Goal: Task Accomplishment & Management: Manage account settings

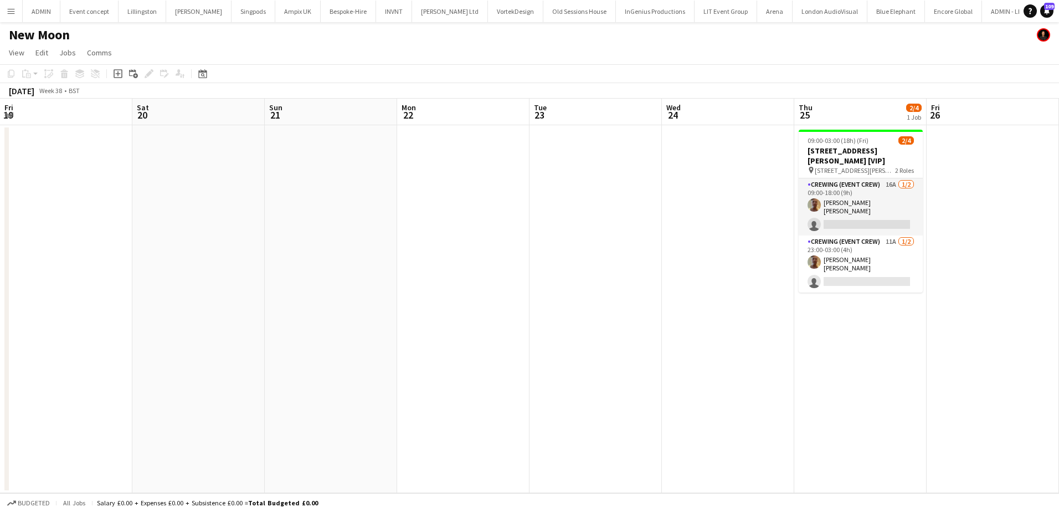
scroll to position [0, 381]
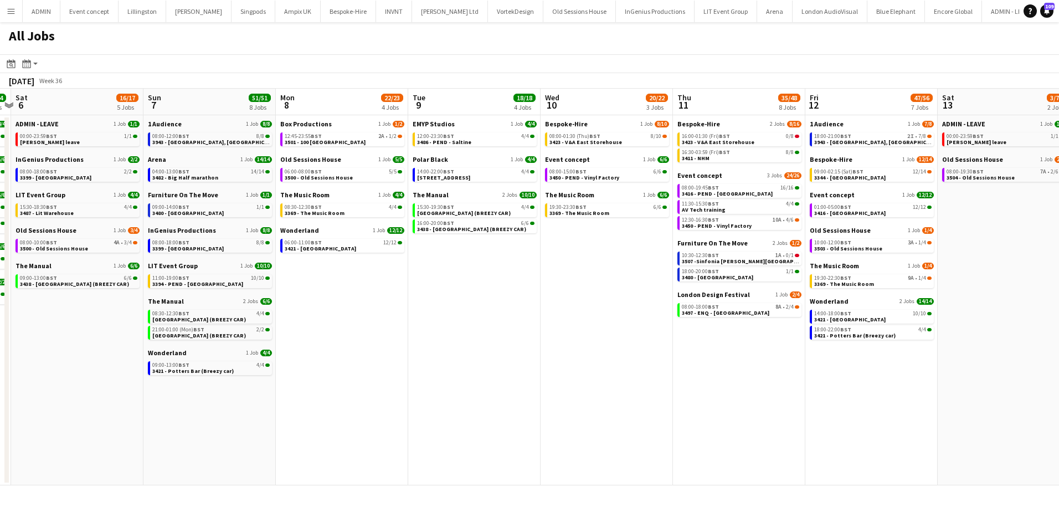
scroll to position [0, 309]
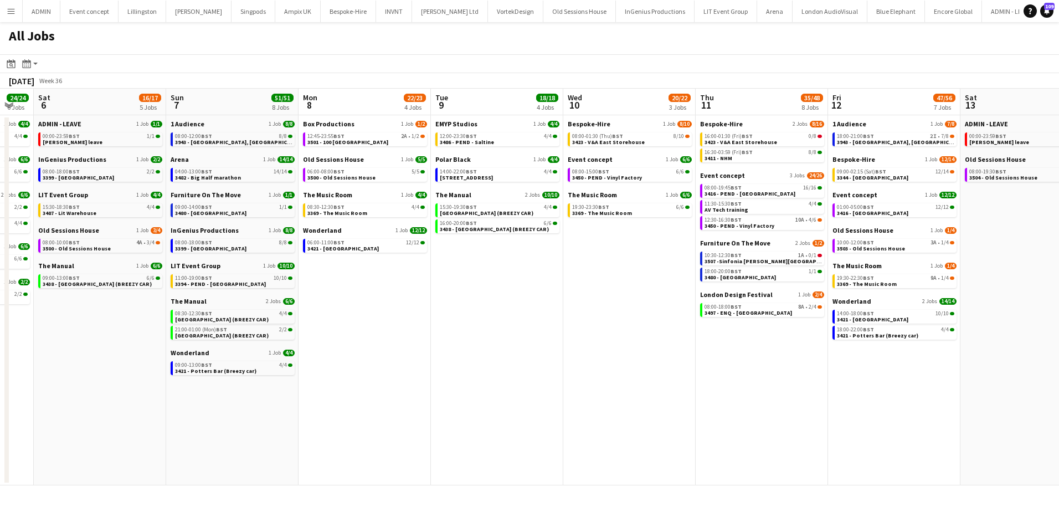
drag, startPoint x: 793, startPoint y: 319, endPoint x: 359, endPoint y: 291, distance: 434.5
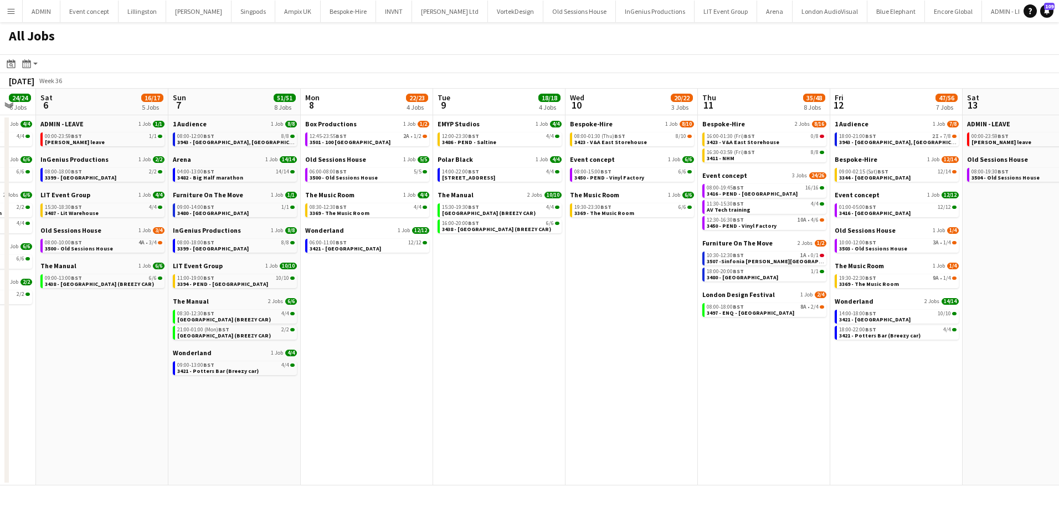
click at [359, 291] on app-calendar-viewport "Wed 3 20/21 8 Jobs Thu 4 46/46 9 Jobs Fri 5 24/24 6 Jobs Sat 6 16/17 5 Jobs Sun…" at bounding box center [529, 287] width 1059 height 396
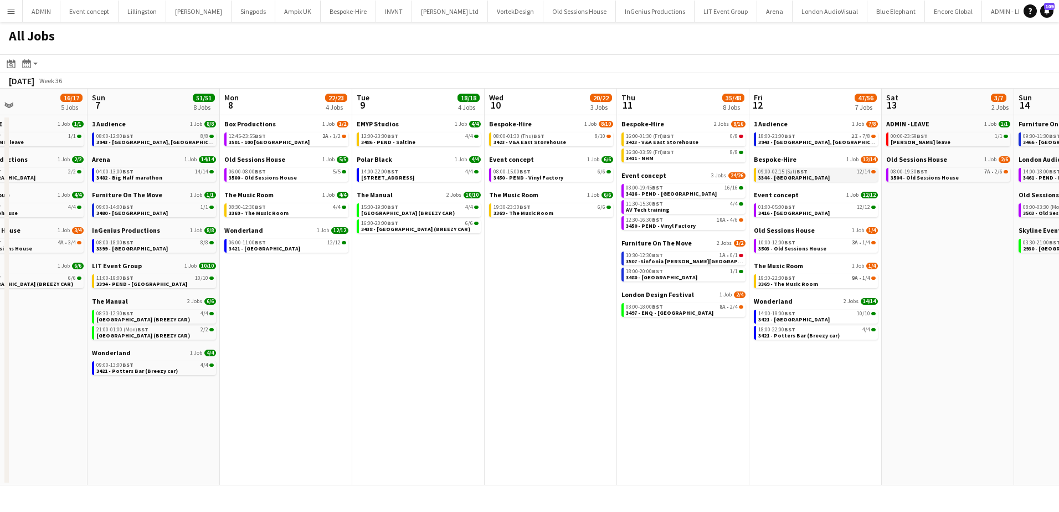
click at [794, 172] on span "09:00-02:15 (Sat) BST" at bounding box center [782, 172] width 49 height 6
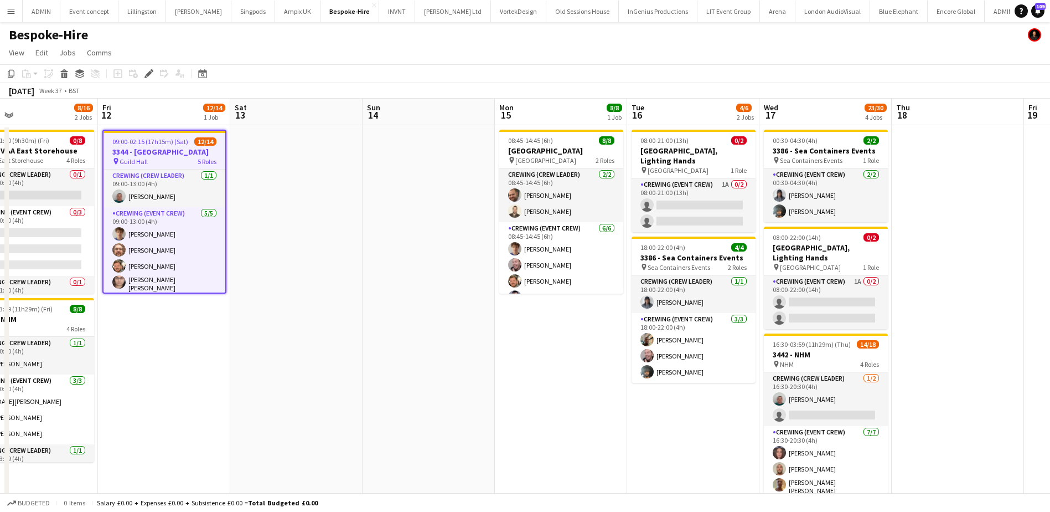
drag, startPoint x: 682, startPoint y: 282, endPoint x: 229, endPoint y: 274, distance: 452.4
click at [229, 275] on app-calendar-viewport "Mon 8 Tue 9 Wed 10 8/10 1 Job Thu 11 8/16 2 Jobs Fri 12 12/14 1 Job Sat 13 Sun …" at bounding box center [525, 399] width 1050 height 601
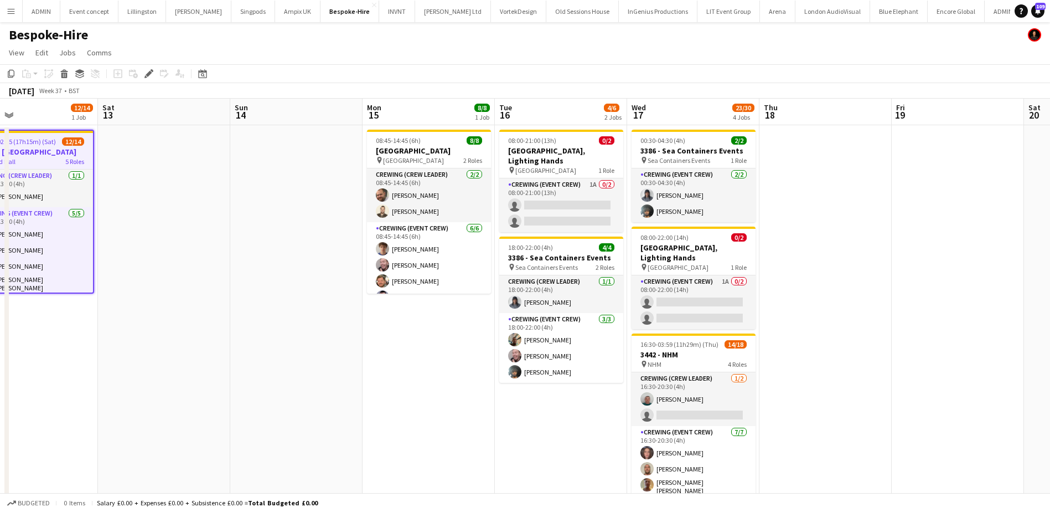
scroll to position [0, 436]
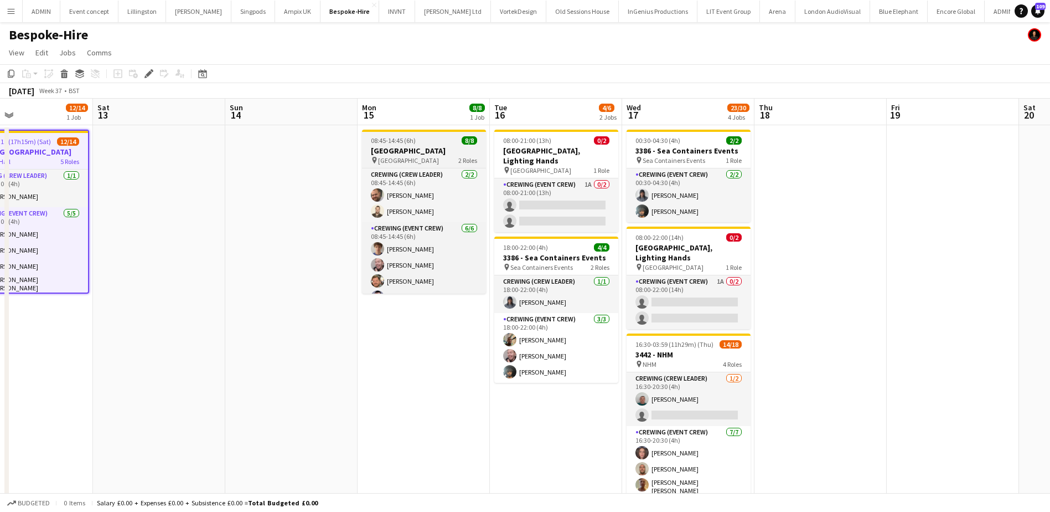
click at [405, 146] on h3 "3433 - Park Plaza" at bounding box center [424, 151] width 124 height 10
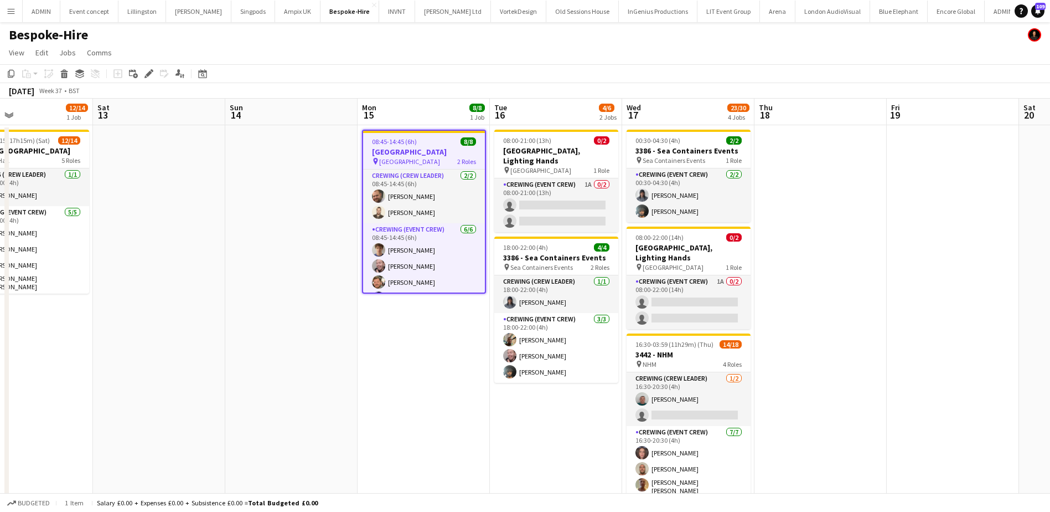
click at [406, 133] on app-job-card "08:45-14:45 (6h) 8/8 3433 - Park Plaza pin Park Plaza Westminster 2 Roles Crewi…" at bounding box center [424, 212] width 124 height 164
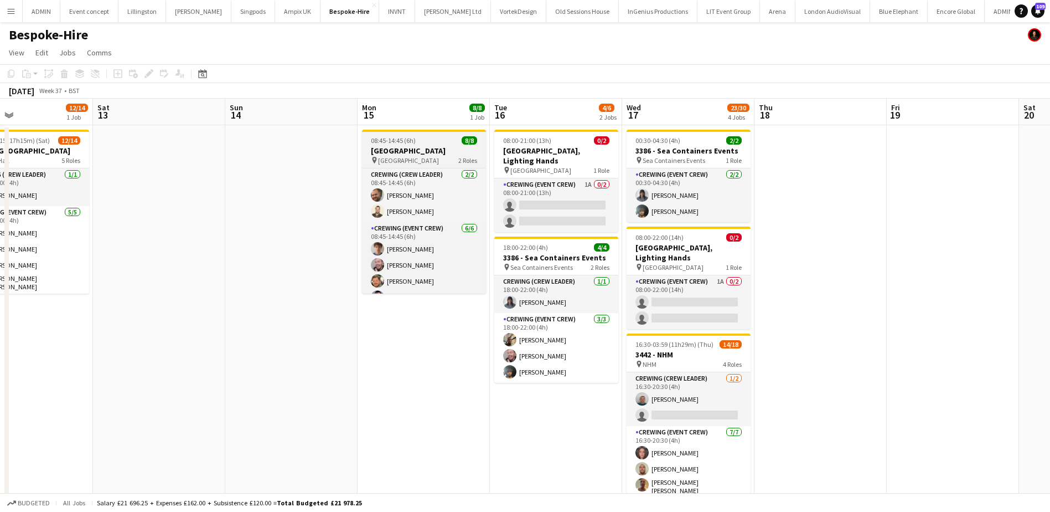
click at [445, 163] on div "pin Park Plaza Westminster 2 Roles" at bounding box center [424, 160] width 124 height 9
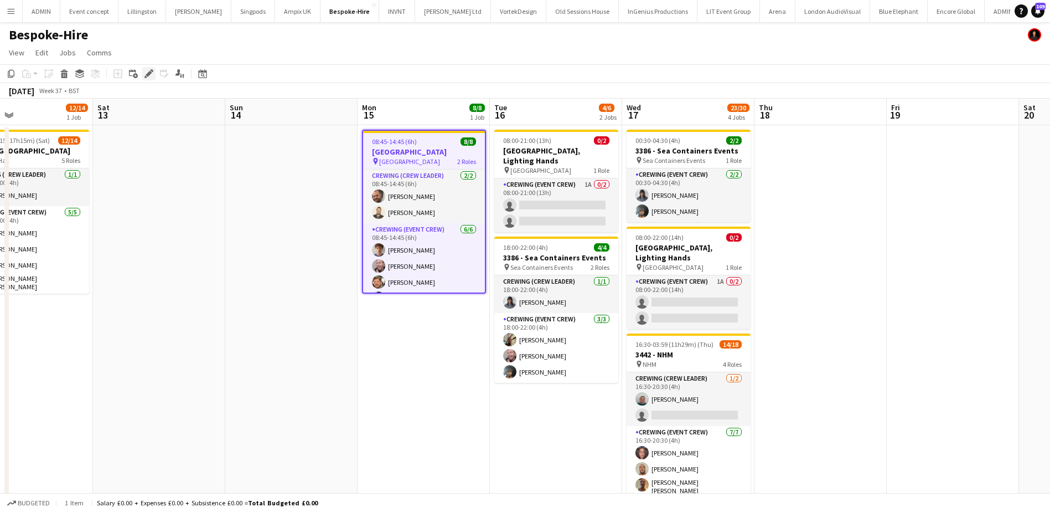
click at [146, 70] on icon "Edit" at bounding box center [148, 73] width 9 height 9
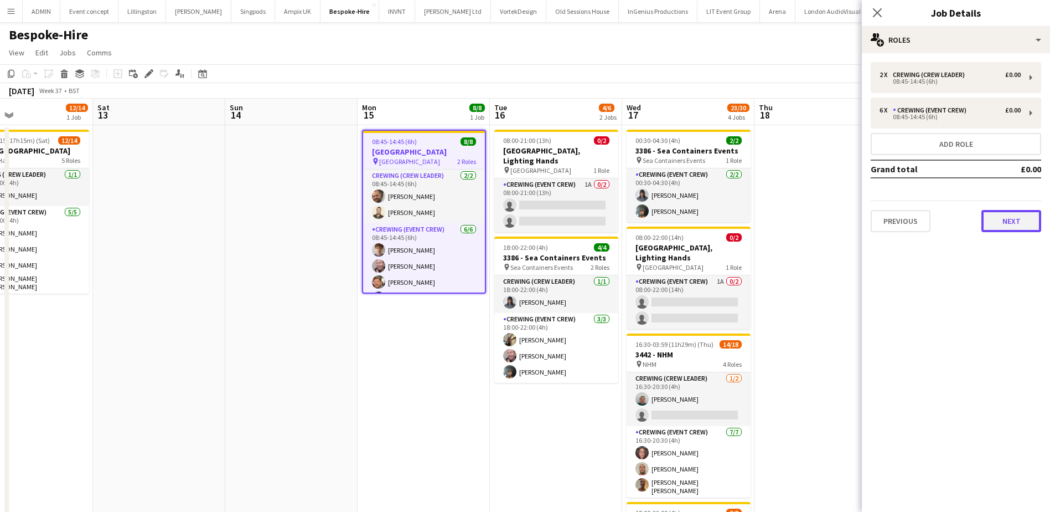
click at [1013, 220] on button "Next" at bounding box center [1012, 221] width 60 height 22
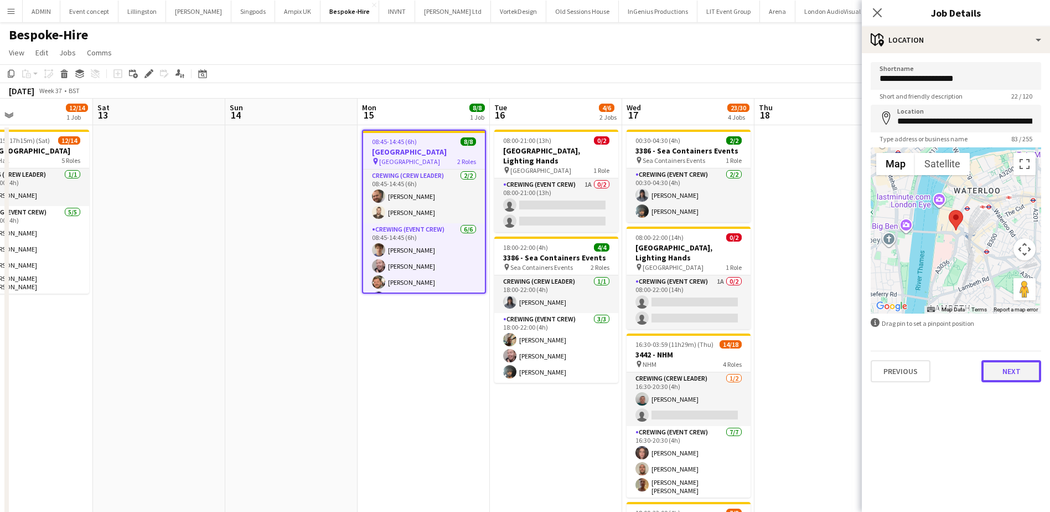
click at [1005, 372] on button "Next" at bounding box center [1012, 371] width 60 height 22
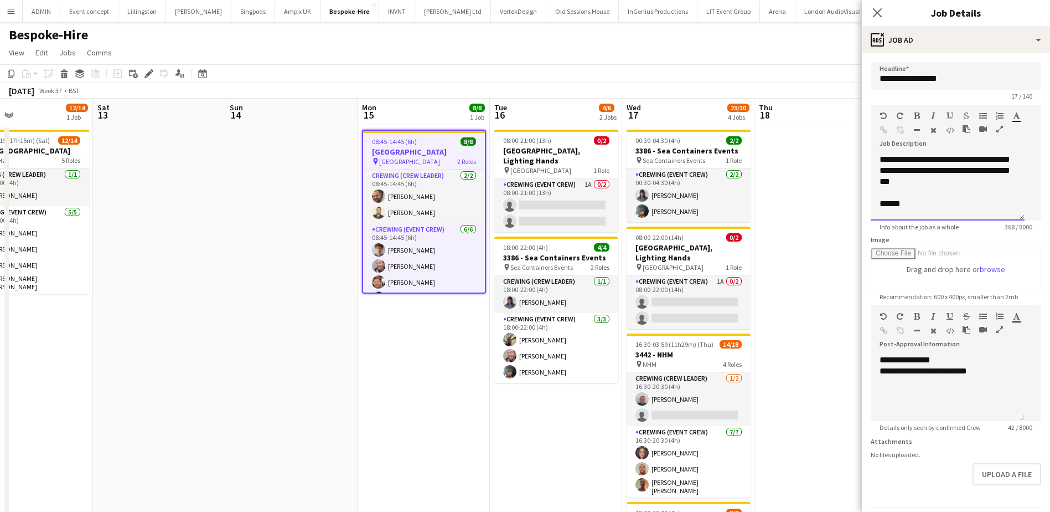
click at [947, 209] on div "******" at bounding box center [944, 203] width 128 height 11
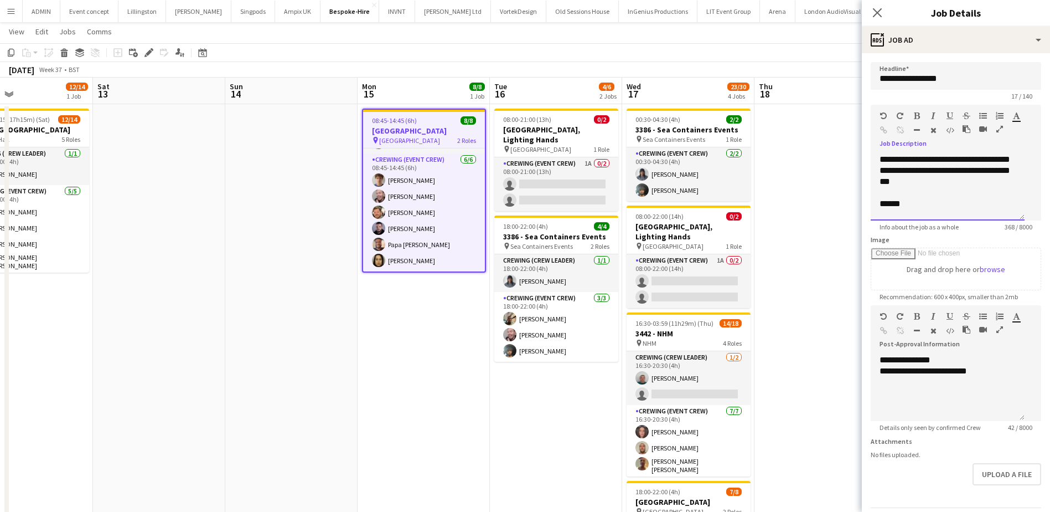
scroll to position [55, 0]
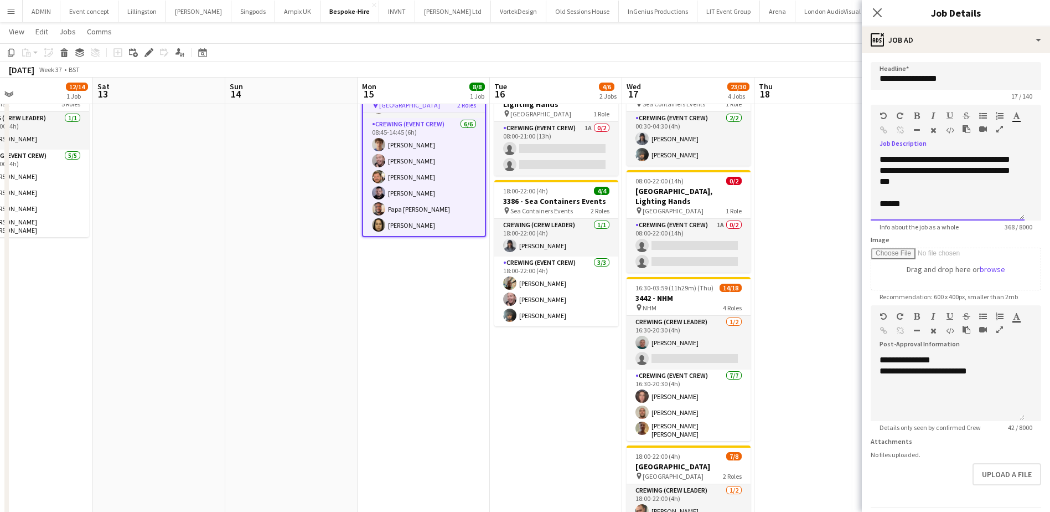
click at [916, 209] on div "******" at bounding box center [944, 203] width 128 height 11
drag, startPoint x: 882, startPoint y: 190, endPoint x: 962, endPoint y: 200, distance: 80.3
click at [962, 200] on div "**********" at bounding box center [948, 191] width 136 height 33
click at [912, 199] on div "**********" at bounding box center [948, 191] width 136 height 33
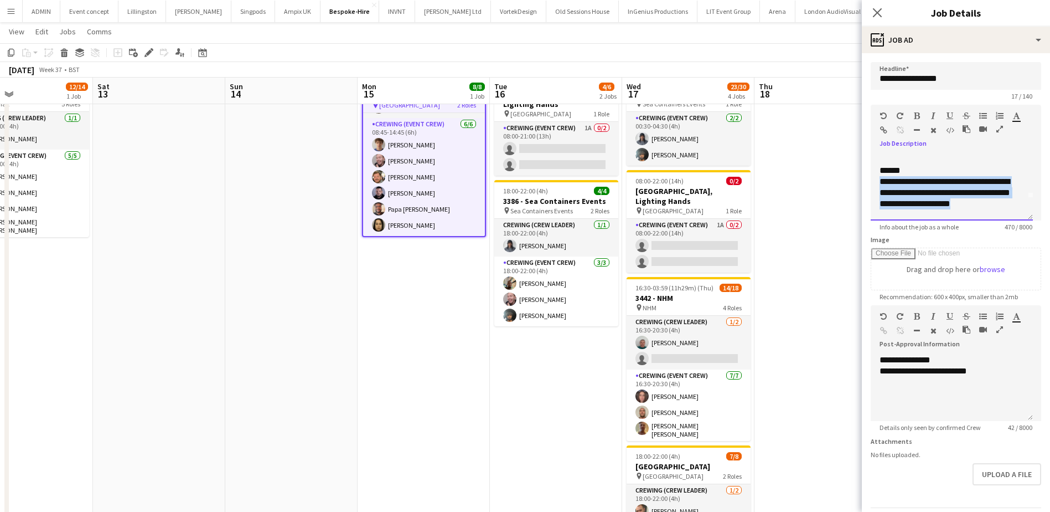
scroll to position [64, 0]
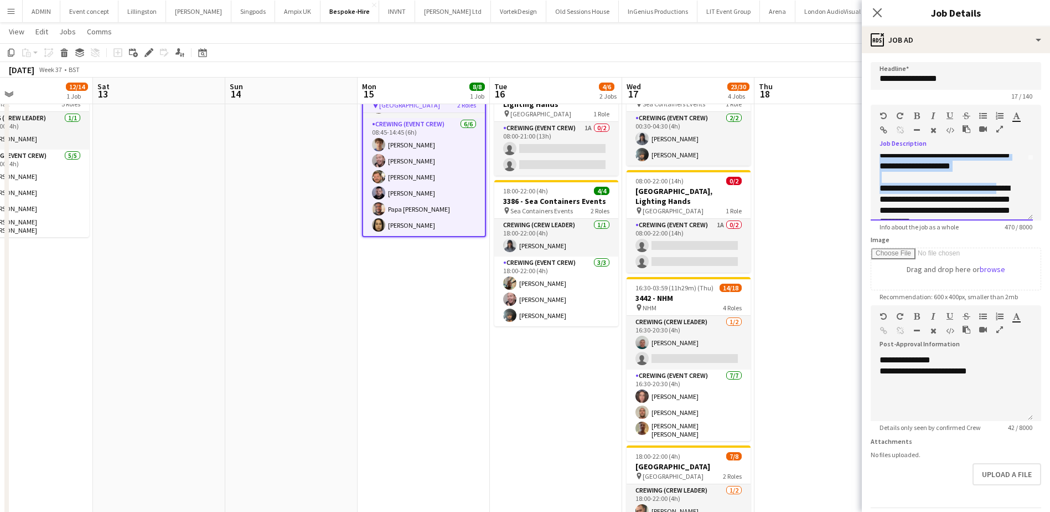
drag, startPoint x: 879, startPoint y: 192, endPoint x: 999, endPoint y: 210, distance: 120.9
click at [999, 210] on div "**********" at bounding box center [952, 187] width 162 height 66
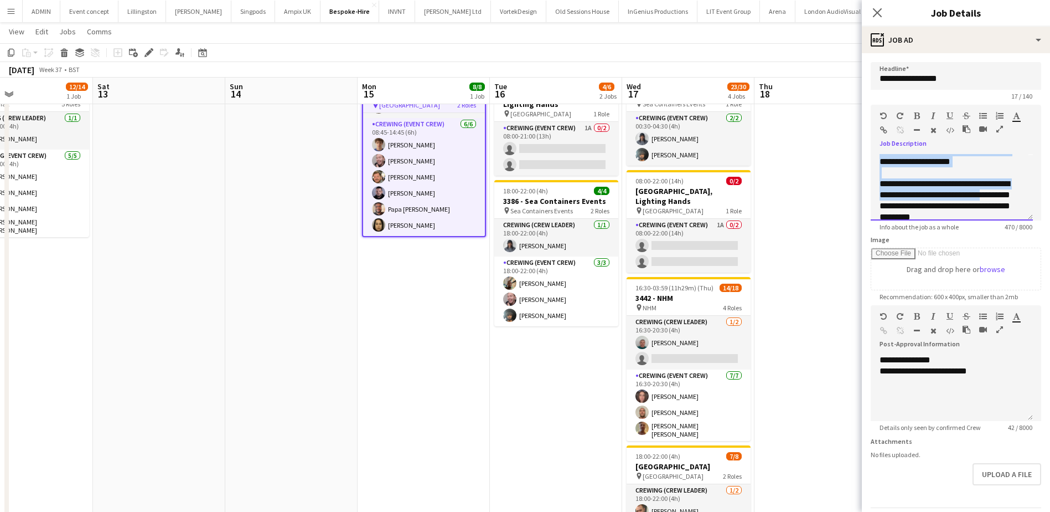
click at [980, 178] on div at bounding box center [952, 172] width 144 height 11
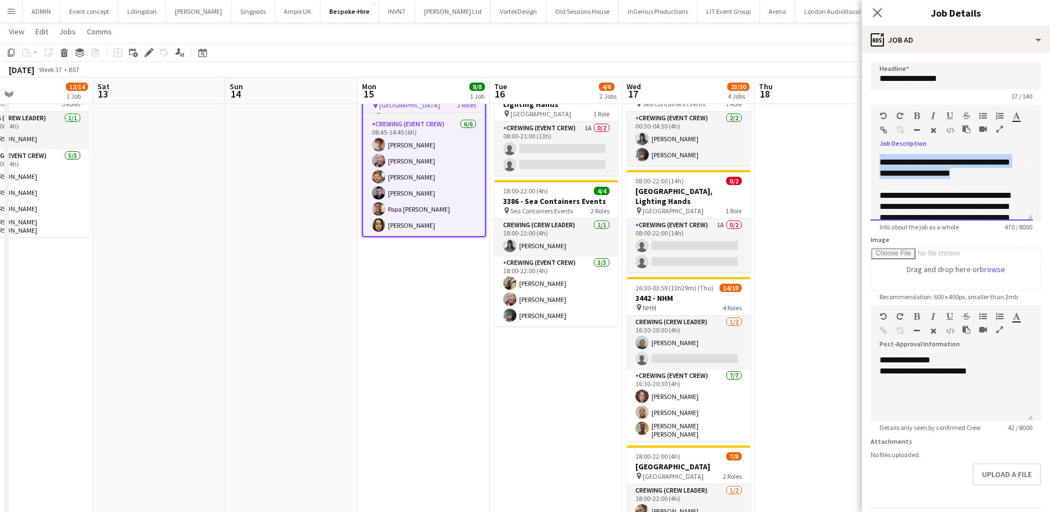
scroll to position [42, 0]
drag, startPoint x: 998, startPoint y: 175, endPoint x: 878, endPoint y: 170, distance: 119.7
click at [878, 170] on div "**********" at bounding box center [952, 187] width 162 height 66
copy div "**********"
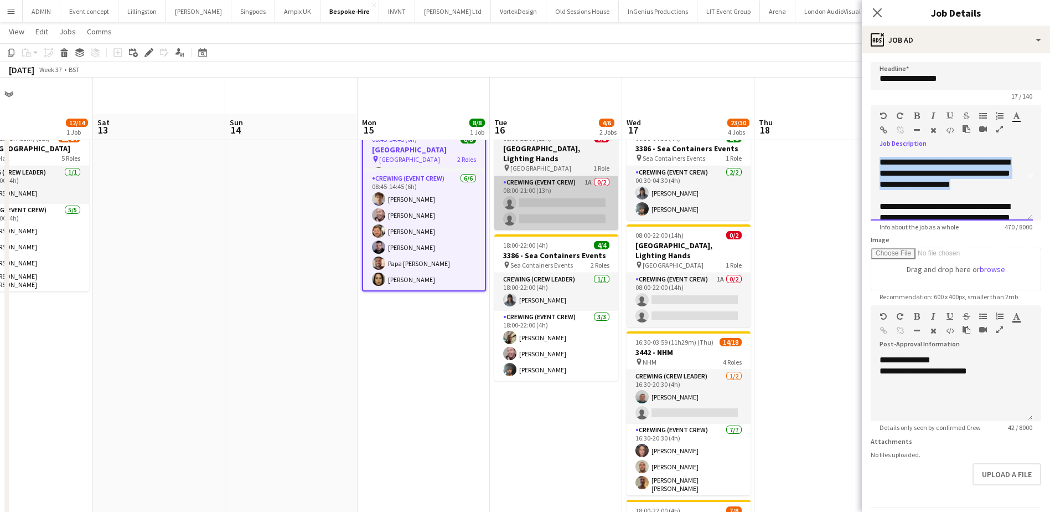
scroll to position [0, 0]
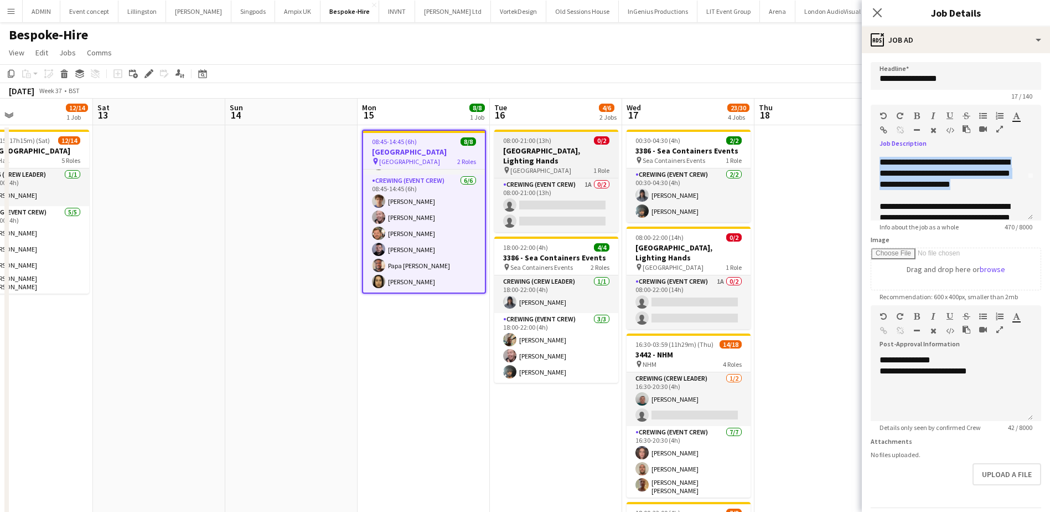
click at [551, 157] on h3 "3433 - Park Plaza, Lighting Hands" at bounding box center [556, 156] width 124 height 20
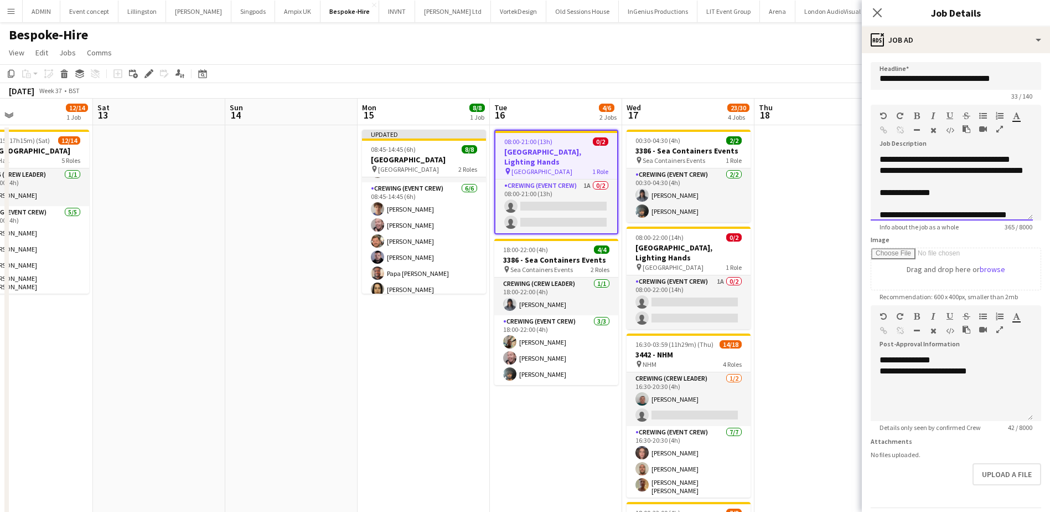
click at [971, 198] on div "**********" at bounding box center [948, 192] width 136 height 11
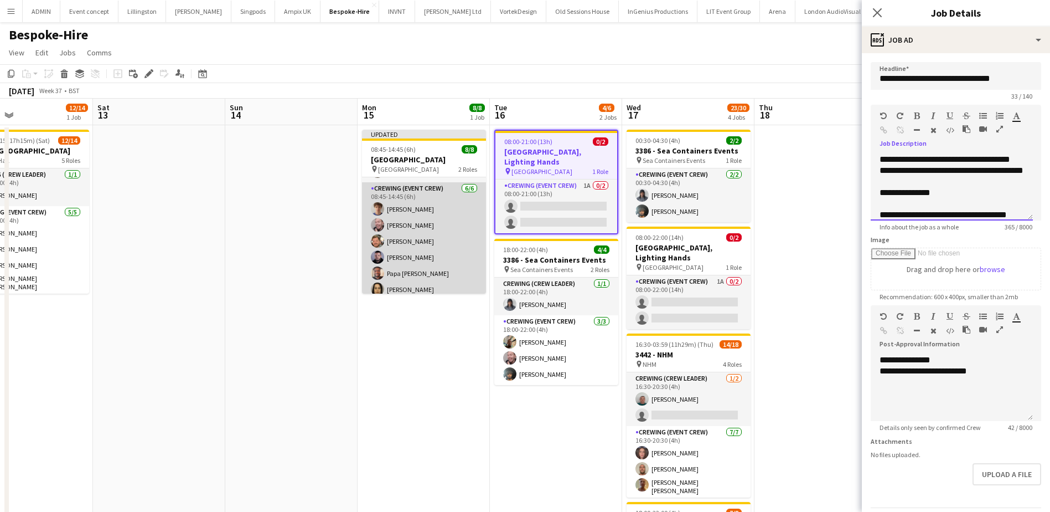
scroll to position [55, 0]
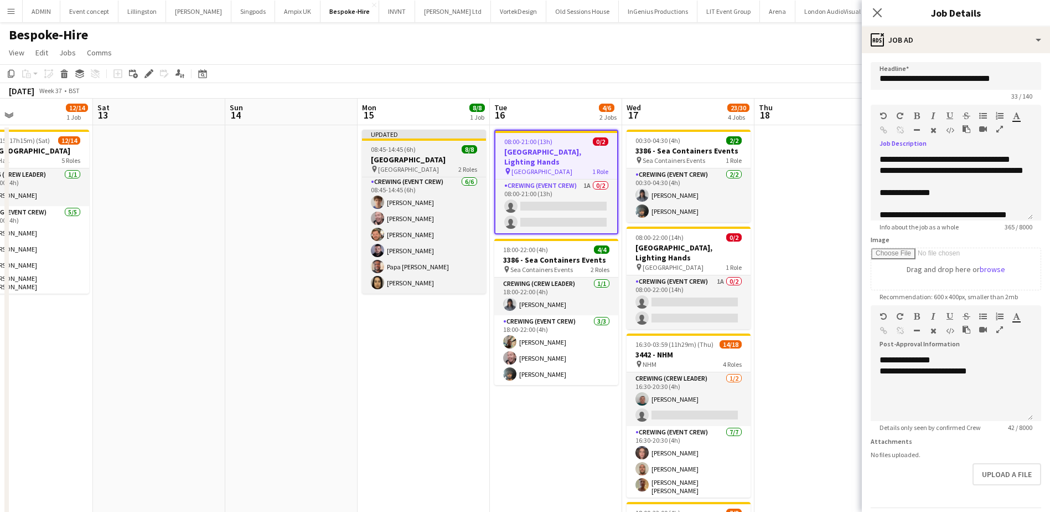
click at [410, 154] on app-job-card "Updated 08:45-14:45 (6h) 8/8 3433 - Park Plaza pin Park Plaza Westminster 2 Rol…" at bounding box center [424, 212] width 124 height 164
type input "**********"
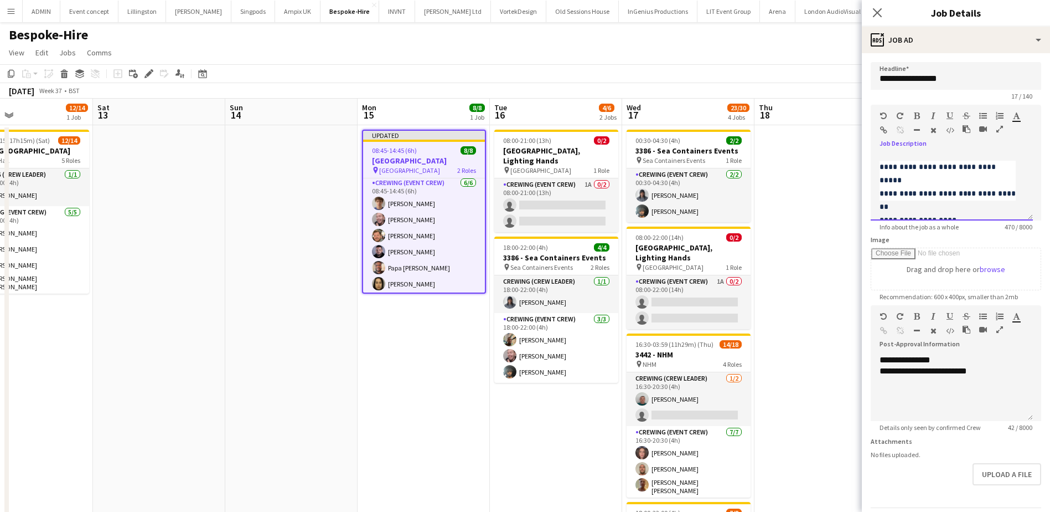
scroll to position [0, 0]
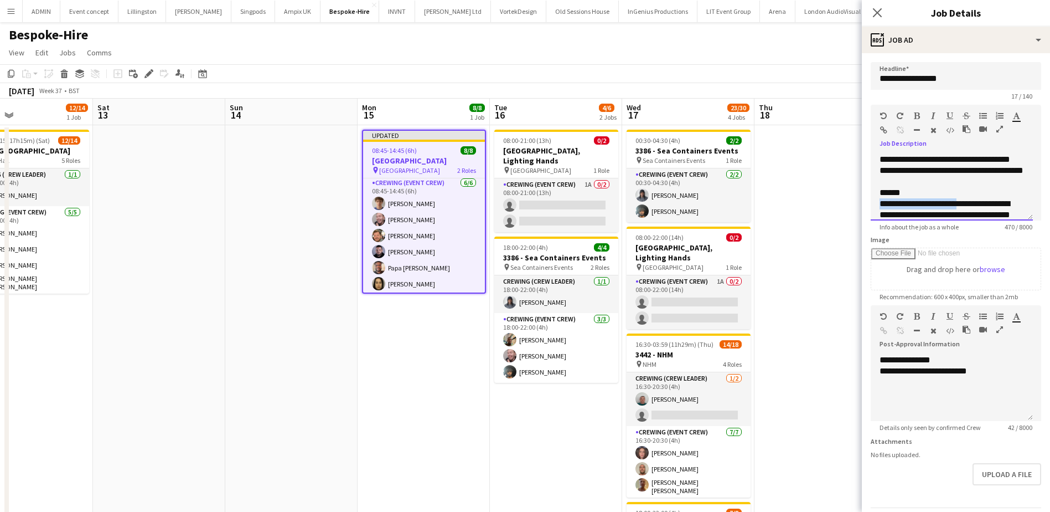
drag, startPoint x: 958, startPoint y: 214, endPoint x: 992, endPoint y: 199, distance: 36.2
click at [992, 199] on div "**********" at bounding box center [952, 187] width 162 height 66
click at [995, 198] on div "******" at bounding box center [948, 192] width 136 height 11
drag, startPoint x: 998, startPoint y: 183, endPoint x: 962, endPoint y: 209, distance: 45.2
click at [962, 209] on div "**********" at bounding box center [948, 214] width 136 height 33
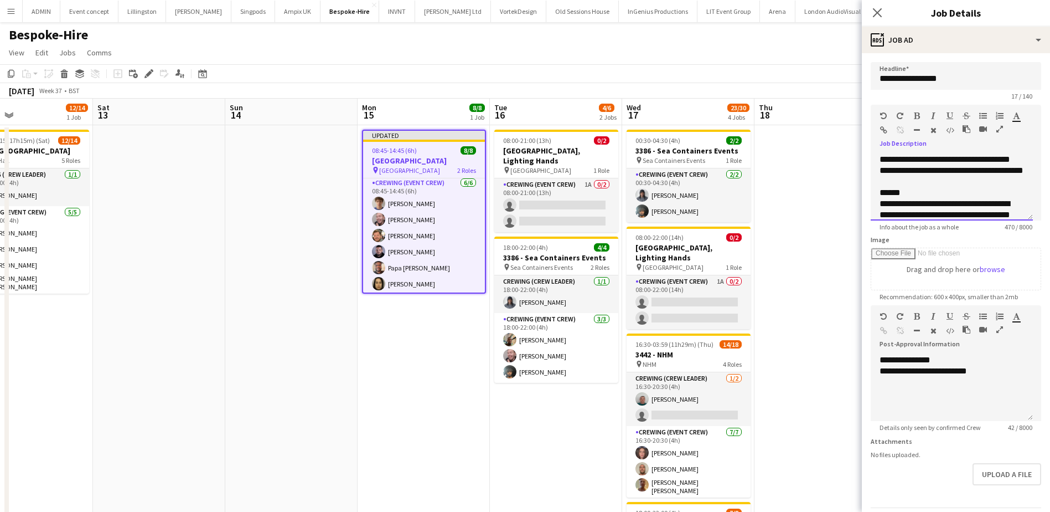
scroll to position [1, 0]
click at [454, 316] on app-date-cell "Updated 08:45-14:45 (6h) 8/8 3433 - Park Plaza pin Park Plaza Westminster 2 Rol…" at bounding box center [424, 412] width 132 height 574
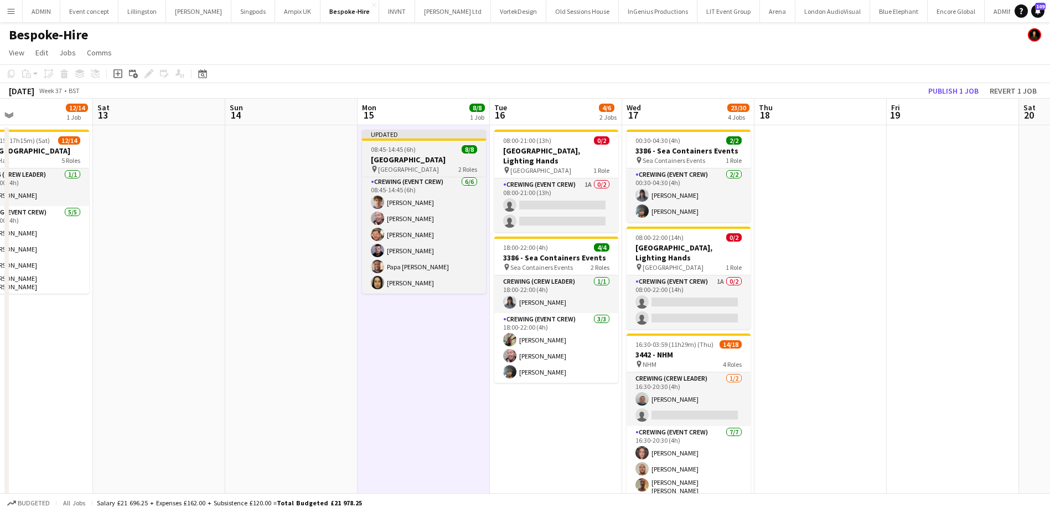
click at [404, 163] on h3 "3433 - Park Plaza" at bounding box center [424, 159] width 124 height 10
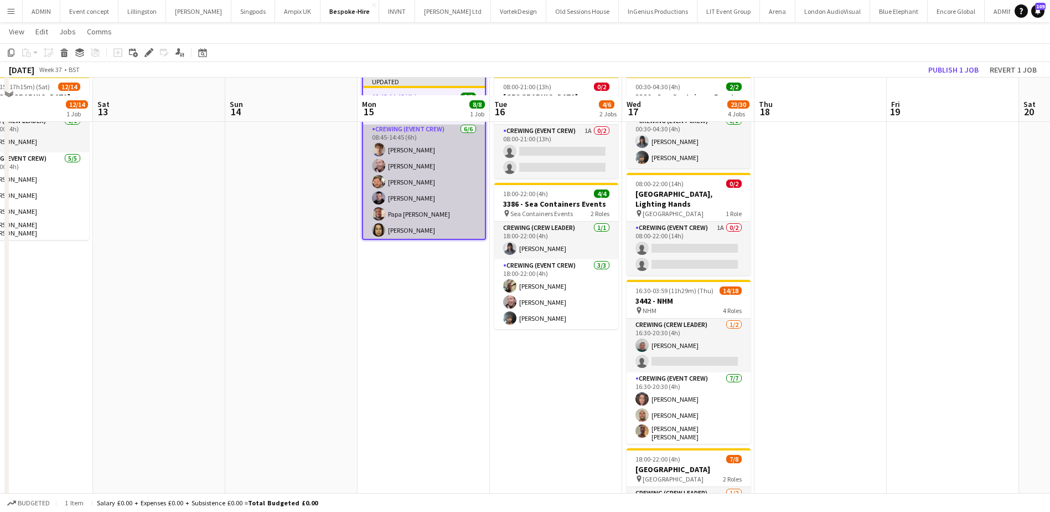
scroll to position [0, 0]
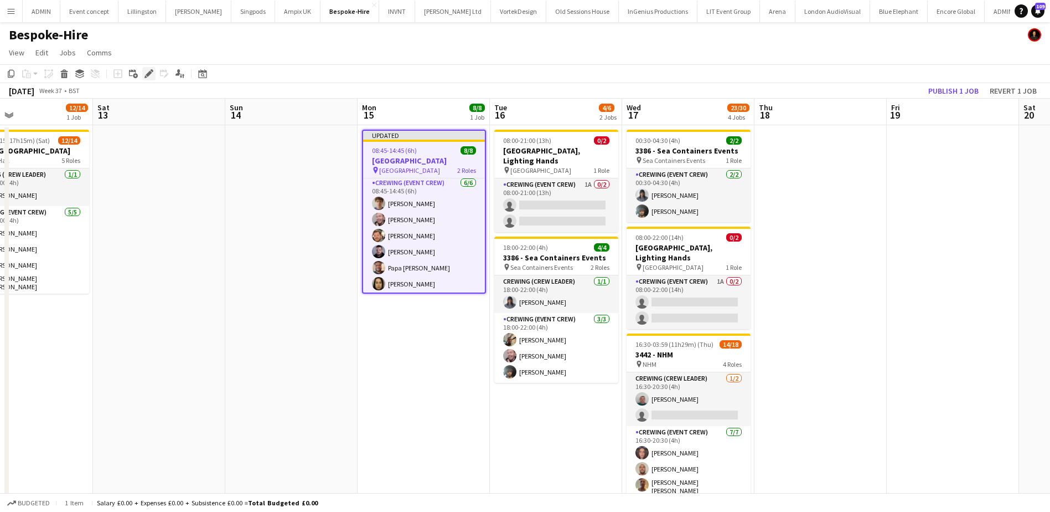
click at [153, 75] on div "Edit" at bounding box center [148, 73] width 13 height 13
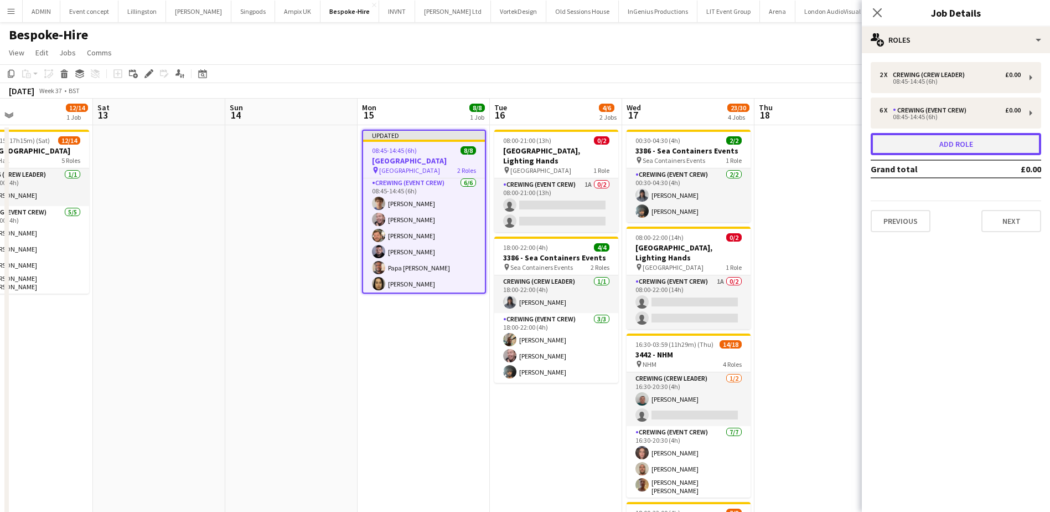
click at [942, 144] on button "Add role" at bounding box center [956, 144] width 171 height 22
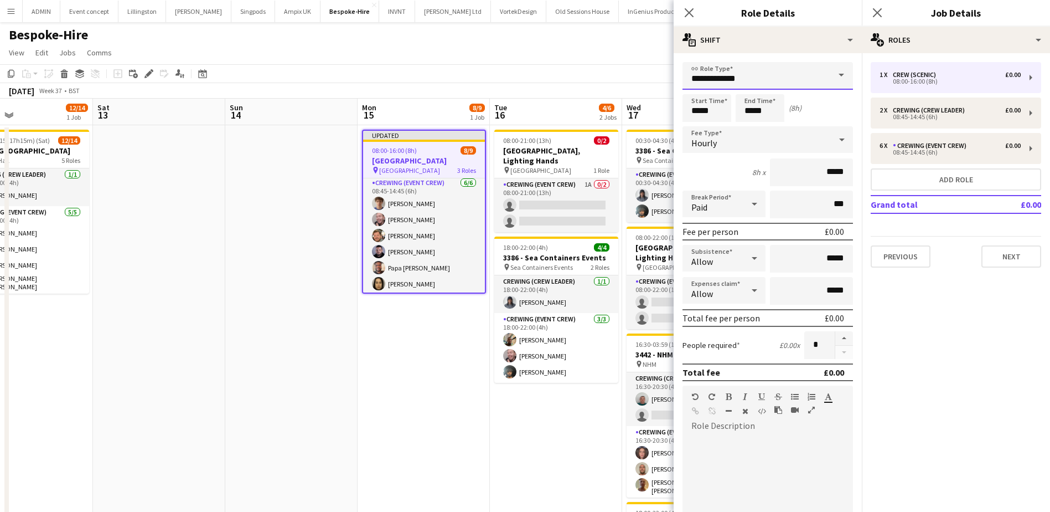
click at [750, 74] on input "**********" at bounding box center [768, 76] width 171 height 28
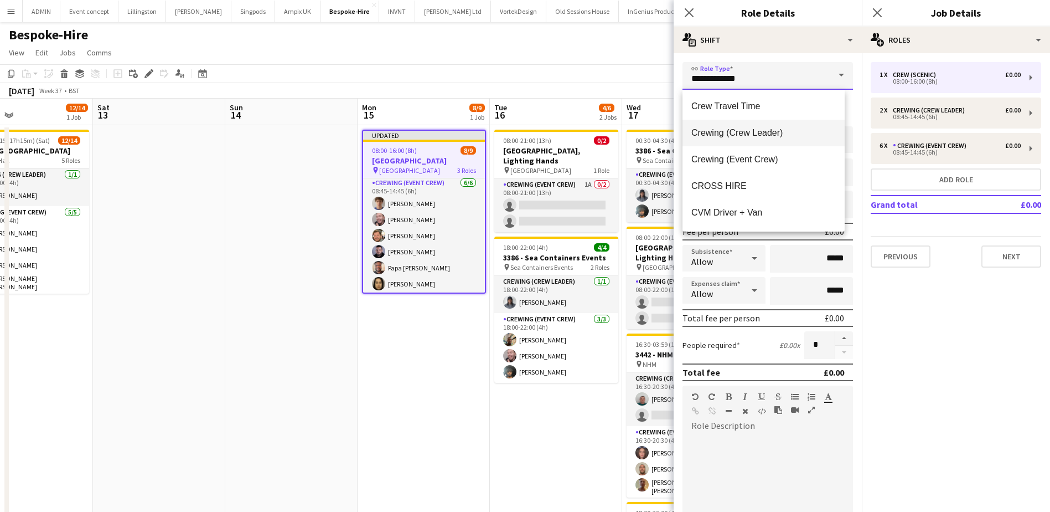
scroll to position [111, 0]
click at [772, 157] on span "Crewing (Event Crew)" at bounding box center [763, 156] width 144 height 11
type input "**********"
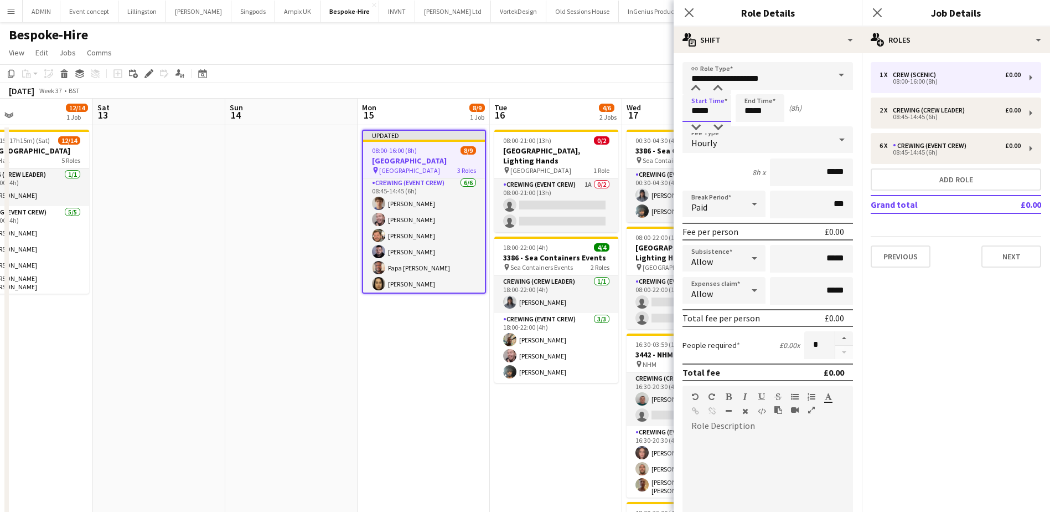
click at [691, 108] on input "*****" at bounding box center [707, 108] width 49 height 28
click at [694, 92] on div at bounding box center [696, 88] width 22 height 11
click at [695, 92] on div at bounding box center [696, 88] width 22 height 11
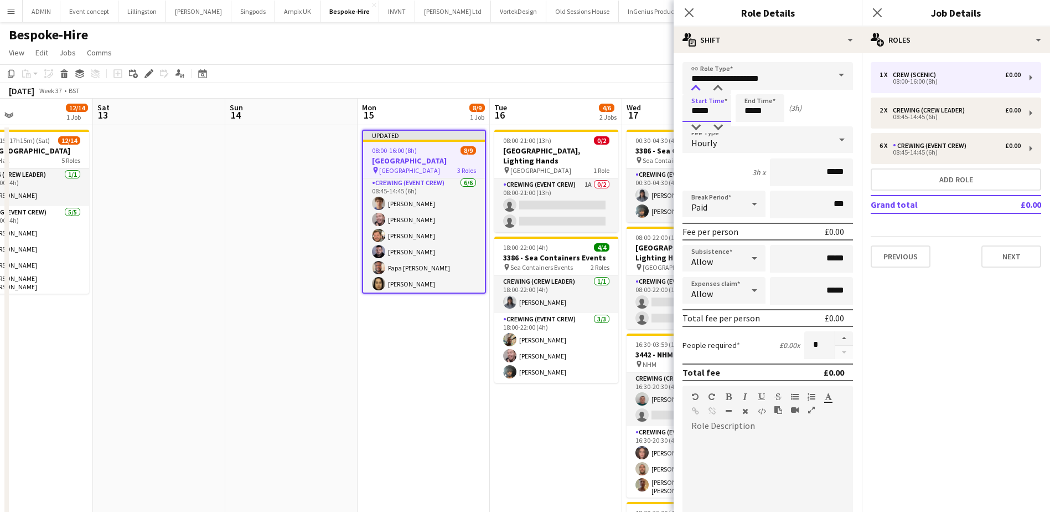
click at [695, 92] on div at bounding box center [696, 88] width 22 height 11
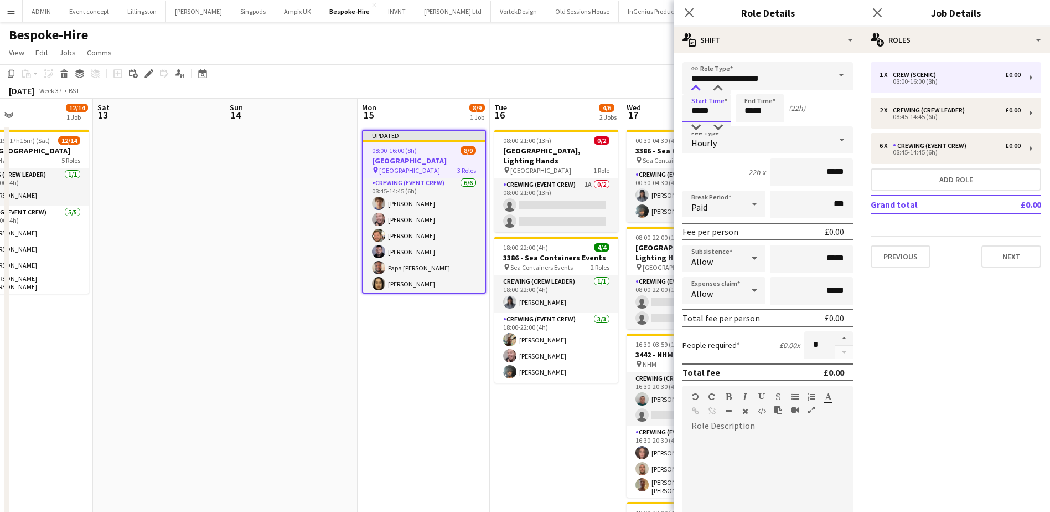
click at [695, 92] on div at bounding box center [696, 88] width 22 height 11
type input "*****"
click at [695, 123] on div at bounding box center [696, 127] width 22 height 11
click at [749, 107] on input "*****" at bounding box center [760, 108] width 49 height 28
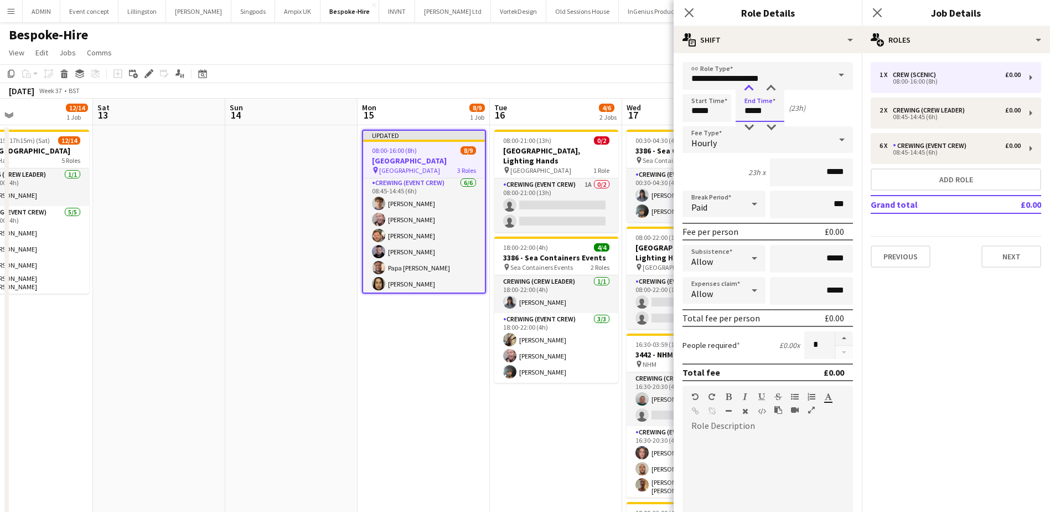
click at [752, 88] on div at bounding box center [749, 88] width 22 height 11
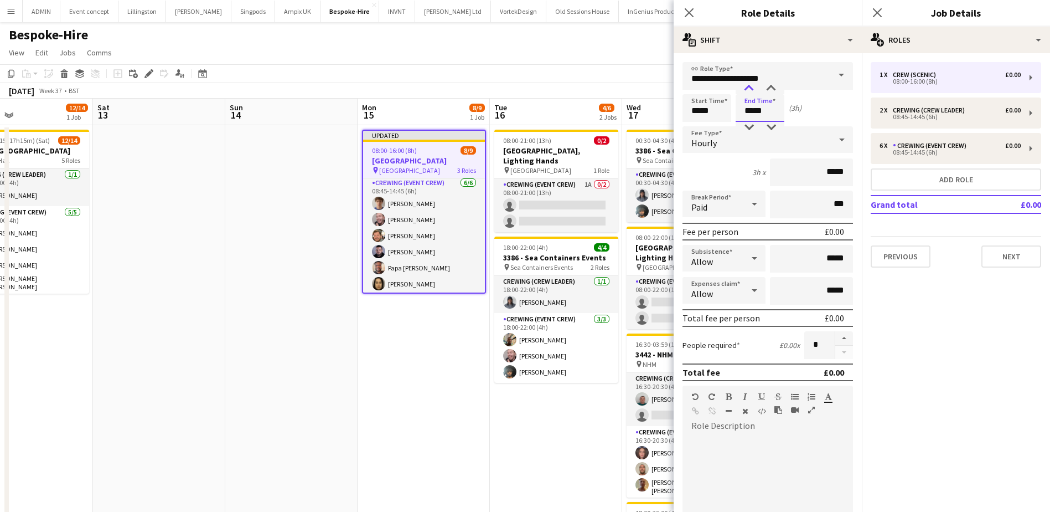
click at [752, 88] on div at bounding box center [749, 88] width 22 height 11
type input "*****"
click at [752, 129] on div at bounding box center [749, 127] width 22 height 11
click at [835, 337] on button "button" at bounding box center [844, 338] width 18 height 14
type input "*"
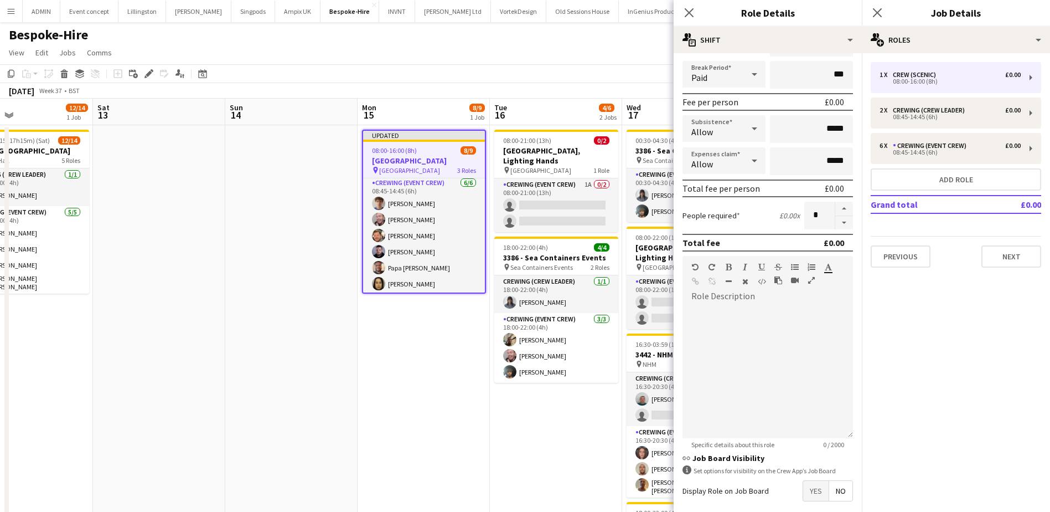
scroll to position [182, 0]
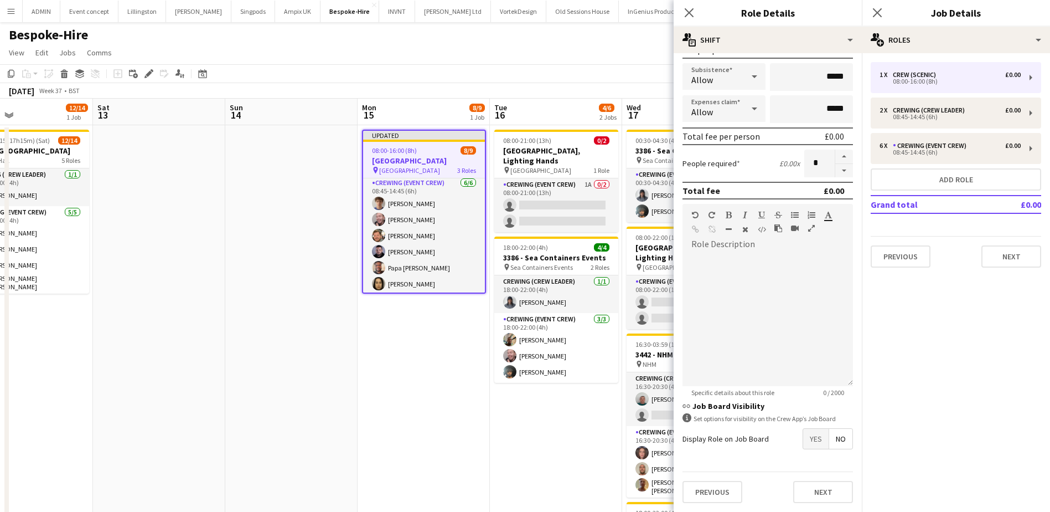
click at [806, 437] on span "Yes" at bounding box center [815, 439] width 25 height 20
click at [435, 371] on app-date-cell "Updated 08:00-16:00 (8h) 8/9 3433 - Park Plaza pin Park Plaza Westminster 3 Rol…" at bounding box center [424, 412] width 132 height 574
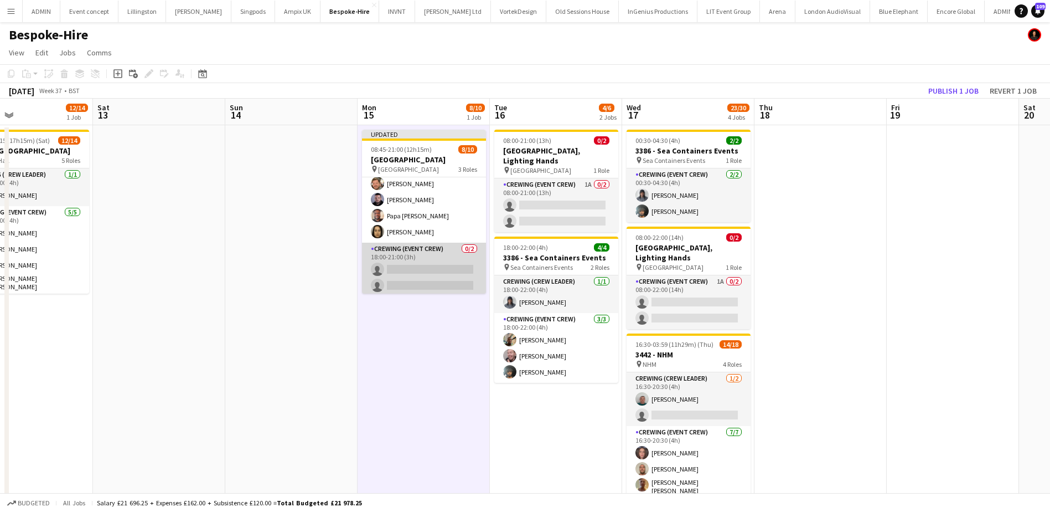
scroll to position [109, 0]
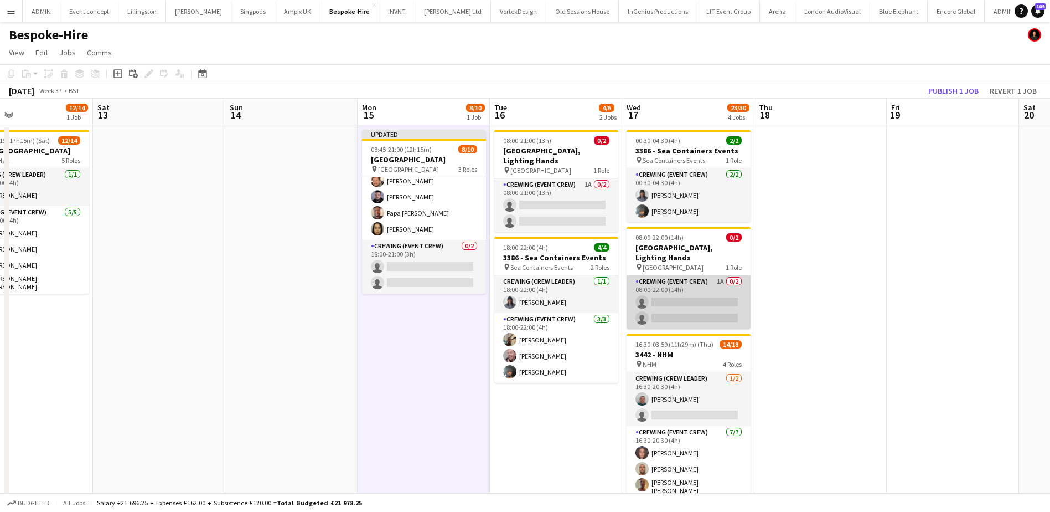
click at [671, 305] on app-card-role "Crewing (Event Crew) 1A 0/2 08:00-22:00 (14h) single-neutral-actions single-neu…" at bounding box center [689, 302] width 124 height 54
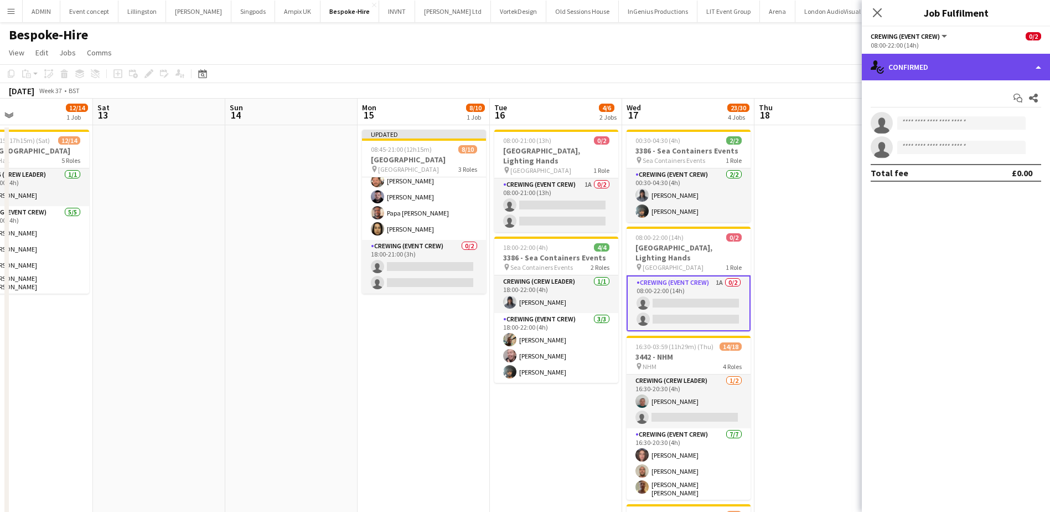
click at [978, 54] on div "single-neutral-actions-check-2 Confirmed" at bounding box center [956, 67] width 188 height 27
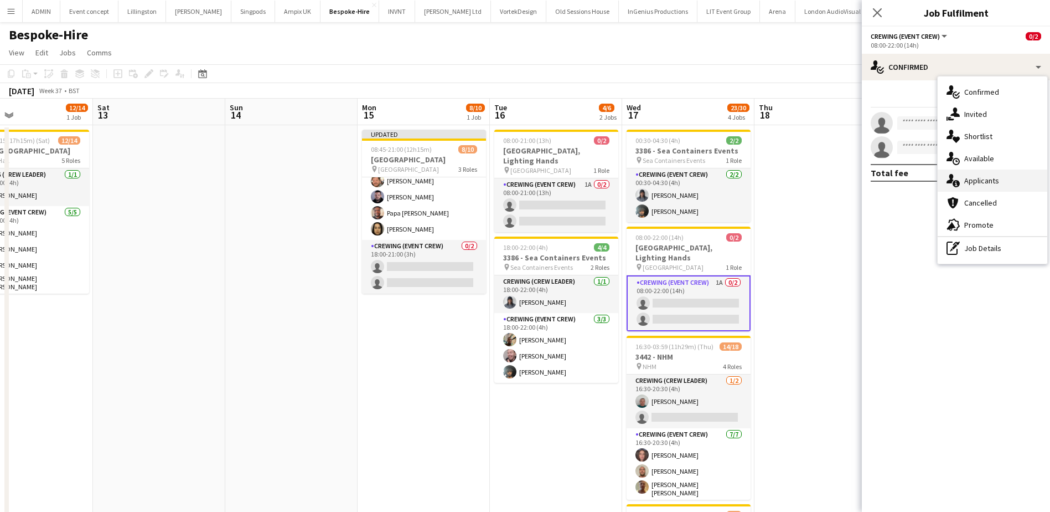
click at [976, 183] on span "Applicants" at bounding box center [981, 181] width 35 height 10
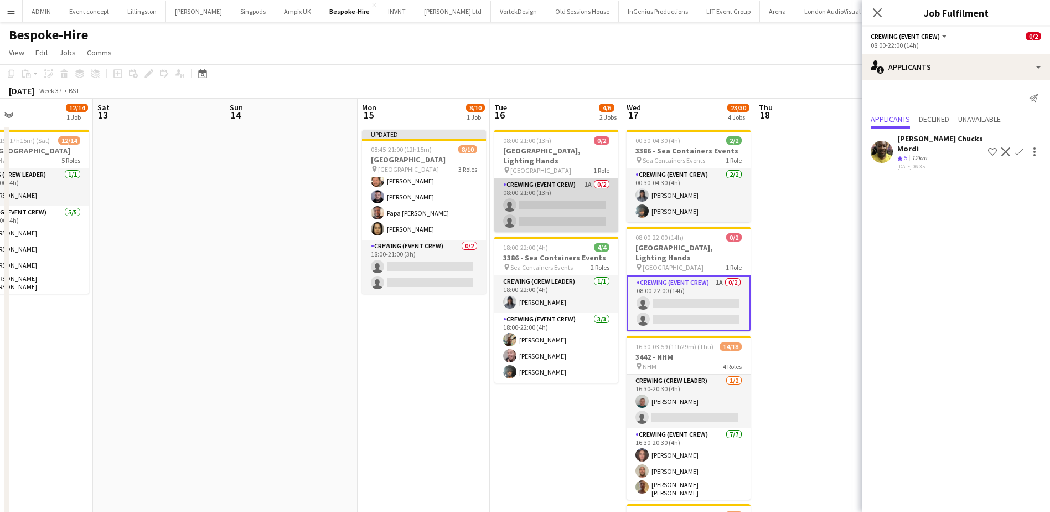
click at [579, 210] on app-card-role "Crewing (Event Crew) 1A 0/2 08:00-21:00 (13h) single-neutral-actions single-neu…" at bounding box center [556, 205] width 124 height 54
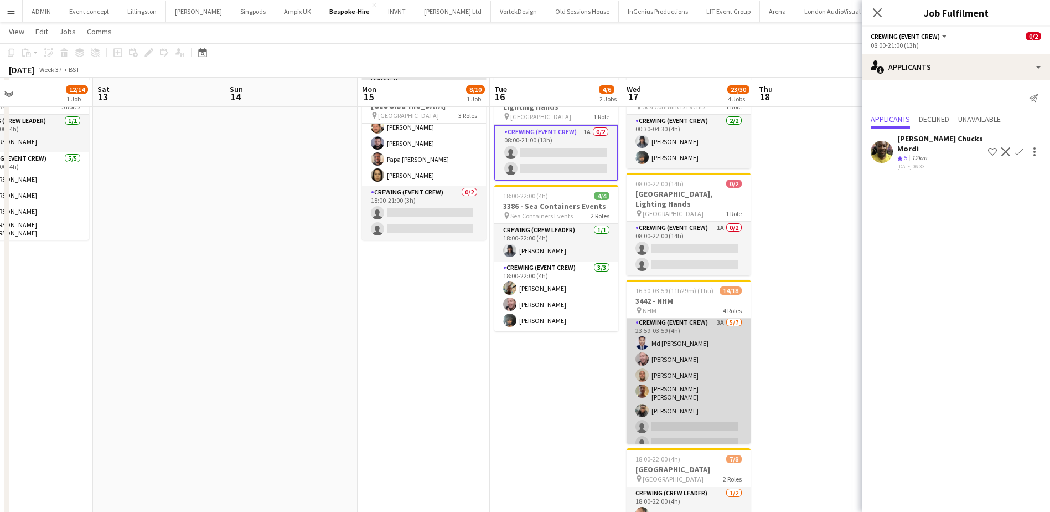
scroll to position [55, 0]
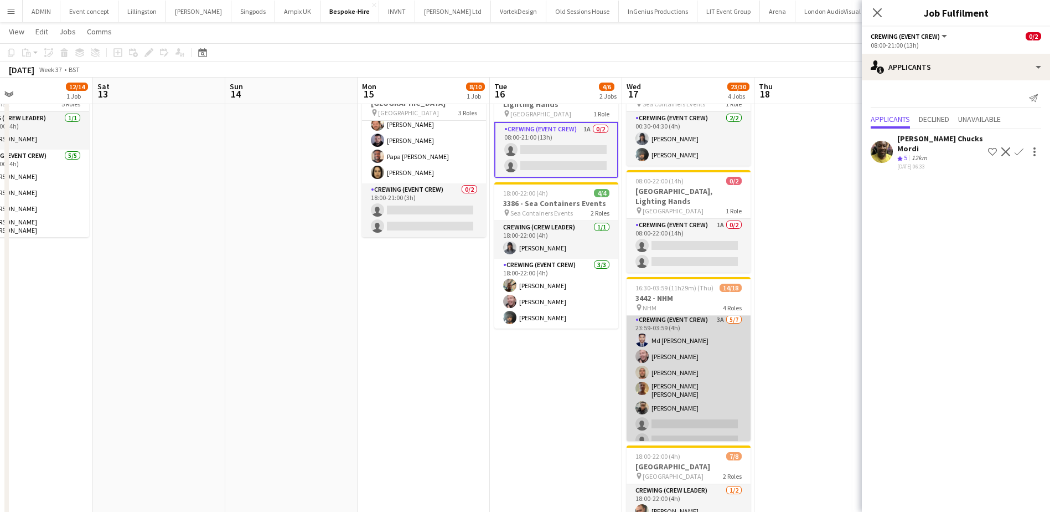
click at [706, 422] on app-card-role "Crewing (Event Crew) 3A 5/7 23:59-03:59 (4h) Md Mosabbit Hridoy Eldon Taylor St…" at bounding box center [689, 381] width 124 height 137
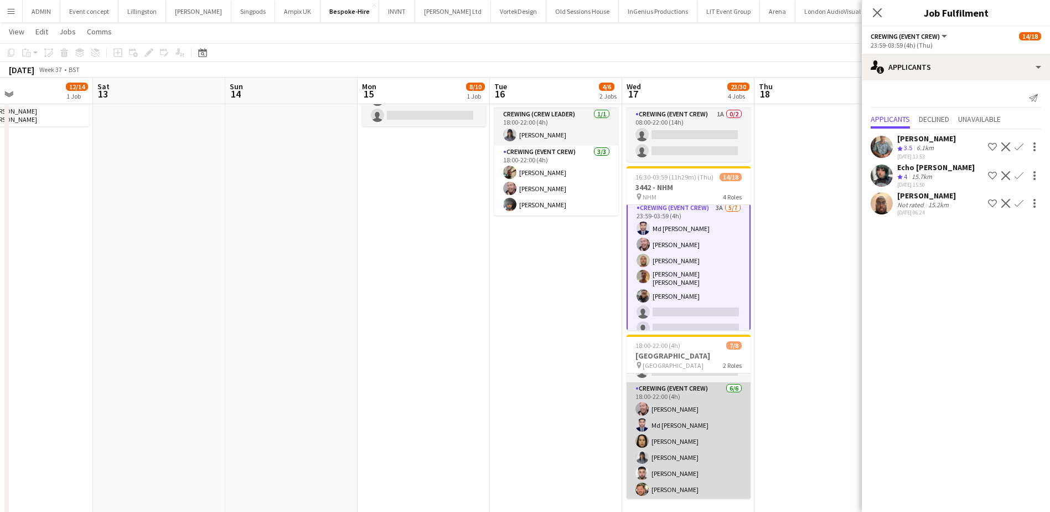
scroll to position [47, 0]
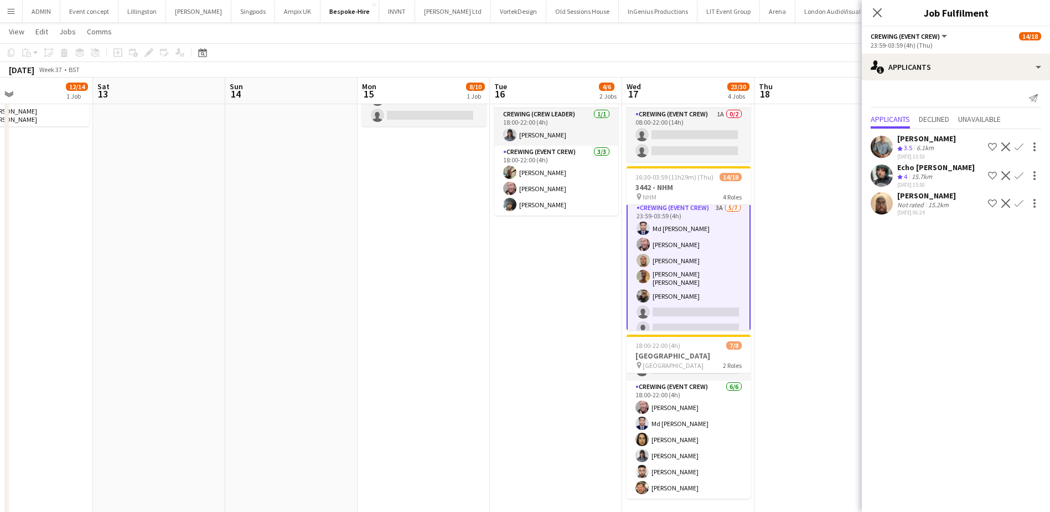
click at [513, 305] on app-date-cell "08:00-21:00 (13h) 0/2 3433 - Park Plaza, Lighting Hands pin Park Plaza Westmins…" at bounding box center [556, 245] width 132 height 574
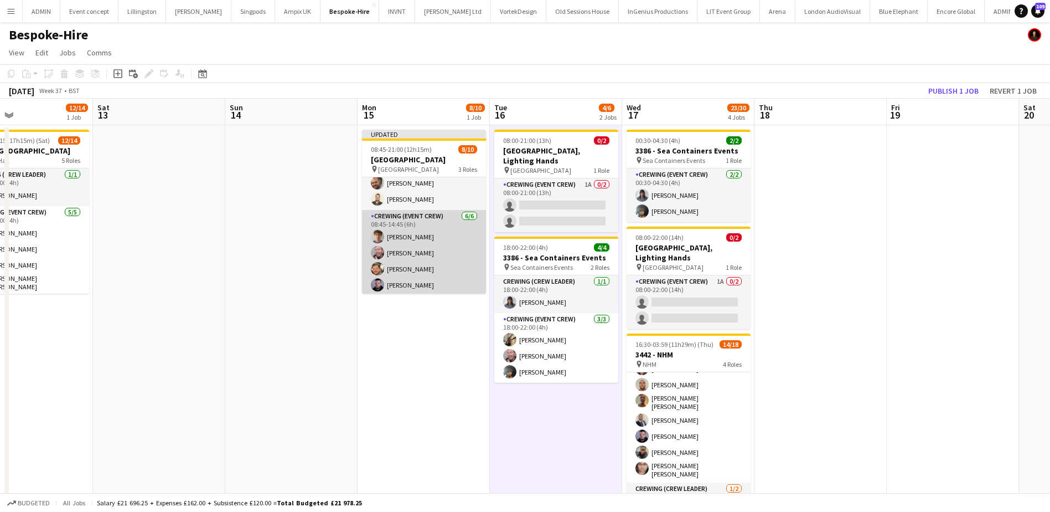
scroll to position [55, 0]
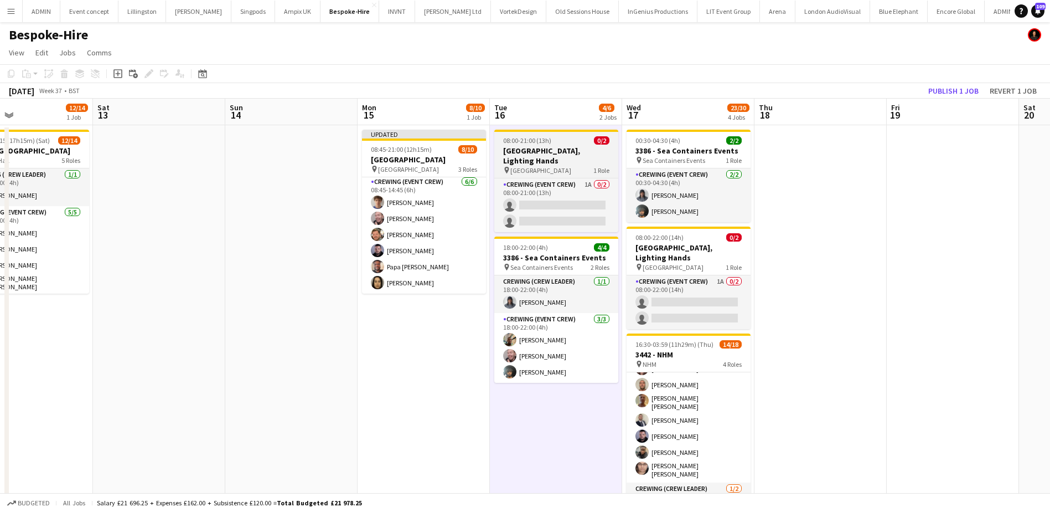
click at [549, 156] on h3 "3433 - Park Plaza, Lighting Hands" at bounding box center [556, 156] width 124 height 20
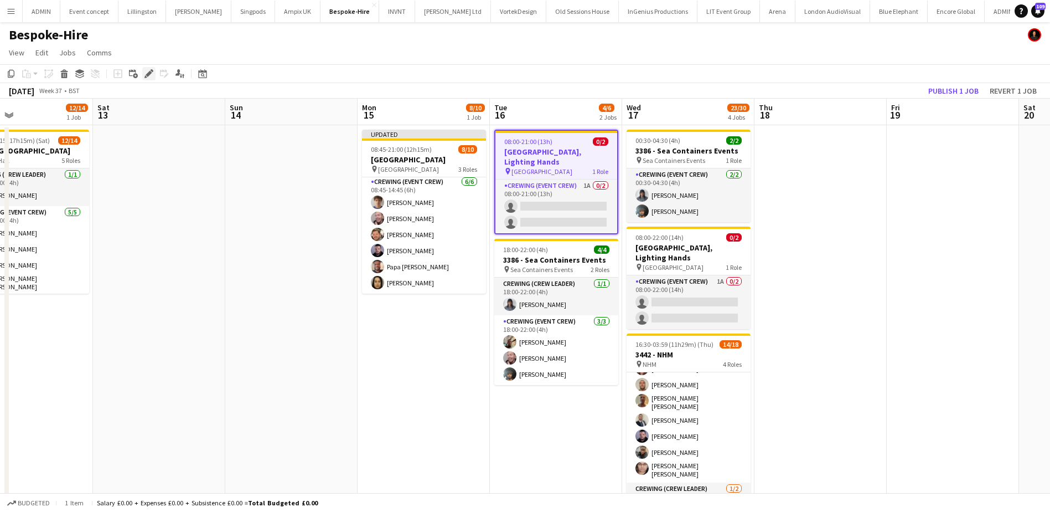
click at [146, 72] on icon "Edit" at bounding box center [148, 73] width 9 height 9
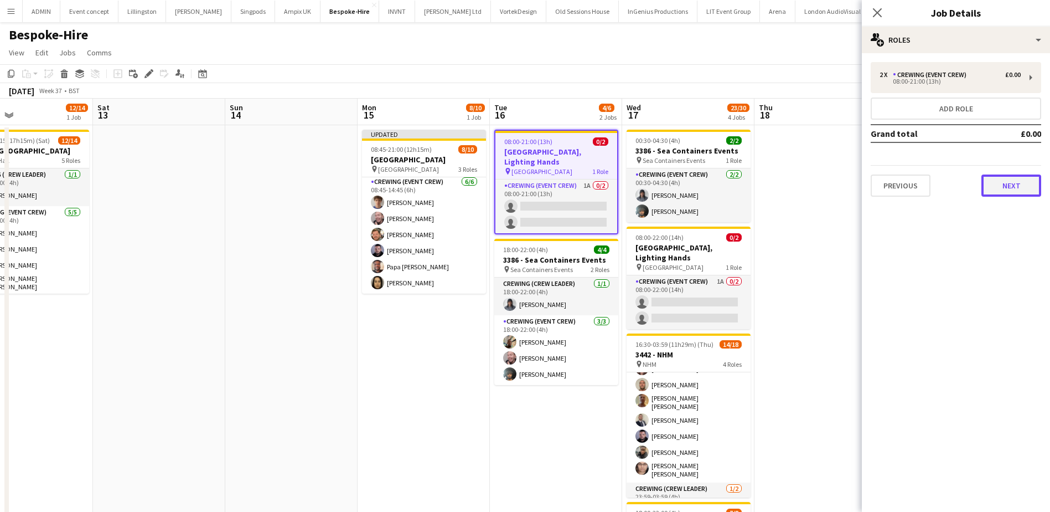
click at [1009, 185] on button "Next" at bounding box center [1012, 185] width 60 height 22
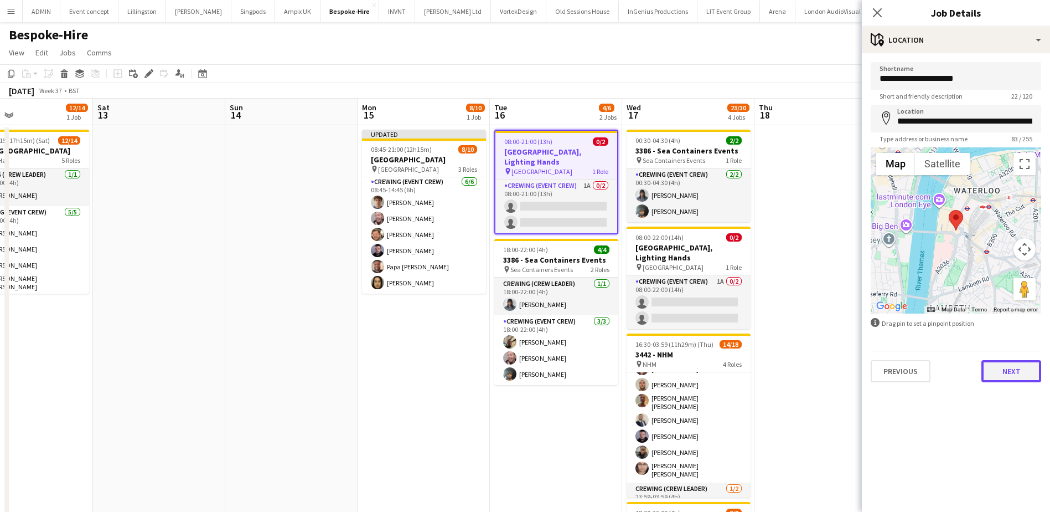
click at [997, 362] on button "Next" at bounding box center [1012, 371] width 60 height 22
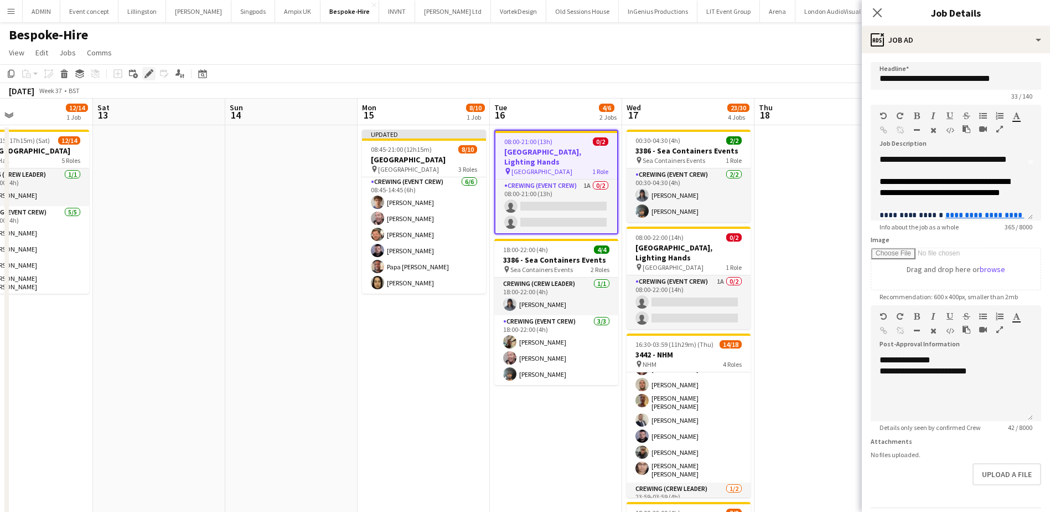
click at [147, 76] on icon at bounding box center [149, 74] width 6 height 6
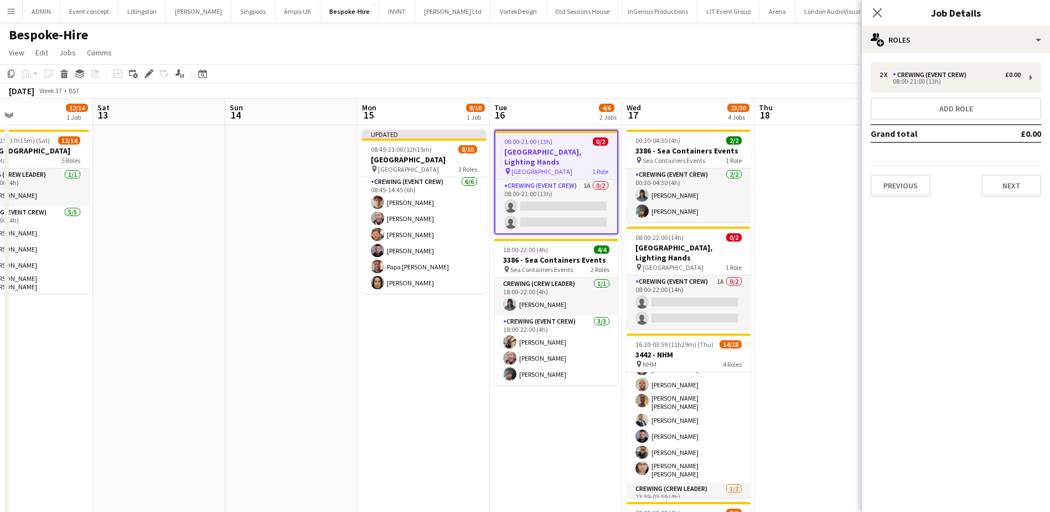
click at [819, 148] on app-date-cell at bounding box center [821, 412] width 132 height 574
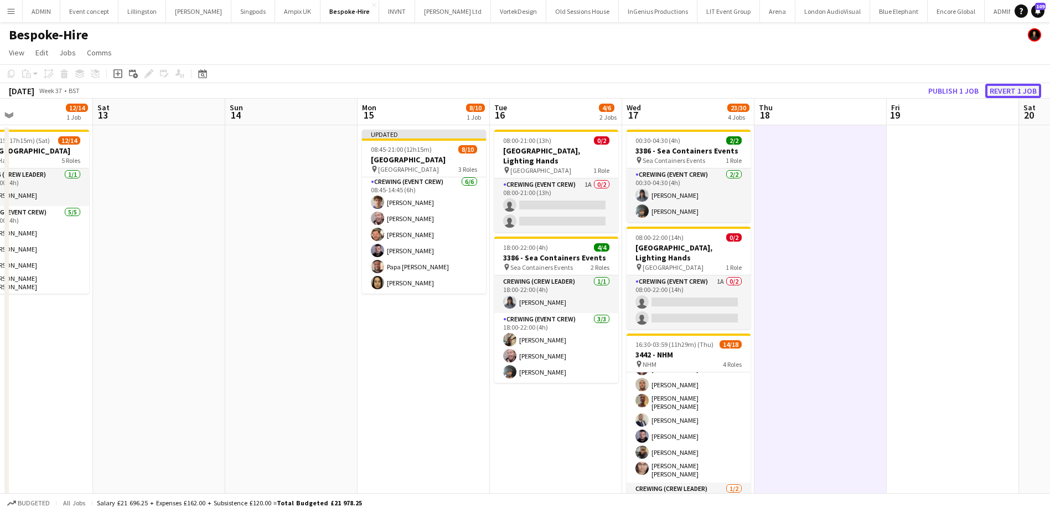
click at [995, 95] on button "Revert 1 job" at bounding box center [1013, 91] width 56 height 14
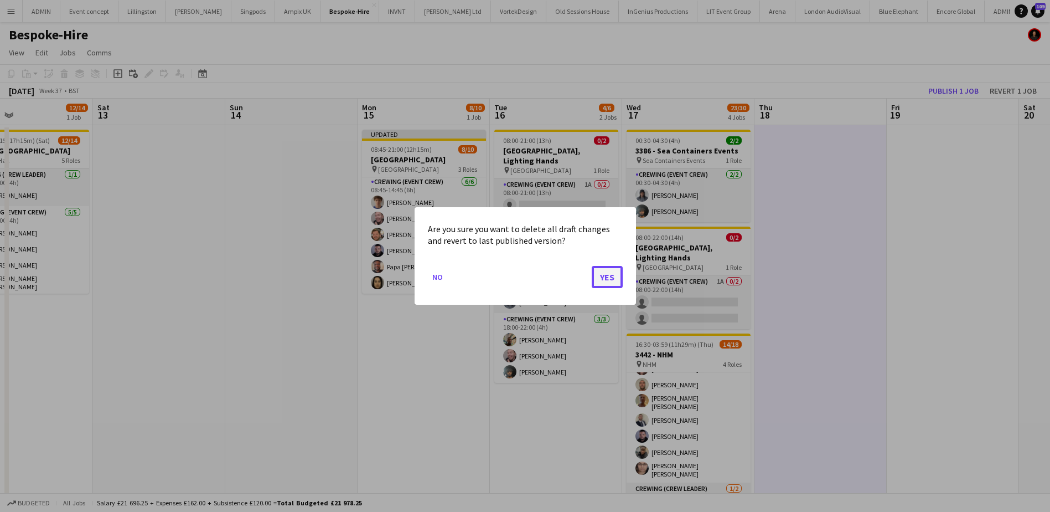
click at [601, 278] on button "Yes" at bounding box center [607, 277] width 31 height 22
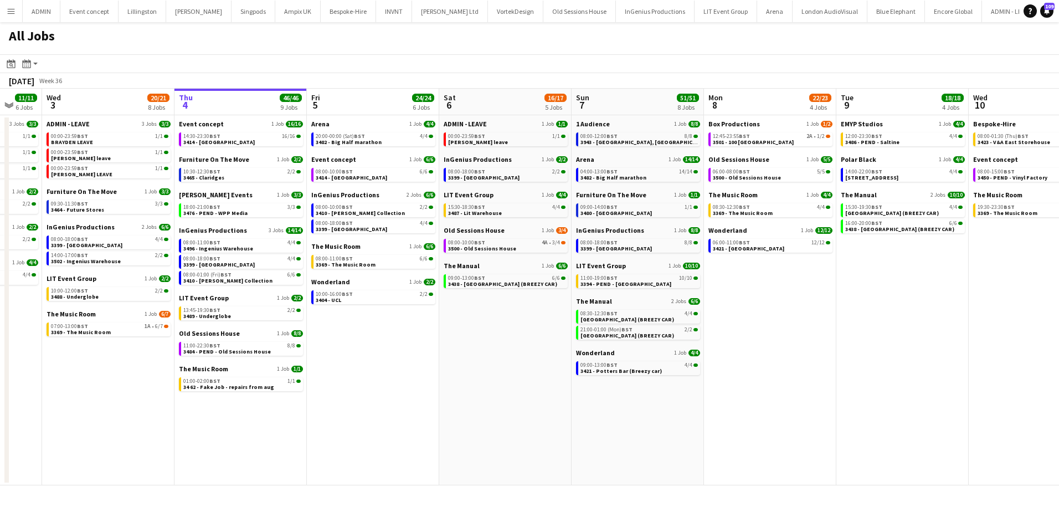
scroll to position [0, 222]
drag, startPoint x: 302, startPoint y: 331, endPoint x: 333, endPoint y: 332, distance: 30.5
click at [333, 332] on app-calendar-viewport "Mon 1 50/51 12 Jobs Tue 2 11/11 6 Jobs Wed 3 20/21 8 Jobs Thu 4 46/46 9 Jobs Fr…" at bounding box center [529, 287] width 1059 height 396
click at [353, 297] on link "10:00-16:00 BST 2/2 3404 - UCL" at bounding box center [374, 296] width 117 height 13
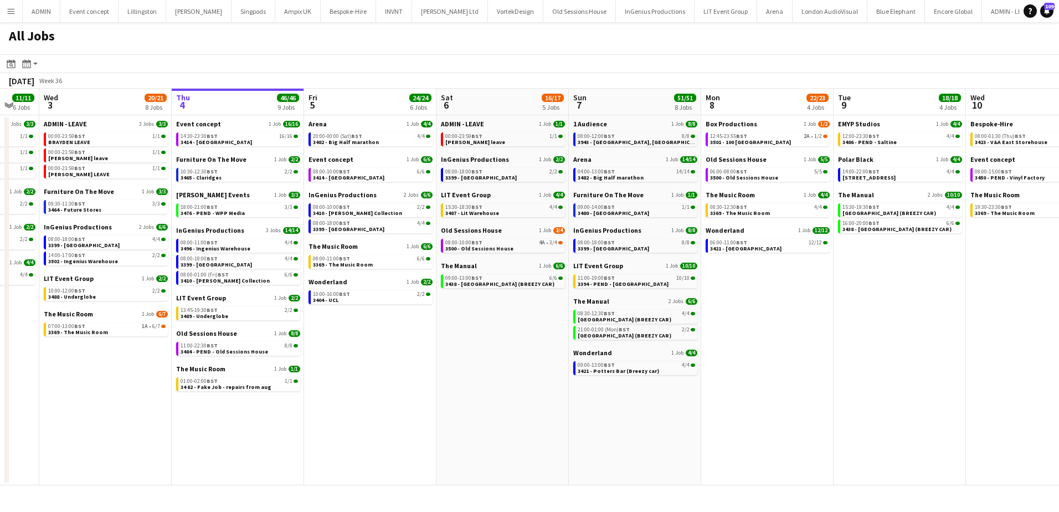
scroll to position [0, 228]
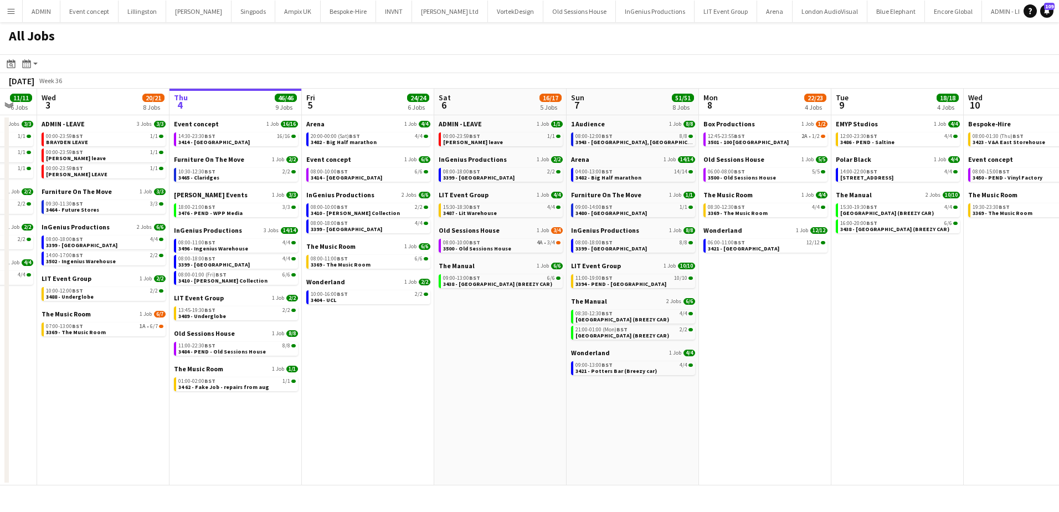
drag, startPoint x: 872, startPoint y: 291, endPoint x: 866, endPoint y: 292, distance: 5.6
click at [866, 292] on app-calendar-viewport "Mon 1 50/51 12 Jobs Tue 2 11/11 6 Jobs Wed 3 20/21 8 Jobs Thu 4 46/46 9 Jobs Fr…" at bounding box center [529, 287] width 1059 height 396
click at [487, 285] on span "3438 - Grove Hotel Watford (BREEZY CAR)" at bounding box center [497, 283] width 109 height 7
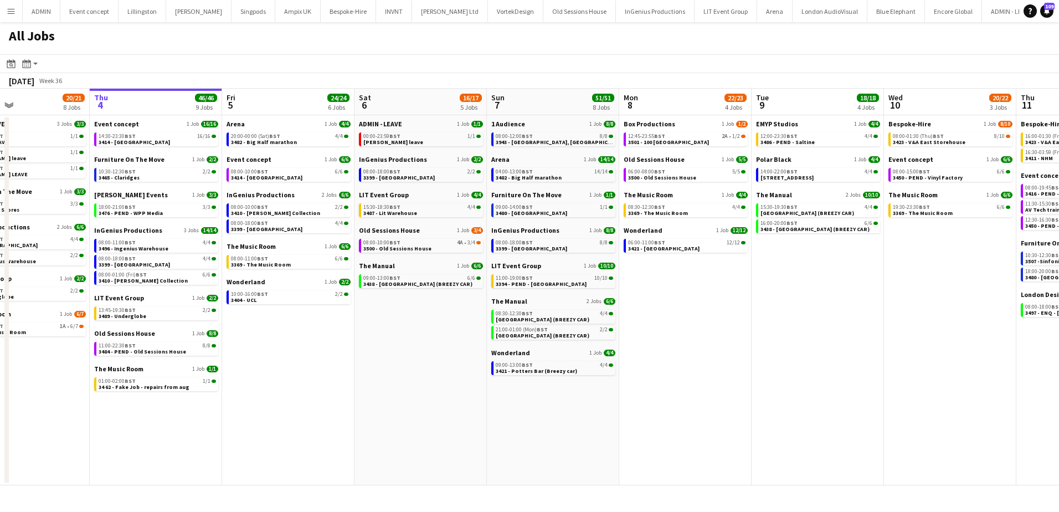
drag, startPoint x: 860, startPoint y: 284, endPoint x: 800, endPoint y: 275, distance: 61.1
click at [800, 275] on app-calendar-viewport "Mon 1 50/51 12 Jobs Tue 2 11/11 6 Jobs Wed 3 20/21 8 Jobs Thu 4 46/46 9 Jobs Fr…" at bounding box center [529, 287] width 1059 height 396
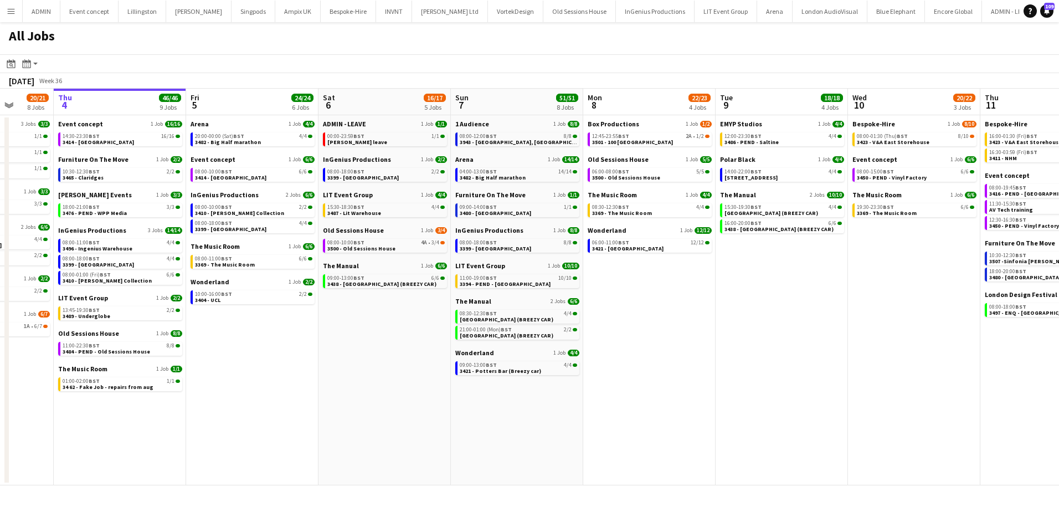
scroll to position [0, 393]
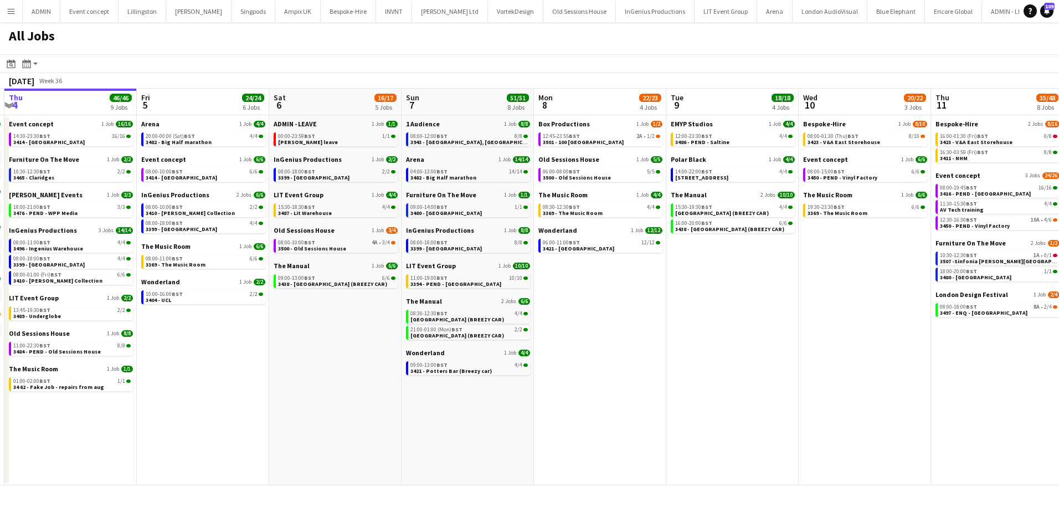
drag, startPoint x: 936, startPoint y: 299, endPoint x: 858, endPoint y: 290, distance: 79.2
click at [858, 290] on app-calendar-viewport "Mon 1 50/51 12 Jobs Tue 2 11/11 6 Jobs Wed 3 20/21 8 Jobs Thu 4 46/46 9 Jobs Fr…" at bounding box center [529, 287] width 1059 height 396
click at [979, 207] on link "11:30-15:30 BST 4/4 AV Tech training" at bounding box center [998, 206] width 117 height 13
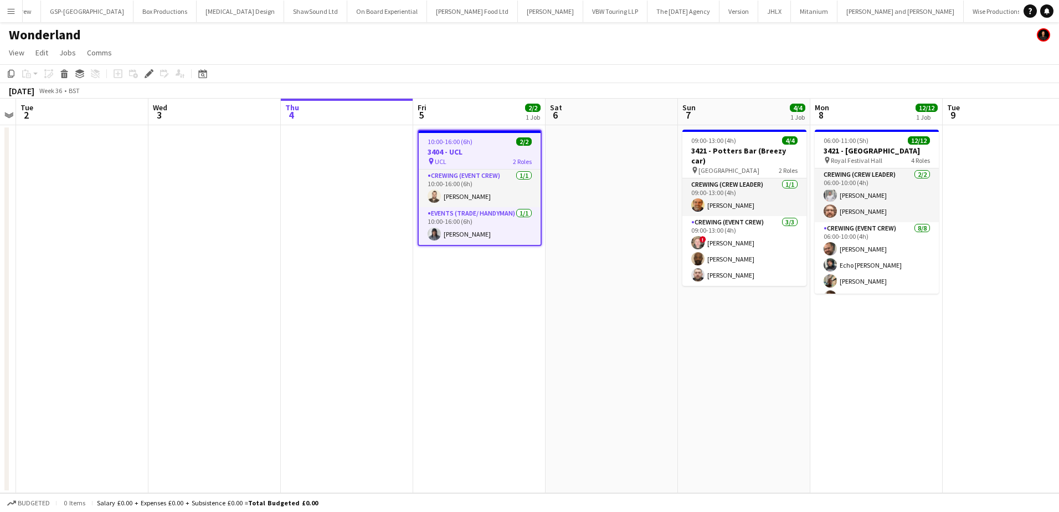
scroll to position [0, 1479]
click at [143, 73] on div "Edit" at bounding box center [148, 73] width 13 height 13
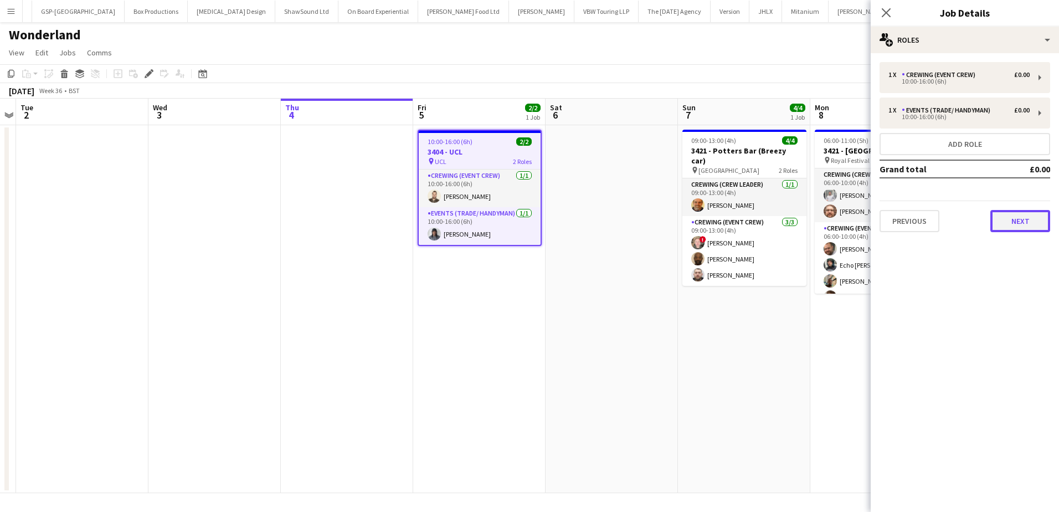
click at [1008, 231] on button "Next" at bounding box center [1020, 221] width 60 height 22
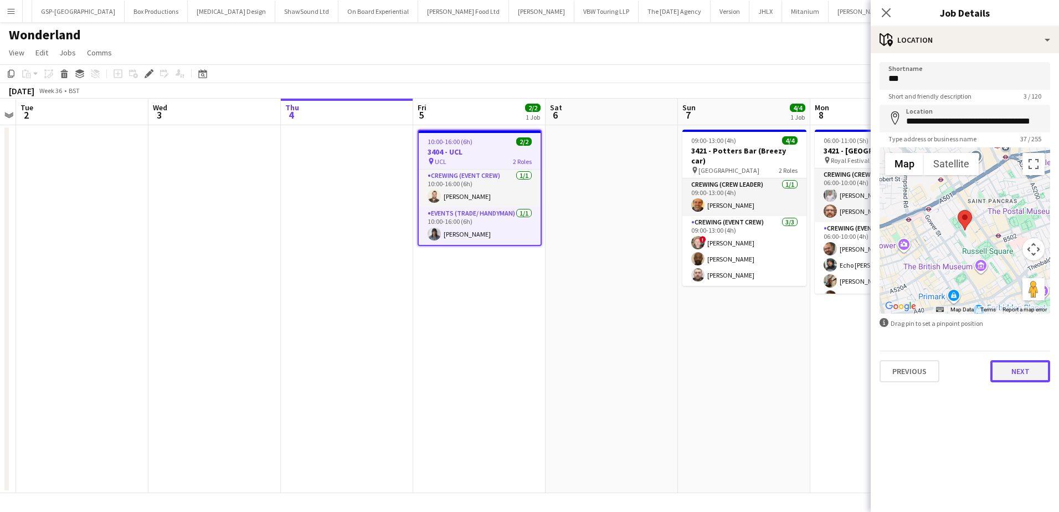
click at [1000, 373] on button "Next" at bounding box center [1020, 371] width 60 height 22
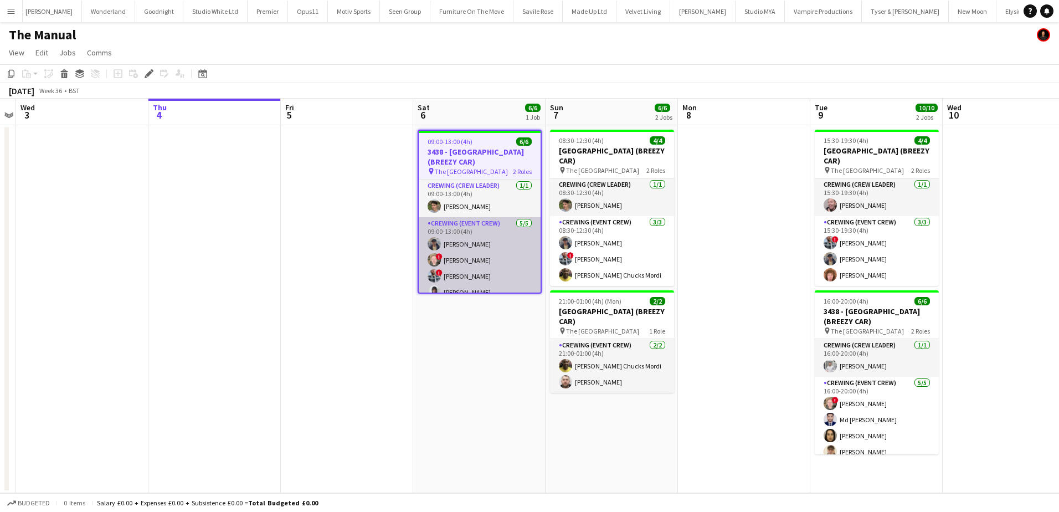
scroll to position [0, 2539]
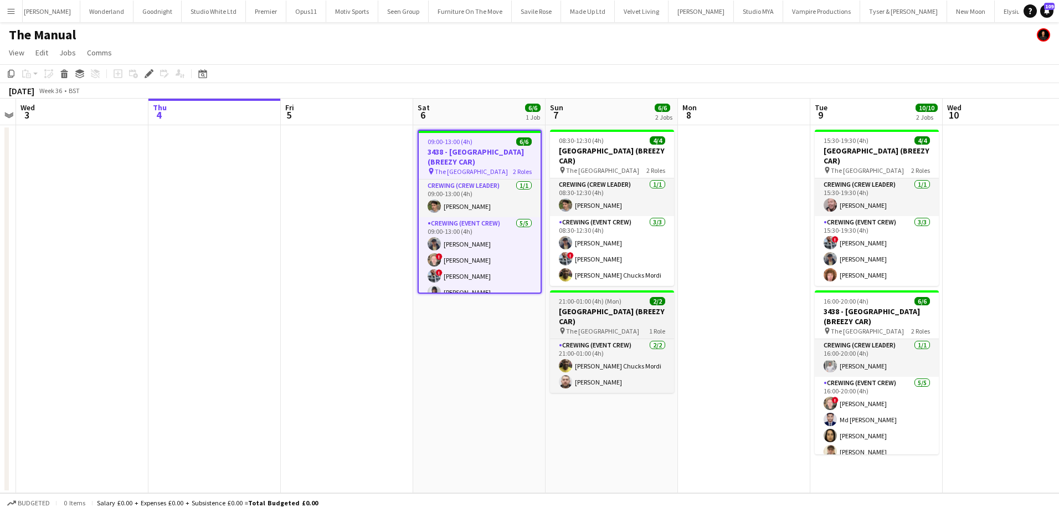
click at [605, 317] on h3 "[GEOGRAPHIC_DATA] (BREEZY CAR)" at bounding box center [612, 316] width 124 height 20
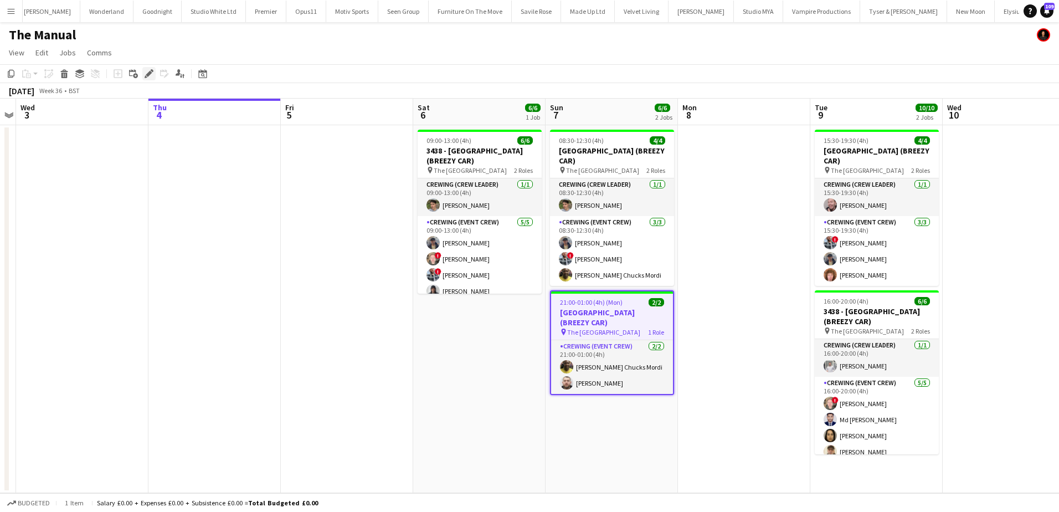
click at [149, 73] on icon at bounding box center [149, 74] width 6 height 6
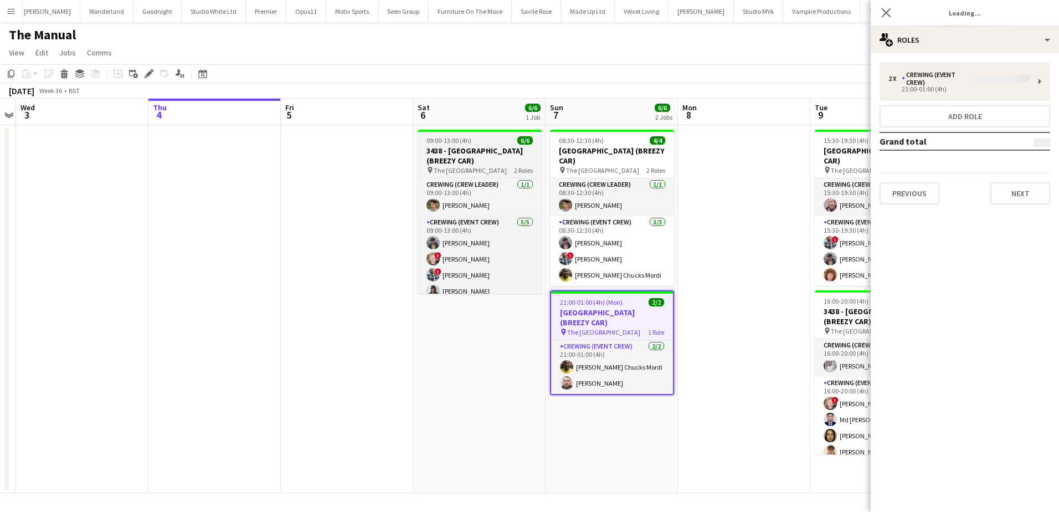
type input "**********"
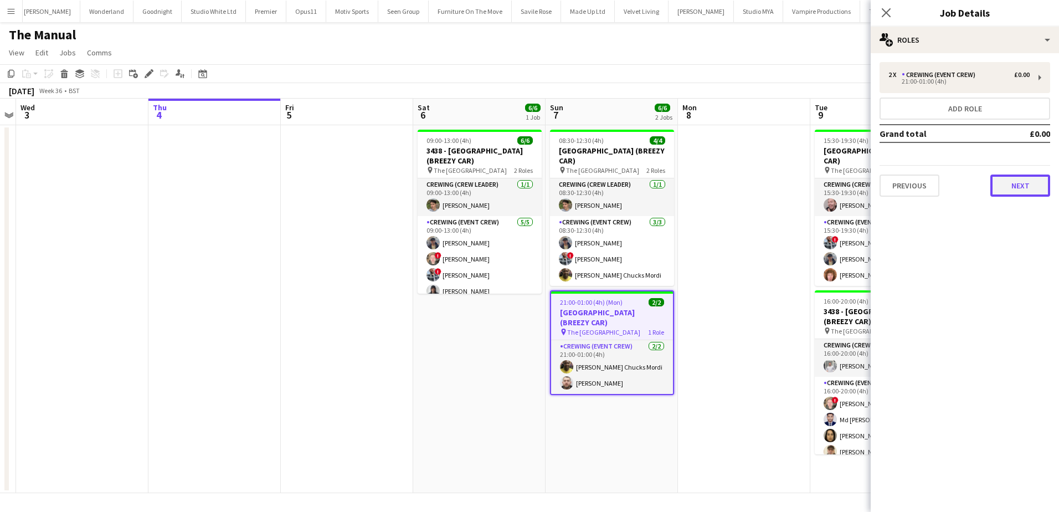
click at [1016, 187] on button "Next" at bounding box center [1020, 185] width 60 height 22
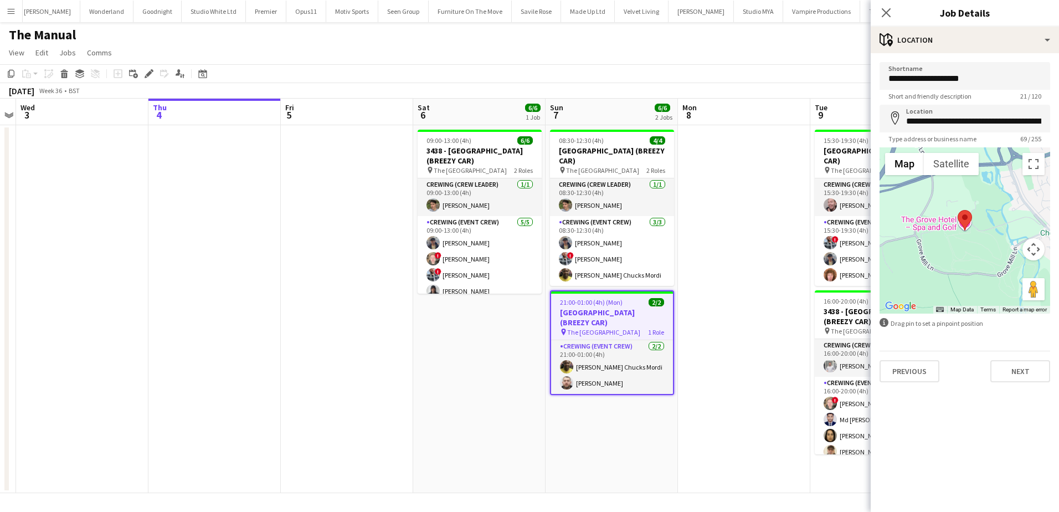
click at [997, 359] on div "Previous Next" at bounding box center [964, 366] width 171 height 32
click at [997, 360] on button "Next" at bounding box center [1020, 371] width 60 height 22
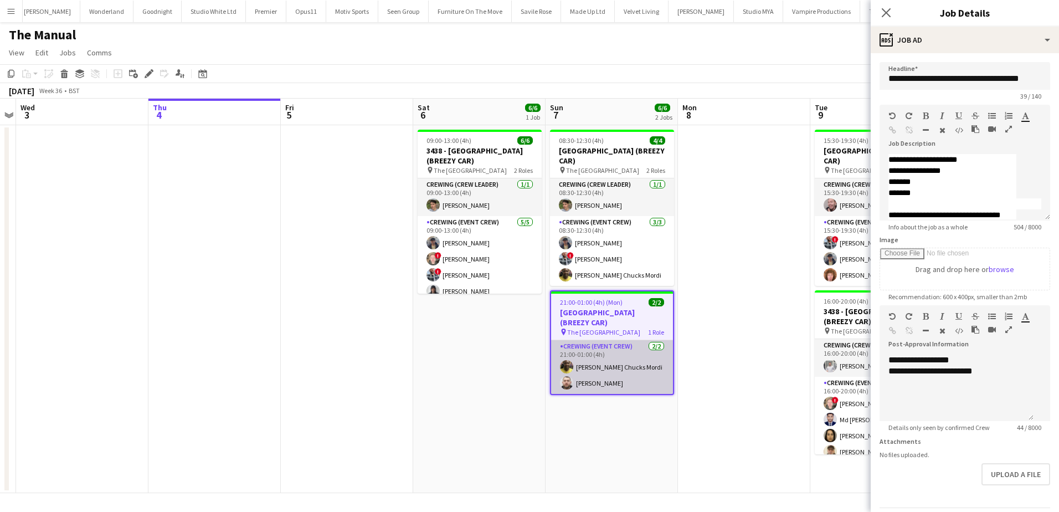
drag, startPoint x: 598, startPoint y: 367, endPoint x: 602, endPoint y: 353, distance: 14.8
click at [598, 367] on app-card-role "Crewing (Event Crew) 2/2 21:00-01:00 (4h) Alphonsus Chucks Mordi Micky Jones" at bounding box center [612, 367] width 122 height 54
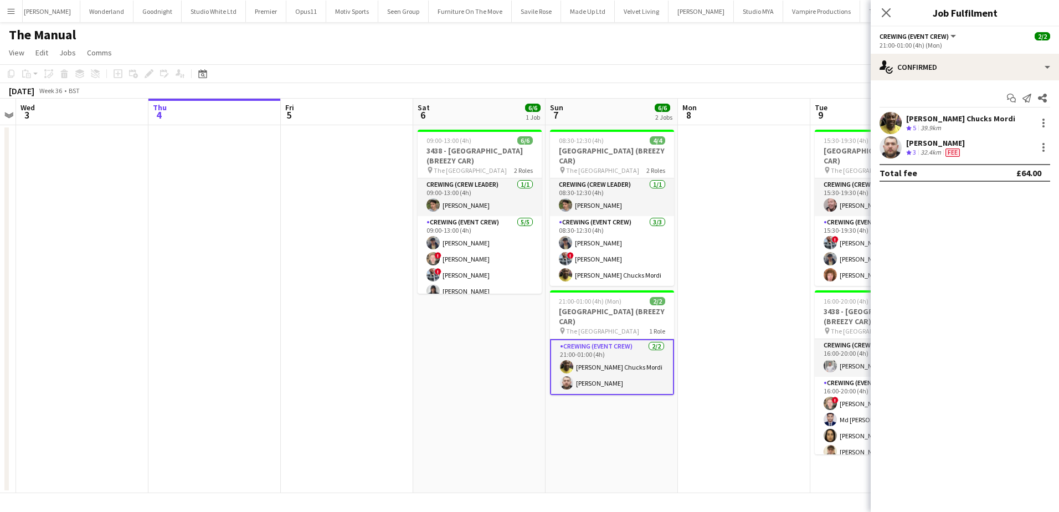
click at [933, 117] on div "Alphonsus Chucks Mordi" at bounding box center [960, 118] width 109 height 10
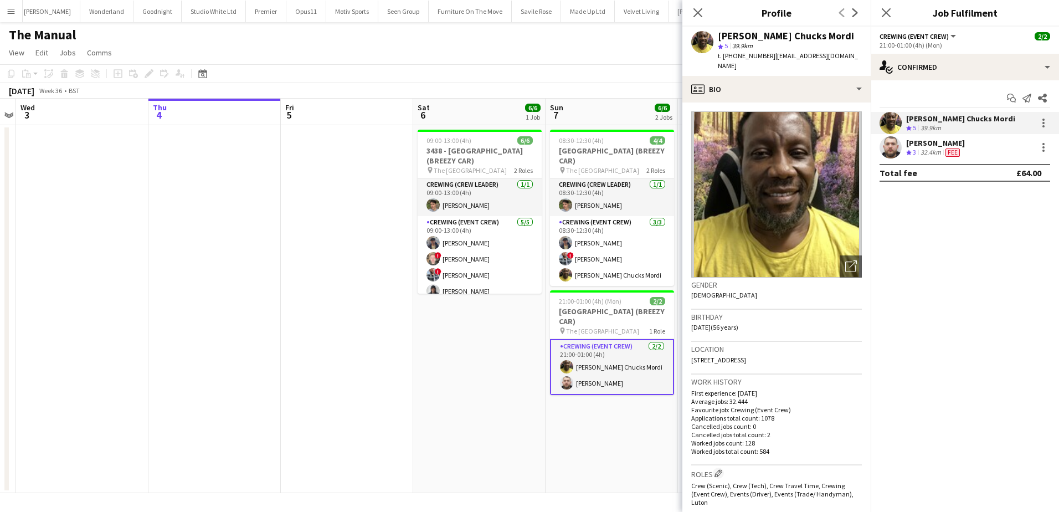
click at [753, 55] on span "t. +447805926328" at bounding box center [747, 55] width 58 height 8
copy span "447805926328"
click at [930, 140] on div "Micky Jones" at bounding box center [935, 143] width 59 height 10
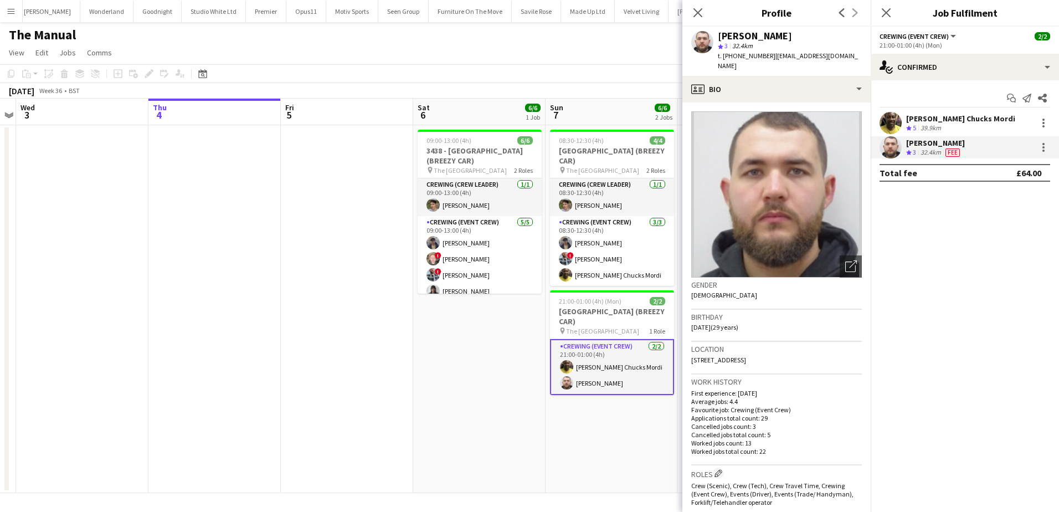
click at [744, 55] on span "t. +447884472007" at bounding box center [747, 55] width 58 height 8
copy span "447884472007"
click at [585, 300] on span "21:00-01:00 (4h) (Mon)" at bounding box center [590, 301] width 63 height 8
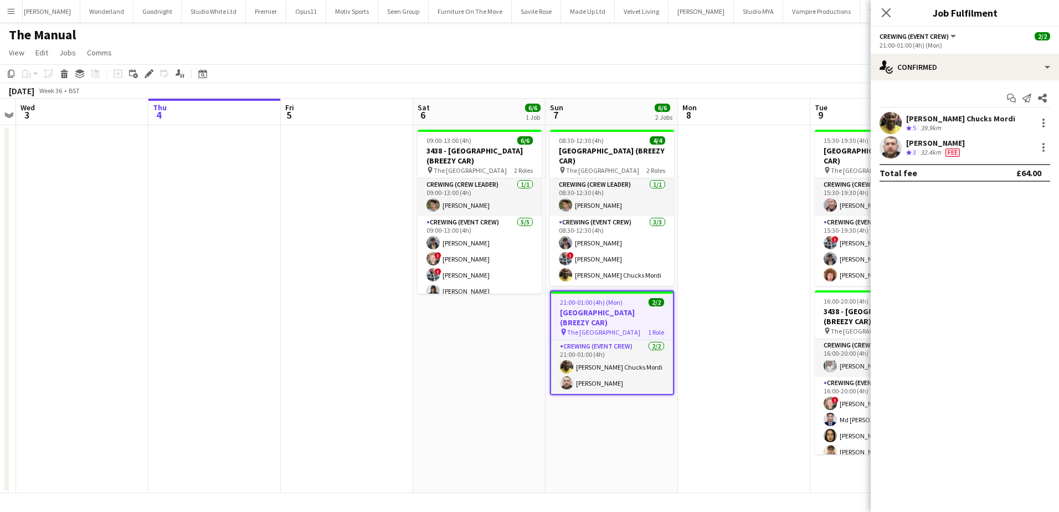
click at [606, 313] on h3 "3495 - Grove Hotel Watford (BREEZY CAR)" at bounding box center [612, 317] width 122 height 20
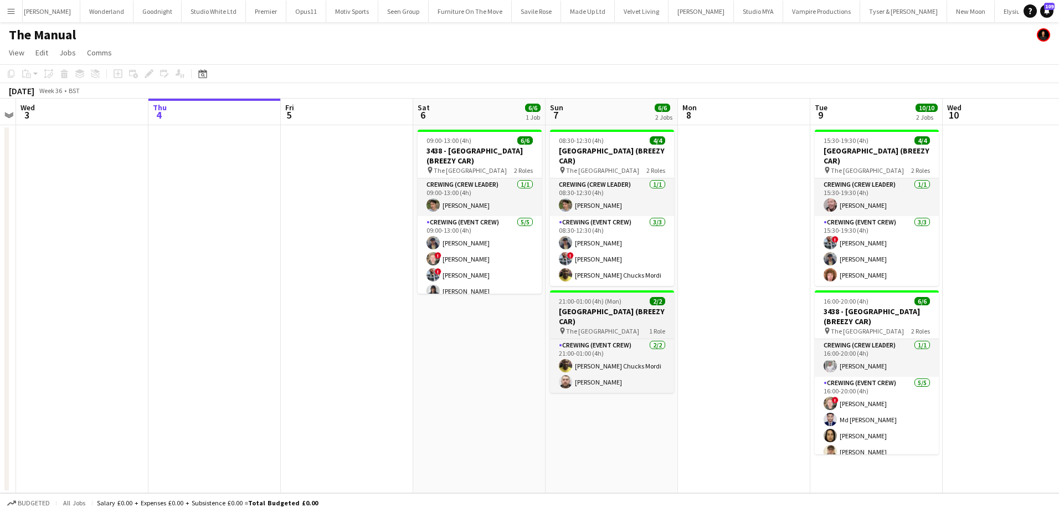
click at [584, 303] on span "21:00-01:00 (4h) (Mon)" at bounding box center [590, 301] width 63 height 8
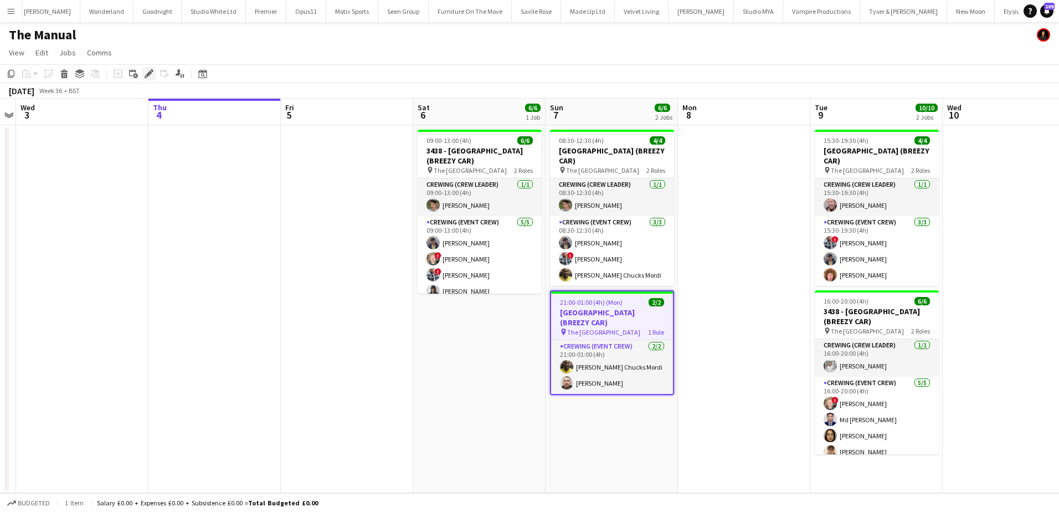
click at [147, 73] on icon "Edit" at bounding box center [148, 73] width 9 height 9
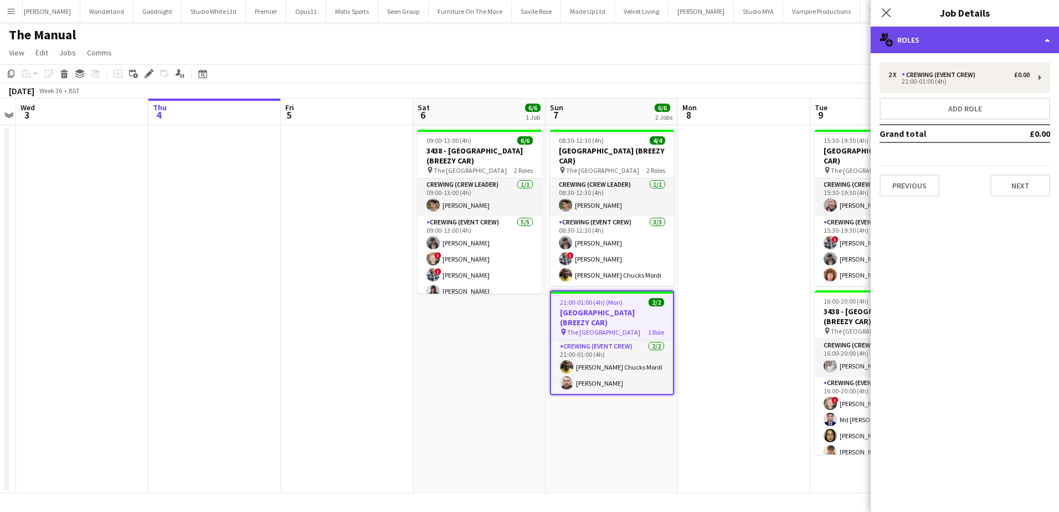
click at [975, 44] on div "multiple-users-add Roles" at bounding box center [964, 40] width 188 height 27
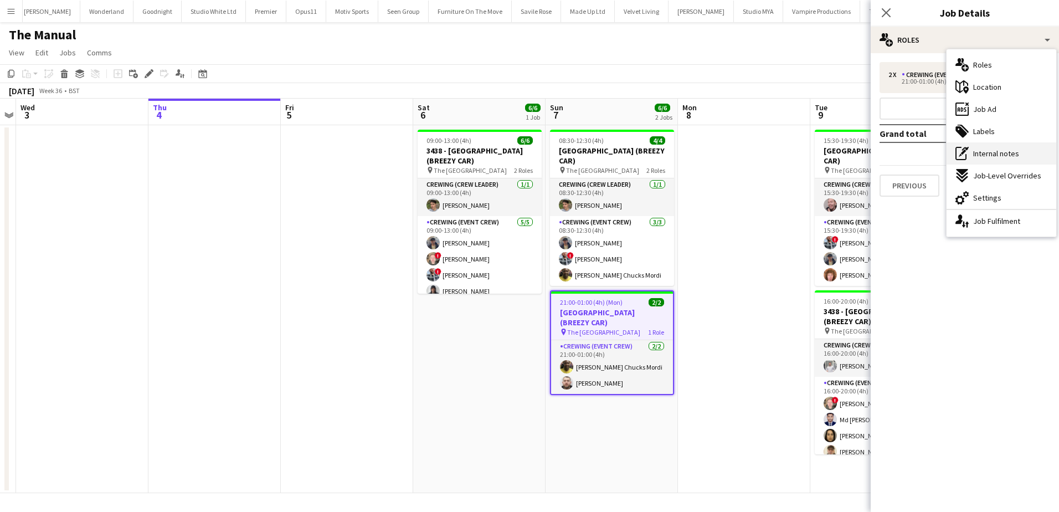
click at [1012, 159] on div "pen-write Internal notes" at bounding box center [1001, 153] width 110 height 22
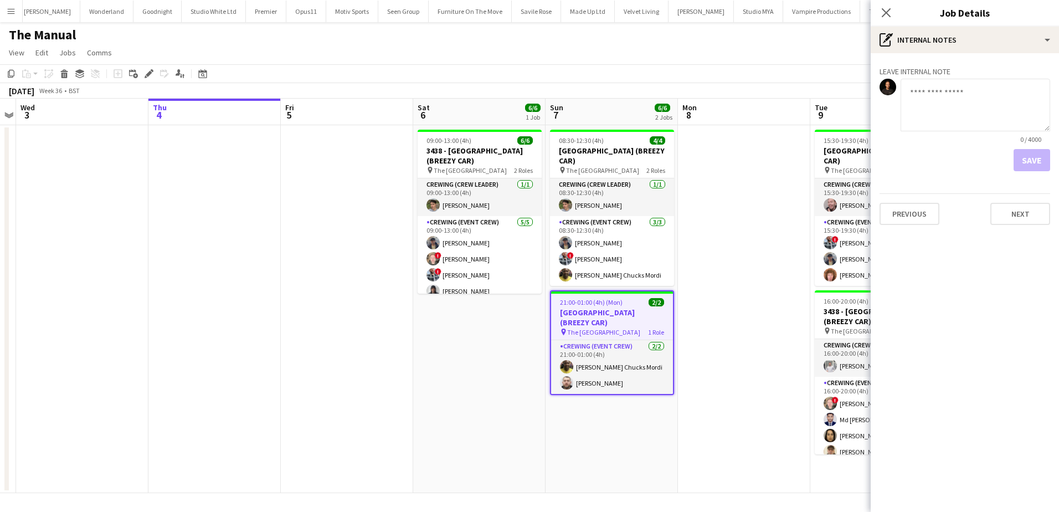
click at [962, 125] on textarea at bounding box center [974, 105] width 149 height 53
paste textarea "**********"
type textarea "**********"
click at [1033, 159] on button "Save" at bounding box center [1031, 160] width 37 height 22
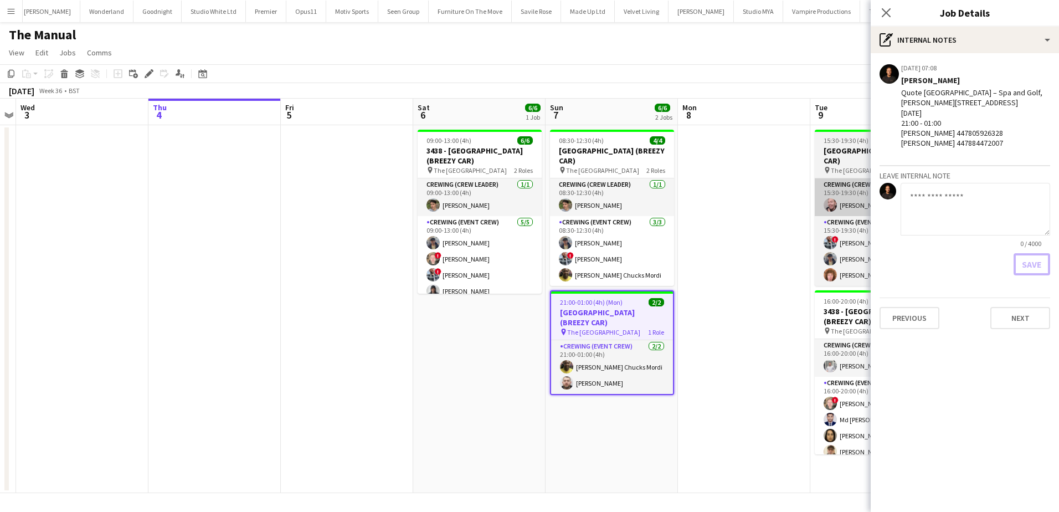
scroll to position [0, 0]
click at [773, 182] on app-date-cell at bounding box center [744, 309] width 132 height 368
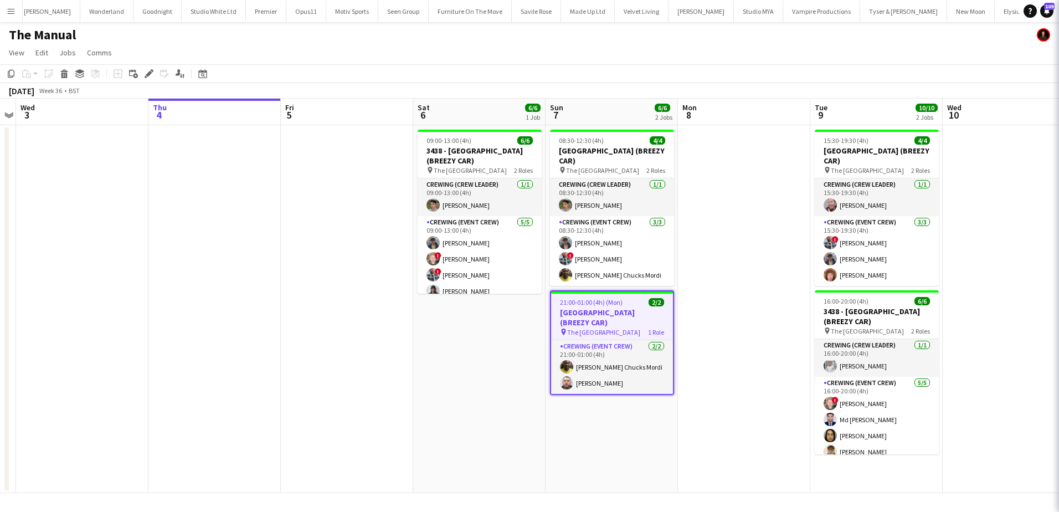
scroll to position [0, 381]
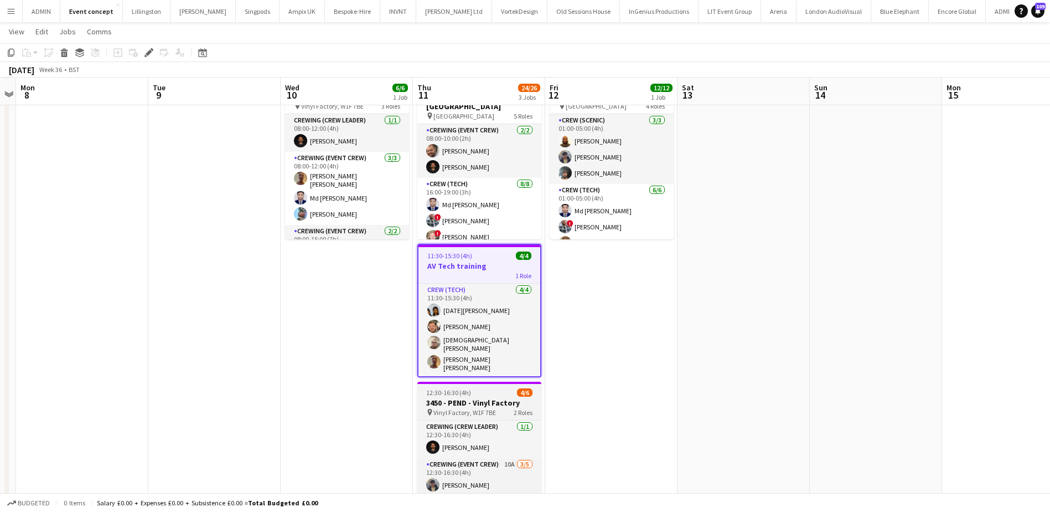
scroll to position [55, 0]
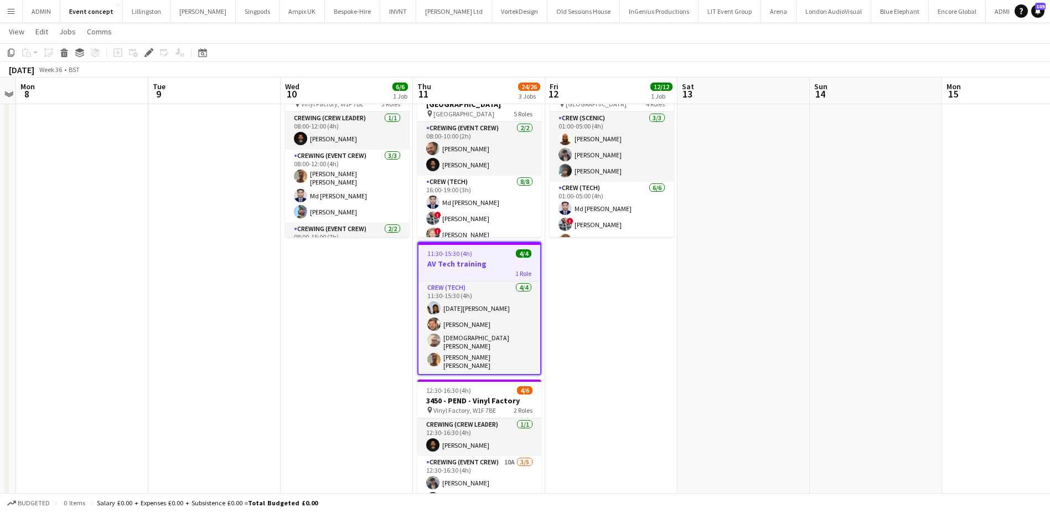
click at [448, 257] on span "11:30-15:30 (4h)" at bounding box center [449, 253] width 45 height 8
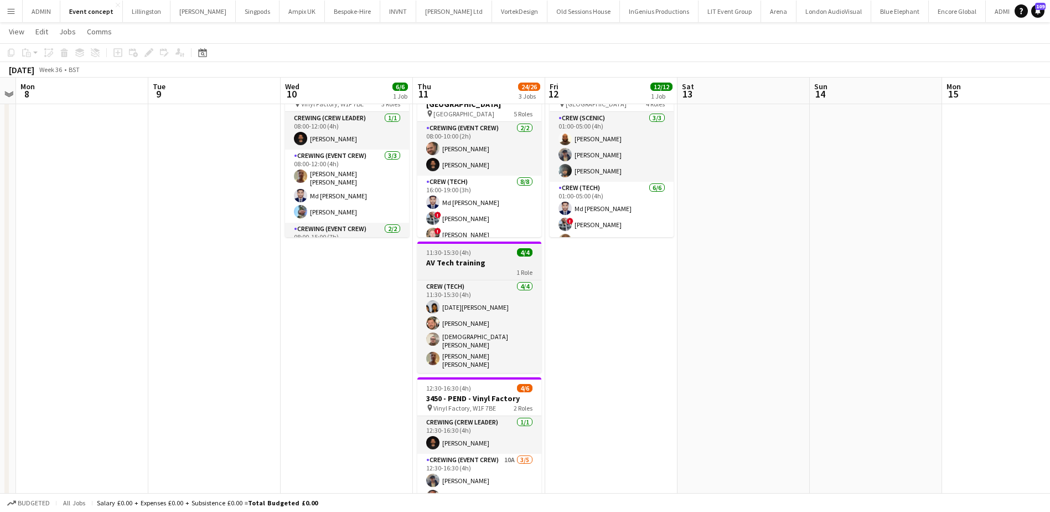
click at [448, 256] on app-job-card "11:30-15:30 (4h) 4/4 AV Tech training 1 Role Crew (Tech) [DATE] 11:30-15:30 (4h…" at bounding box center [479, 306] width 124 height 131
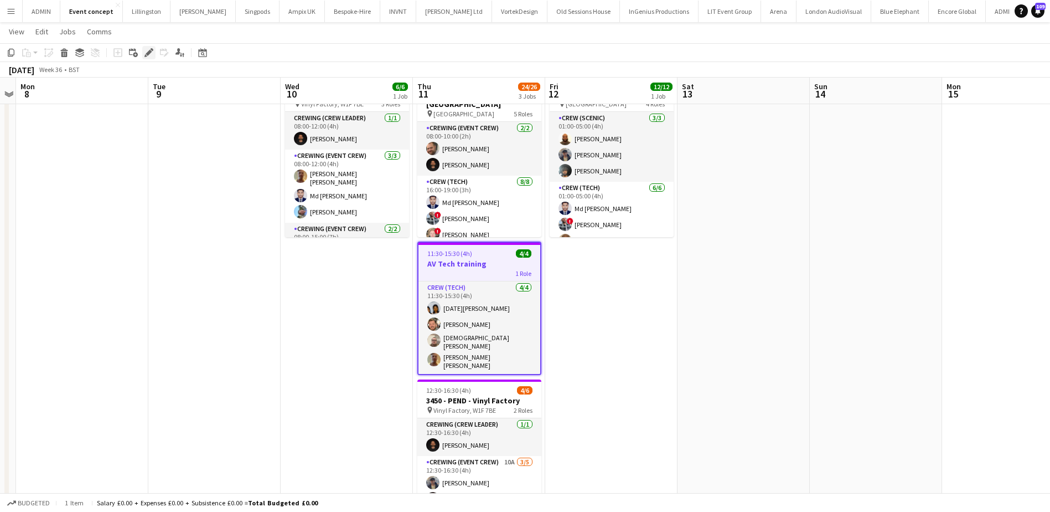
click at [149, 51] on icon at bounding box center [149, 53] width 6 height 6
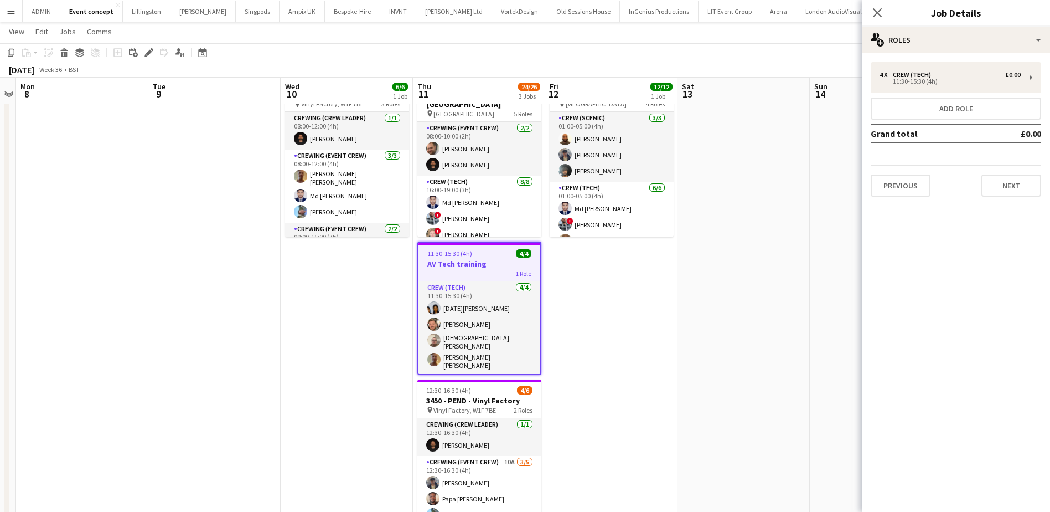
click at [946, 94] on div "4 x Crew (Tech) £0.00 11:30-15:30 (4h) Add role Grand total £0.00 Previous Next" at bounding box center [956, 129] width 188 height 135
click at [942, 94] on div "4 x Crew (Tech) £0.00 11:30-15:30 (4h) Add role Grand total £0.00 Previous Next" at bounding box center [956, 129] width 188 height 135
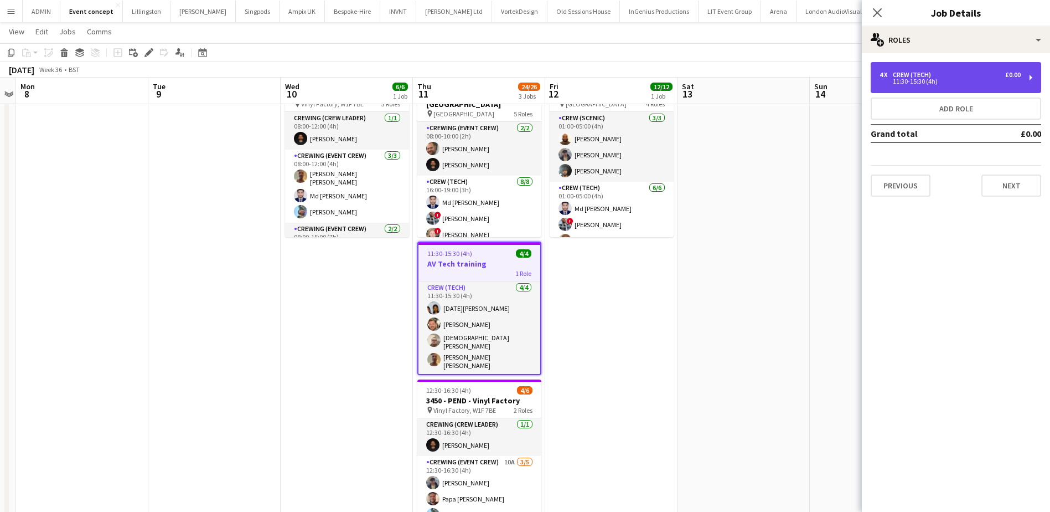
click at [944, 71] on div "4 x Crew (Tech) £0.00" at bounding box center [950, 75] width 141 height 8
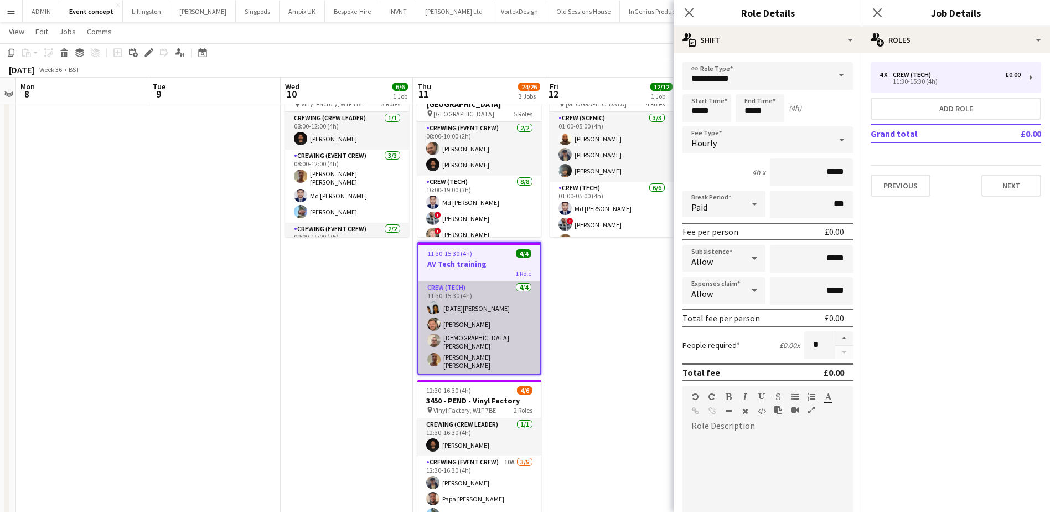
click at [498, 338] on app-card-role "Crew (Tech) [DATE] 11:30-15:30 (4h) [DATE][PERSON_NAME] [PERSON_NAME] [PERSON_N…" at bounding box center [480, 327] width 122 height 92
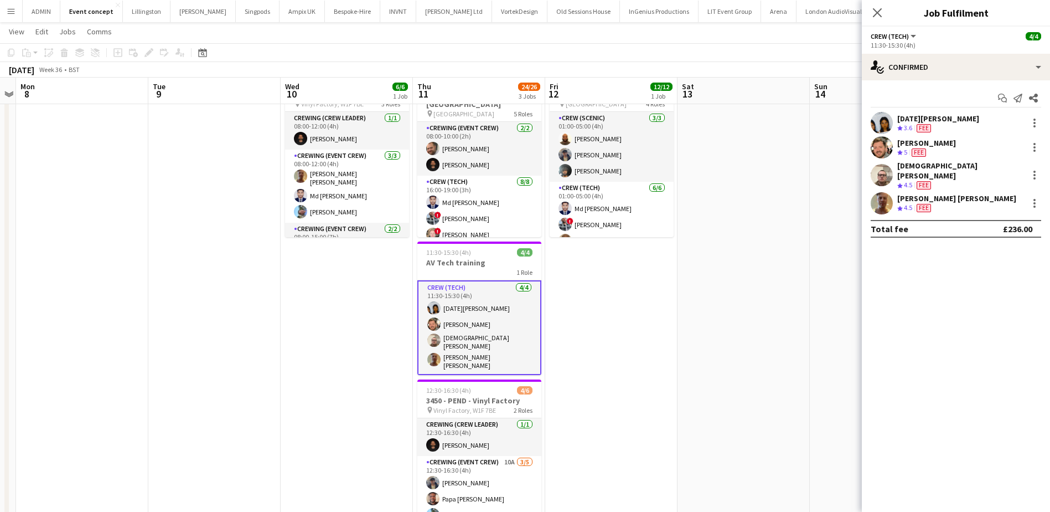
click at [949, 86] on div "Start chat Send notification Share [DATE][PERSON_NAME] Crew rating 3.6 Fee [PER…" at bounding box center [956, 163] width 188 height 166
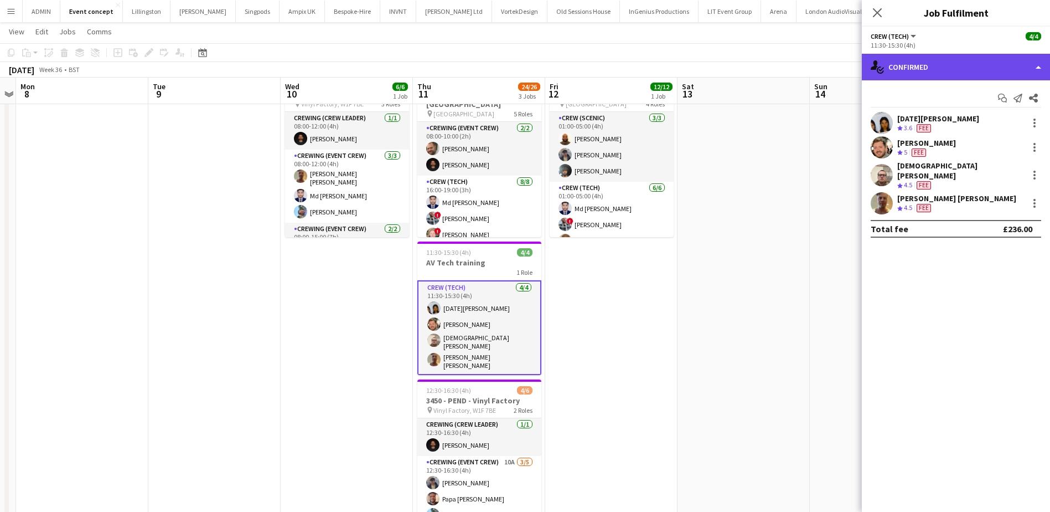
click at [951, 79] on div "single-neutral-actions-check-2 Confirmed" at bounding box center [956, 67] width 188 height 27
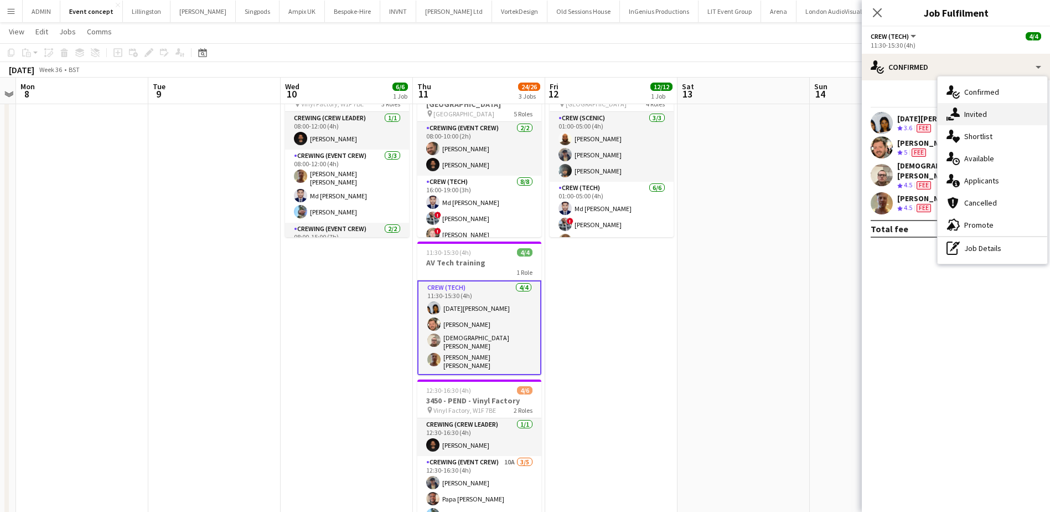
click at [971, 109] on div "single-neutral-actions-share-1 Invited" at bounding box center [993, 114] width 110 height 22
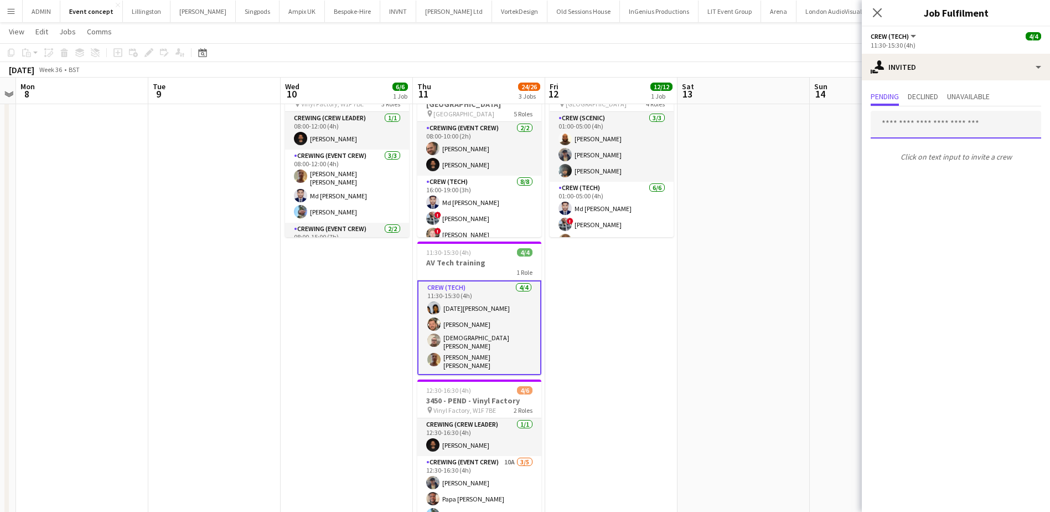
click at [912, 122] on input "text" at bounding box center [956, 125] width 171 height 28
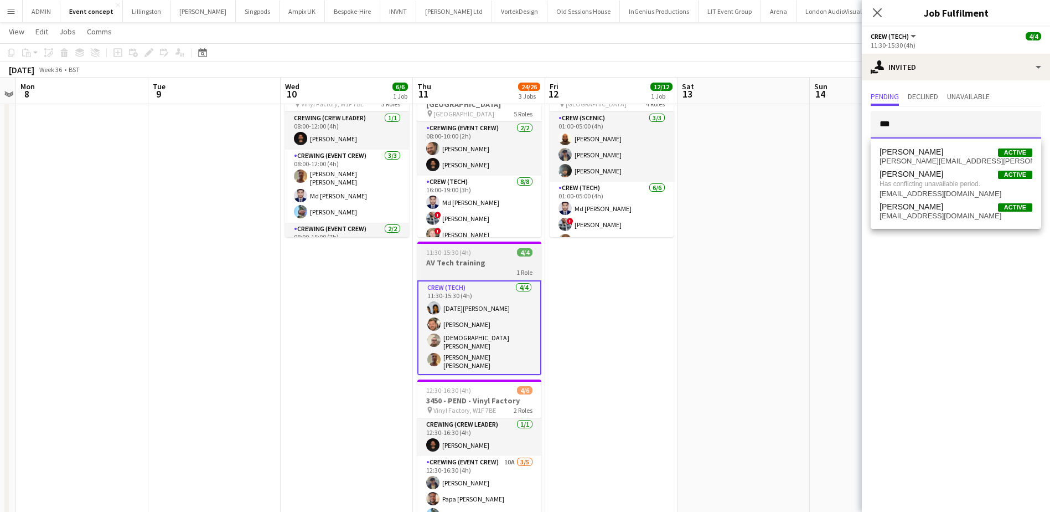
type input "***"
click at [479, 307] on app-card-role "Crew (Tech) [DATE] 11:30-15:30 (4h) [DATE][PERSON_NAME] [PERSON_NAME] [PERSON_N…" at bounding box center [479, 327] width 124 height 95
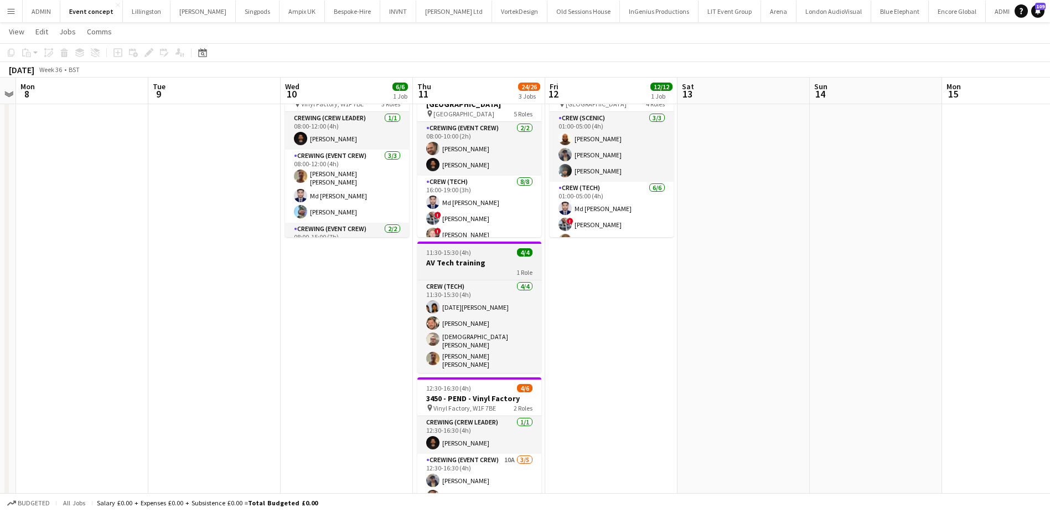
click at [468, 266] on h3 "AV Tech training" at bounding box center [479, 262] width 124 height 10
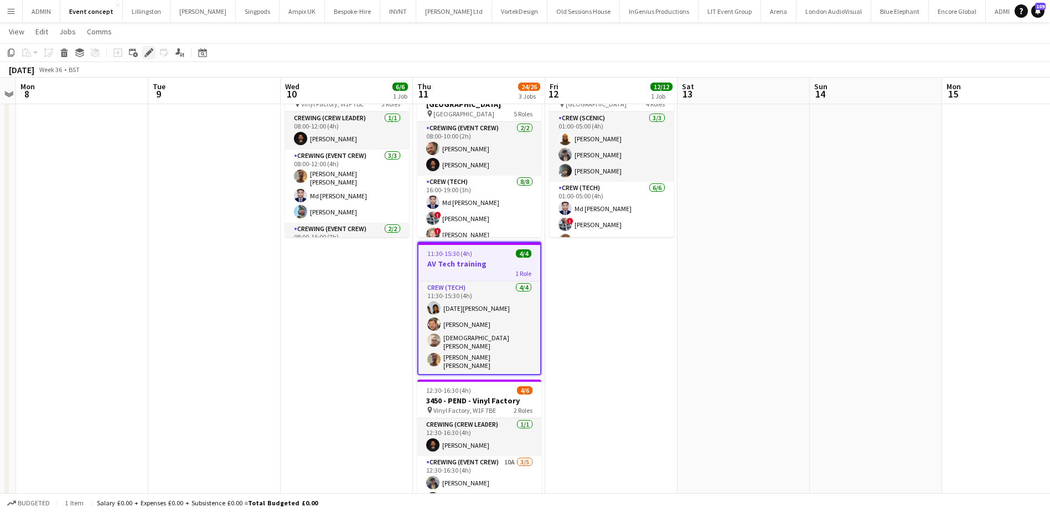
click at [149, 55] on icon "Edit" at bounding box center [148, 52] width 9 height 9
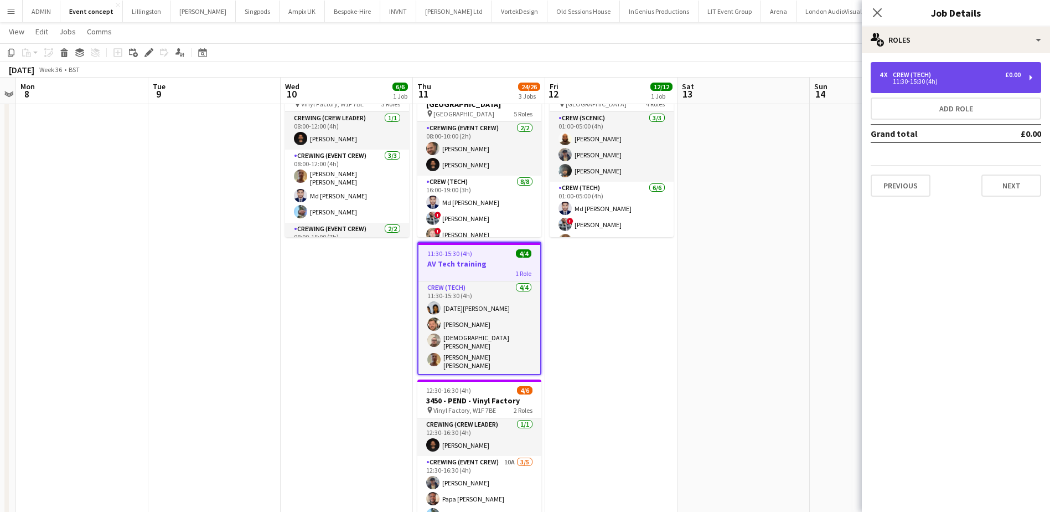
click at [928, 73] on div "Crew (Tech)" at bounding box center [914, 75] width 43 height 8
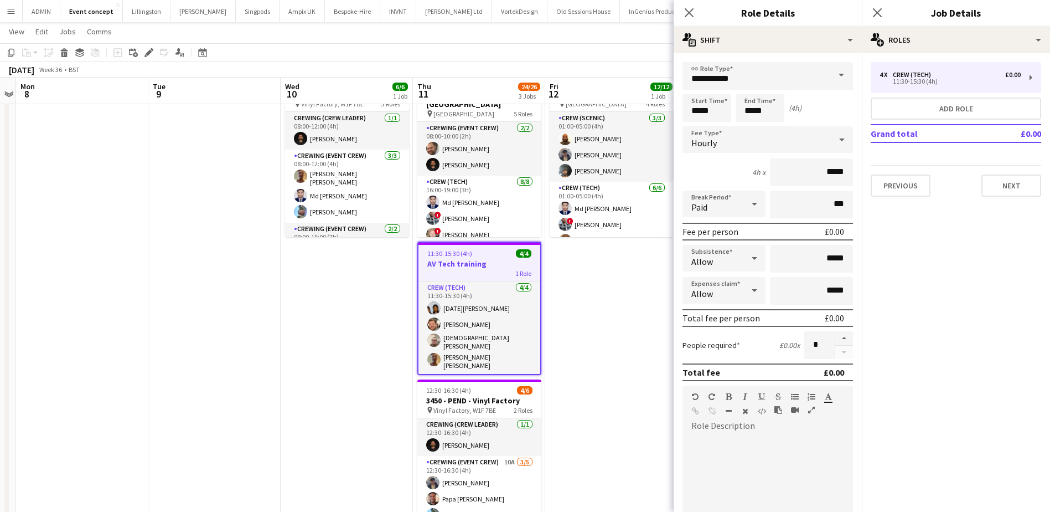
click at [835, 360] on form "**********" at bounding box center [768, 377] width 188 height 631
click at [838, 339] on button "button" at bounding box center [844, 338] width 18 height 14
type input "*"
drag, startPoint x: 642, startPoint y: 313, endPoint x: 592, endPoint y: 332, distance: 53.3
click at [641, 314] on app-date-cell "01:00-05:00 (4h) 12/12 3416 - Natural History Museum pin Natural History Museum…" at bounding box center [611, 313] width 132 height 489
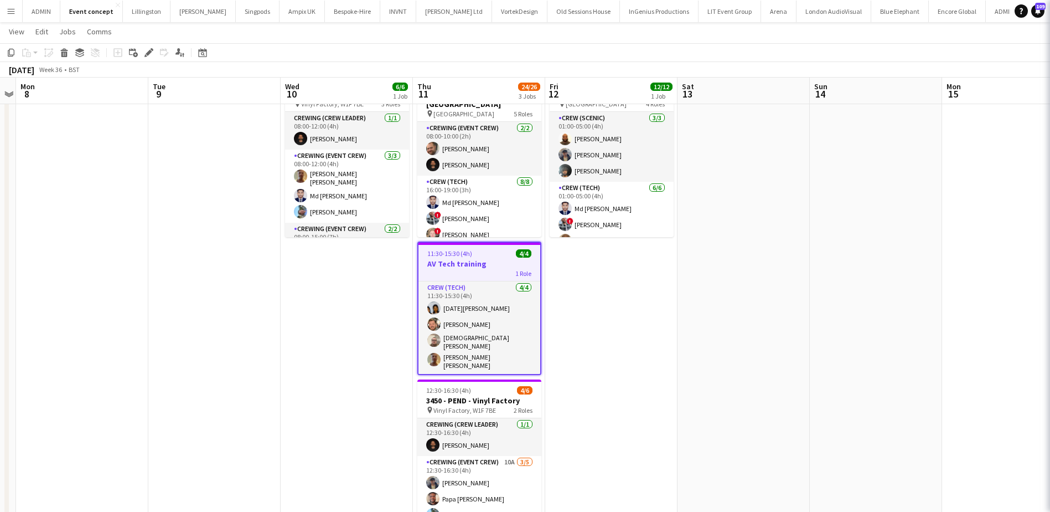
scroll to position [0, 383]
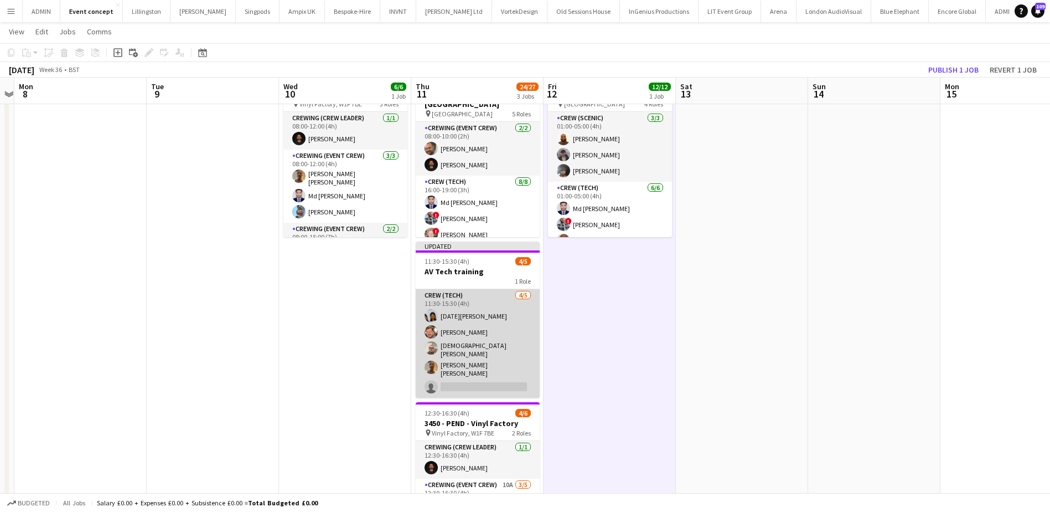
click at [476, 389] on app-card-role "Crew (Tech) 4/5 11:30-15:30 (4h) Lucia Caceres Adam McCarter Christian Skinner …" at bounding box center [478, 343] width 124 height 109
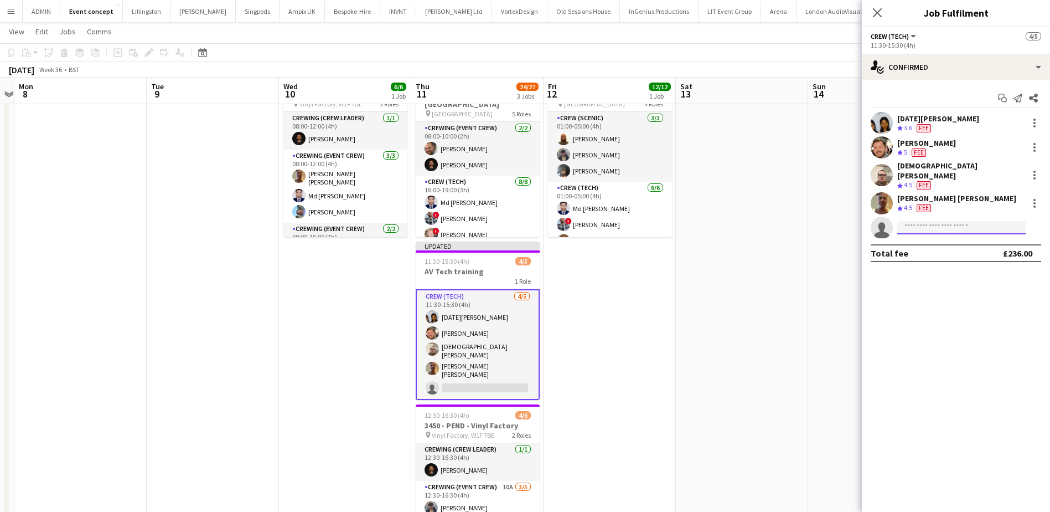
click at [915, 224] on input at bounding box center [961, 227] width 128 height 13
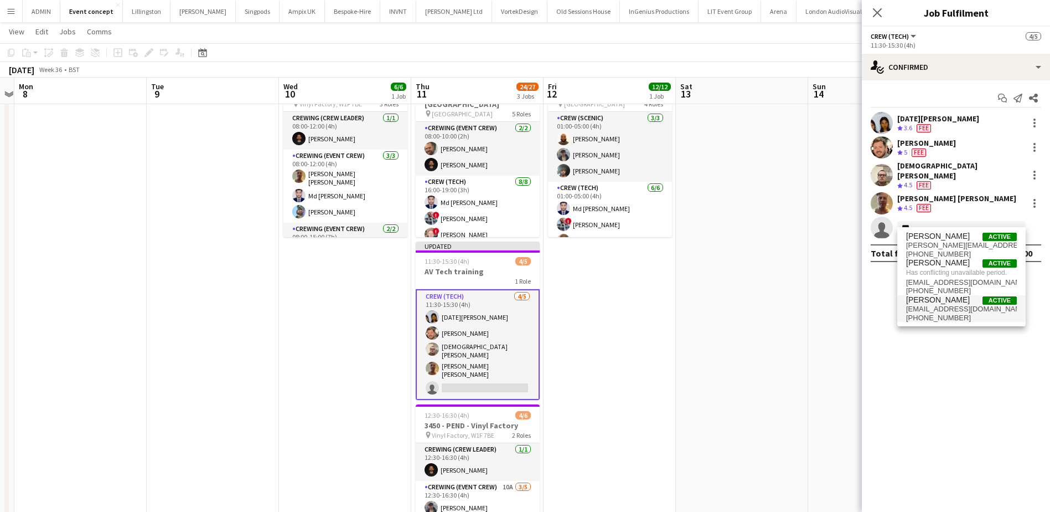
type input "***"
click at [951, 302] on span "Ben Turner Active" at bounding box center [961, 299] width 111 height 9
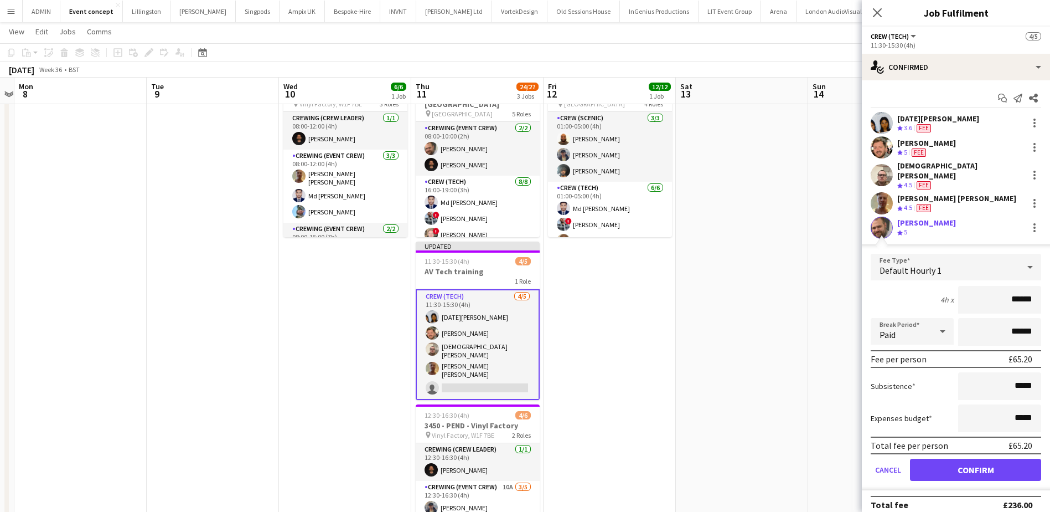
click at [780, 260] on app-date-cell at bounding box center [742, 326] width 132 height 514
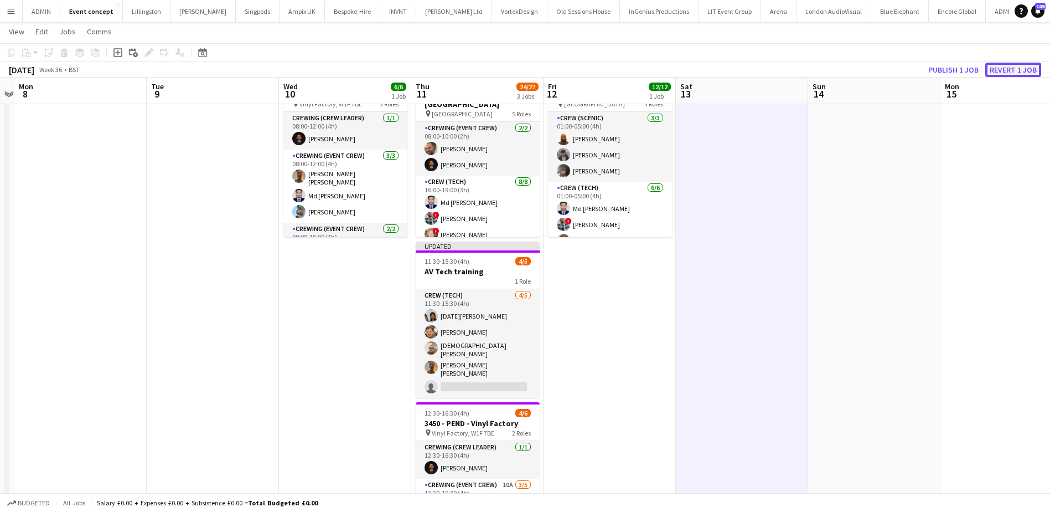
click at [993, 70] on button "Revert 1 job" at bounding box center [1013, 70] width 56 height 14
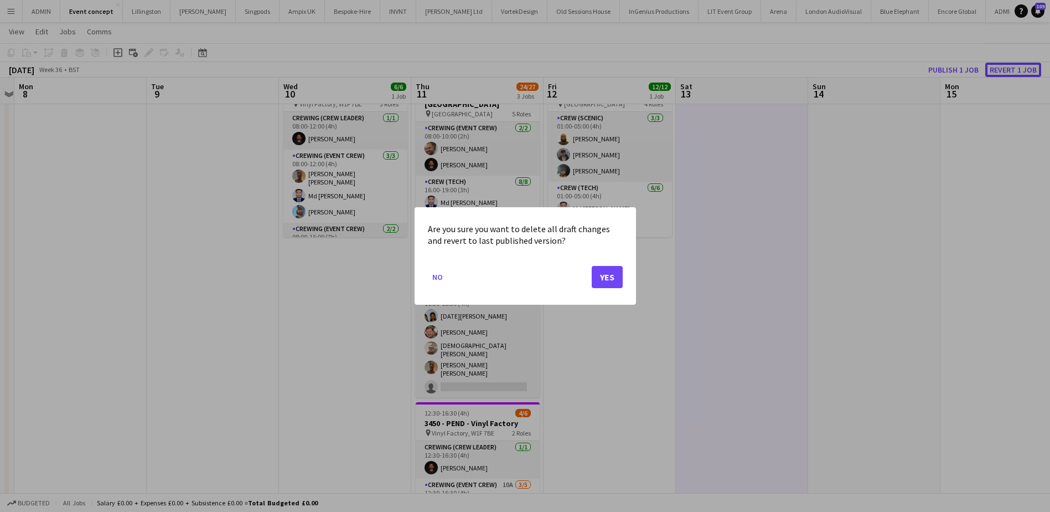
scroll to position [0, 0]
click at [960, 69] on div at bounding box center [525, 256] width 1050 height 512
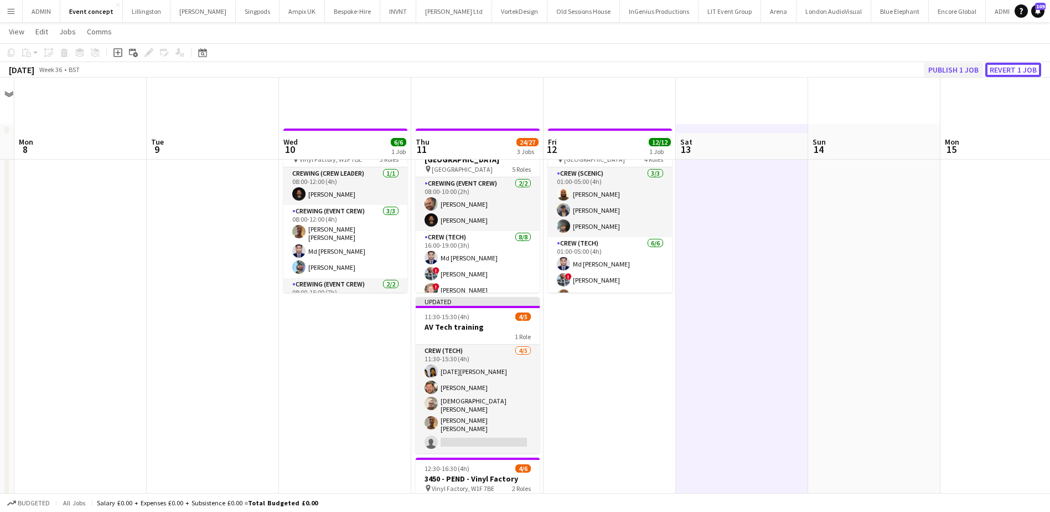
scroll to position [55, 0]
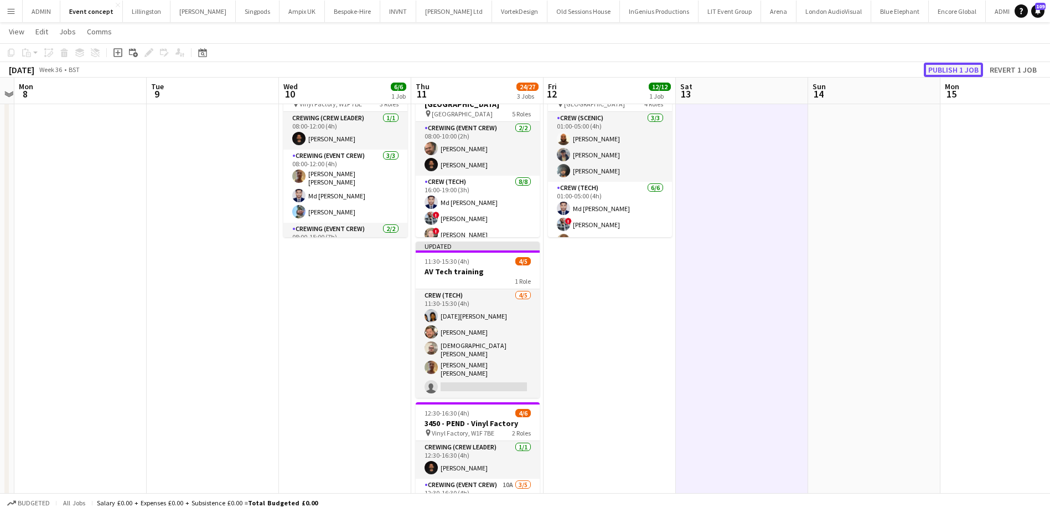
click at [952, 70] on button "Publish 1 job" at bounding box center [953, 70] width 59 height 14
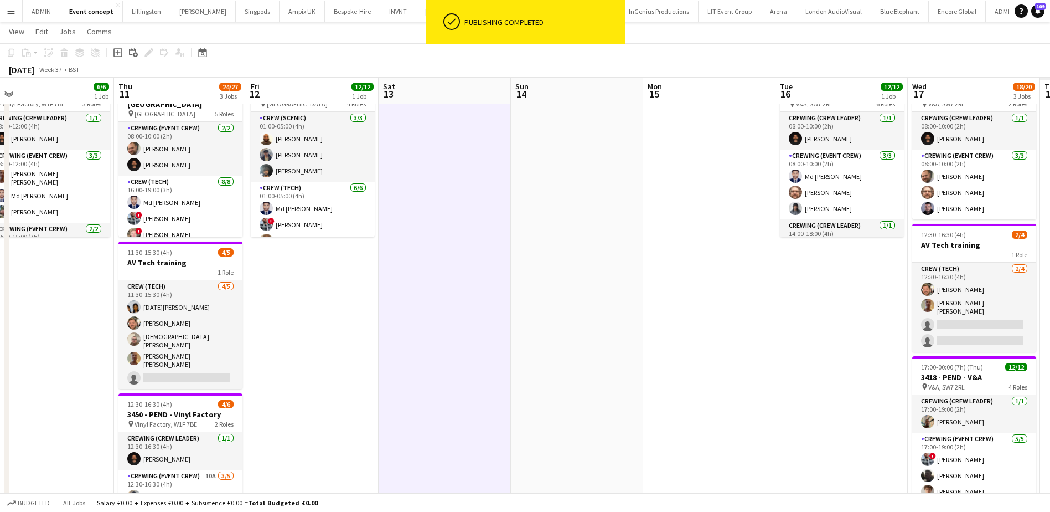
drag, startPoint x: 947, startPoint y: 236, endPoint x: 437, endPoint y: 232, distance: 510.5
click at [384, 224] on app-calendar-viewport "Sun 7 Mon 8 Tue 9 Wed 10 6/6 1 Job Thu 11 24/27 3 Jobs Fri 12 12/12 1 Job Sat 1…" at bounding box center [525, 285] width 1050 height 595
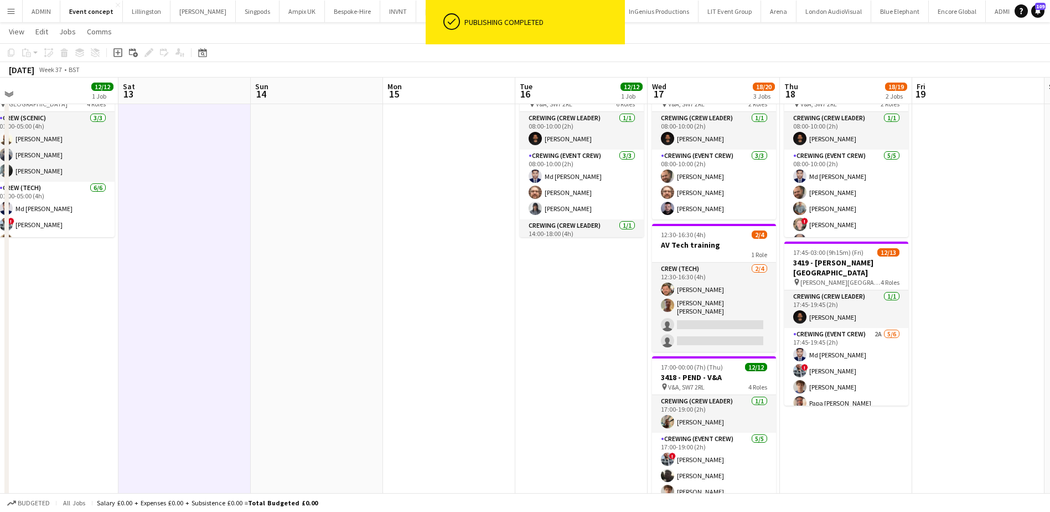
drag, startPoint x: 528, startPoint y: 278, endPoint x: 1031, endPoint y: 278, distance: 502.7
click at [1020, 278] on app-calendar-viewport "Wed 10 6/6 1 Job Thu 11 24/27 3 Jobs Fri 12 12/12 1 Job Sat 13 Sun 14 Mon 15 Tu…" at bounding box center [525, 281] width 1050 height 586
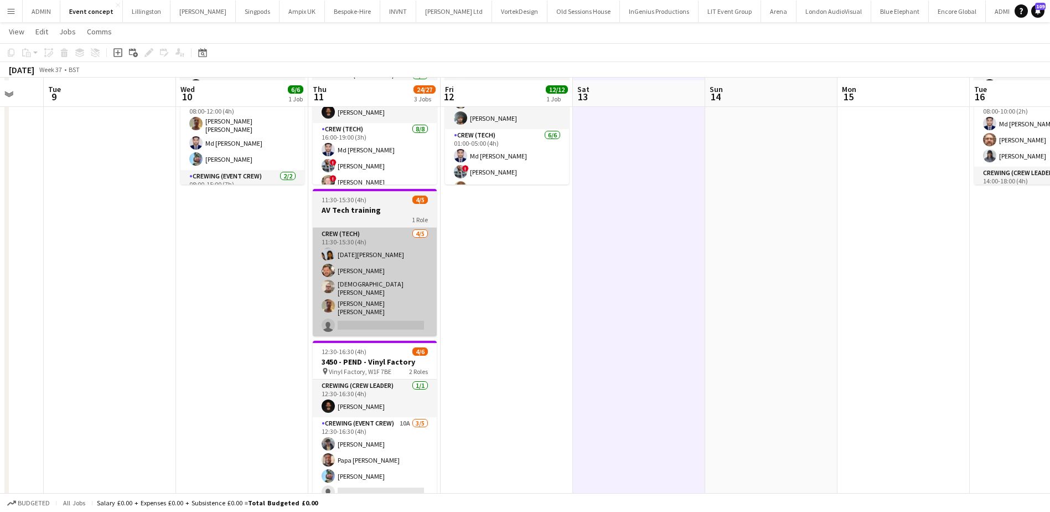
scroll to position [111, 0]
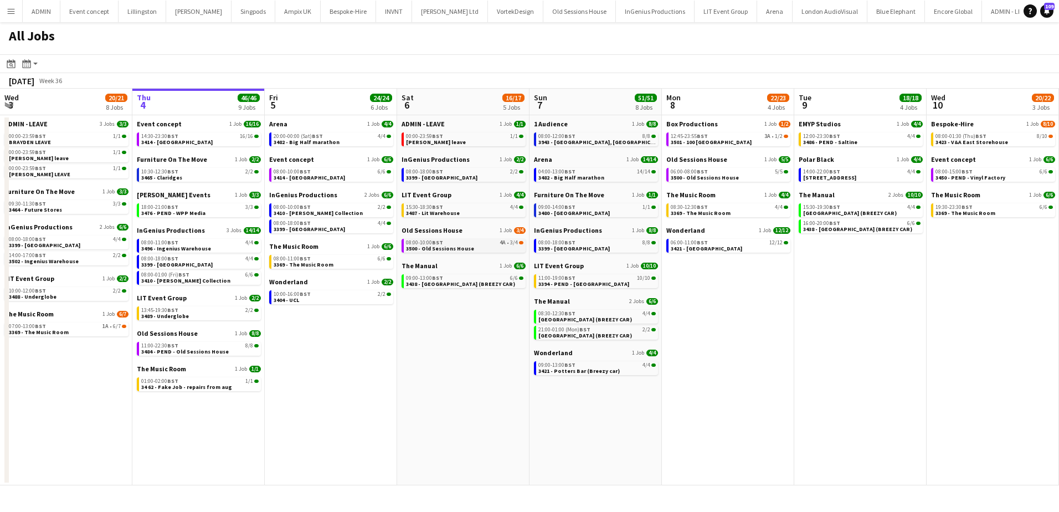
click at [455, 248] on span "3500 - Old Sessions House" at bounding box center [440, 248] width 68 height 7
click at [304, 138] on span "20:00-00:00 (Sat) BST" at bounding box center [297, 136] width 49 height 6
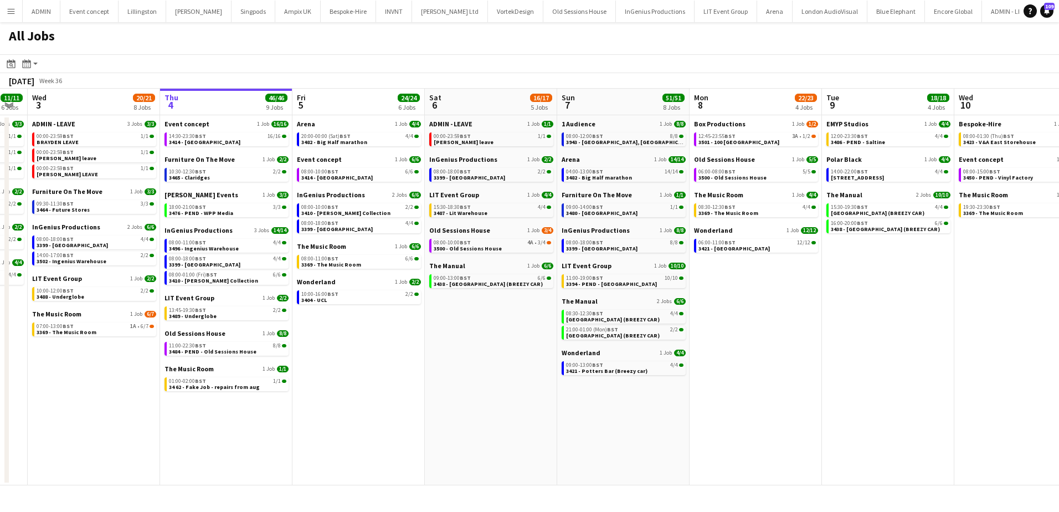
drag, startPoint x: 332, startPoint y: 351, endPoint x: 362, endPoint y: 344, distance: 30.1
click at [361, 347] on app-calendar-viewport "Mon 1 50/51 12 Jobs Tue 2 11/11 6 Jobs Wed 3 20/21 8 Jobs Thu 4 46/46 9 Jobs Fr…" at bounding box center [529, 287] width 1059 height 396
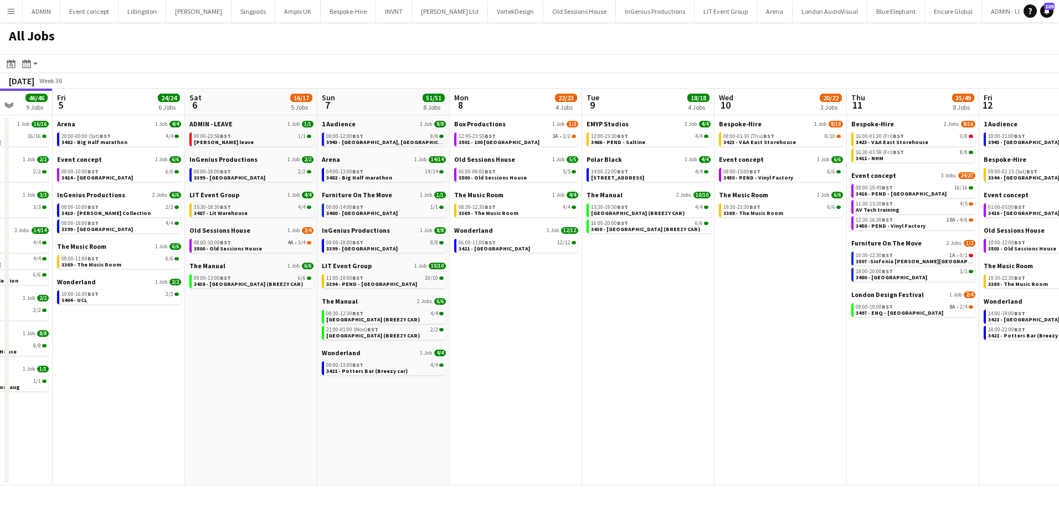
drag, startPoint x: 785, startPoint y: 321, endPoint x: 544, endPoint y: 339, distance: 241.6
click at [544, 339] on app-calendar-viewport "Tue 2 11/11 6 Jobs Wed 3 20/21 8 Jobs Thu 4 46/46 9 Jobs Fri 5 24/24 6 Jobs Sat…" at bounding box center [529, 287] width 1059 height 396
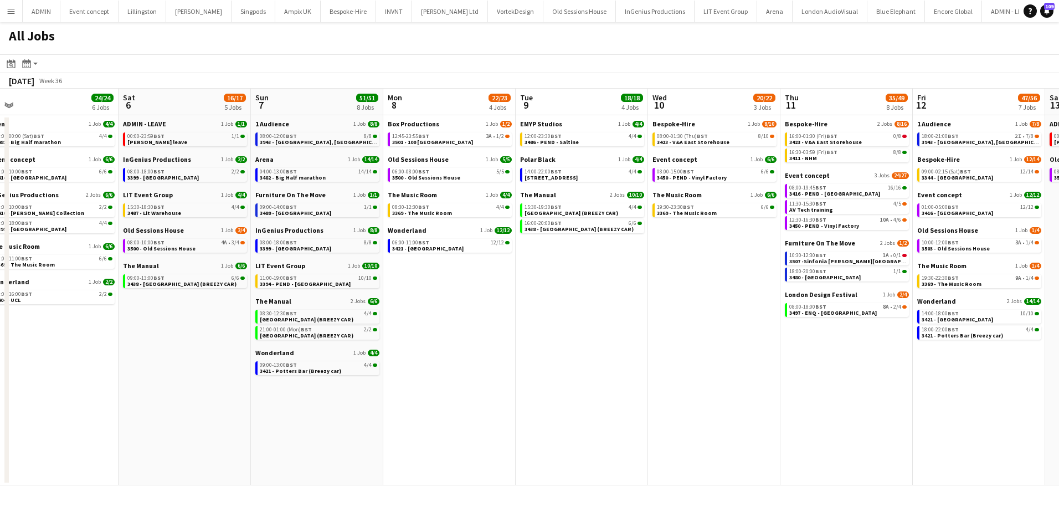
scroll to position [0, 269]
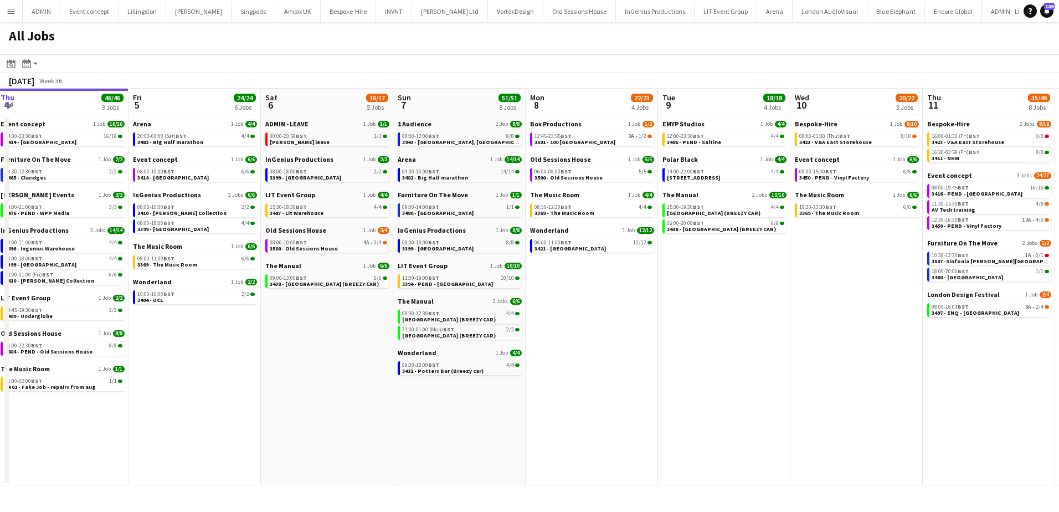
click at [183, 342] on app-all-jobs "All Jobs Date picker SEP 2025 SEP 2025 Monday M Tuesday T Wednesday W Thursday …" at bounding box center [529, 253] width 1059 height 463
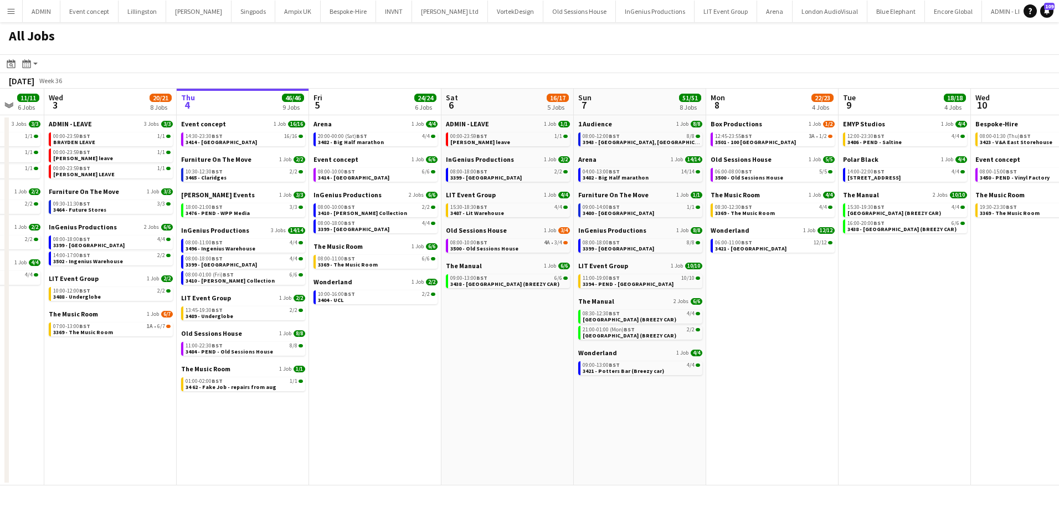
scroll to position [0, 303]
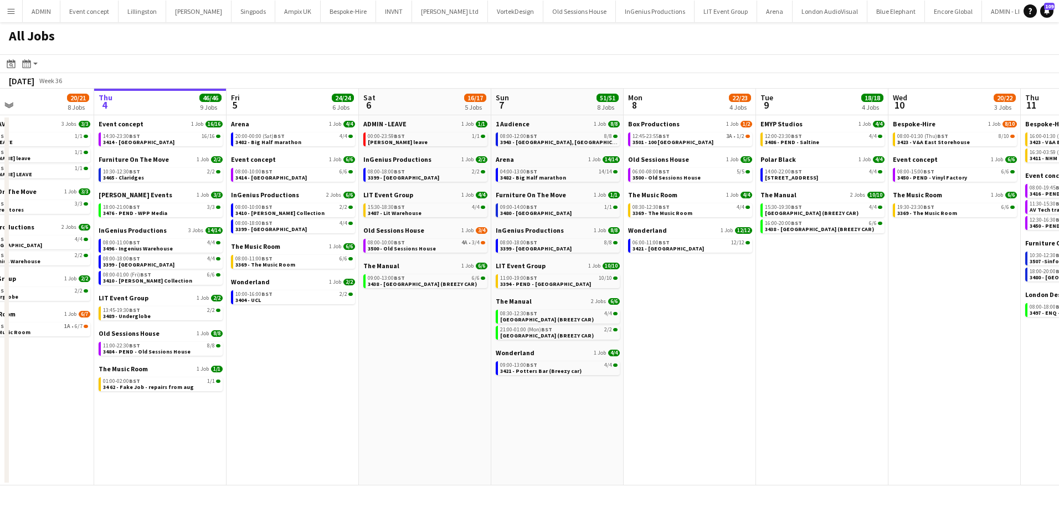
drag, startPoint x: 219, startPoint y: 281, endPoint x: 684, endPoint y: 292, distance: 465.2
click at [684, 292] on app-calendar-viewport "Mon 1 50/51 12 Jobs Tue 2 11/11 6 Jobs Wed 3 20/21 8 Jobs Thu 4 46/46 9 Jobs Fr…" at bounding box center [529, 287] width 1059 height 396
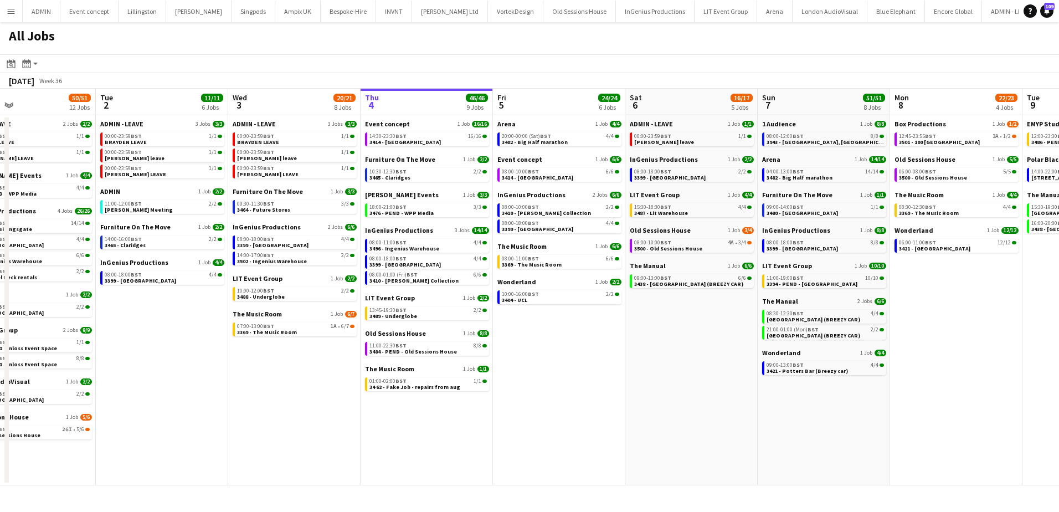
scroll to position [0, 294]
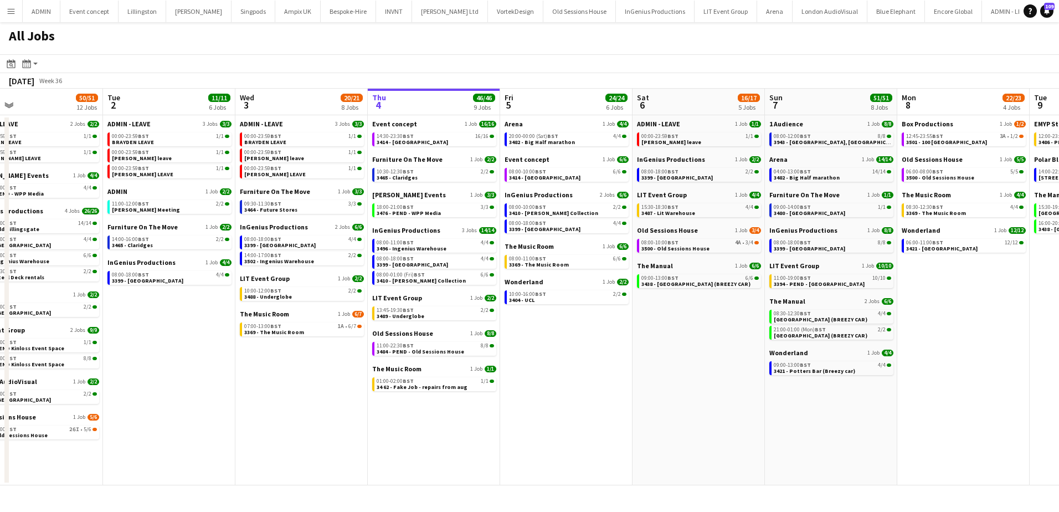
drag, startPoint x: 311, startPoint y: 376, endPoint x: 585, endPoint y: 375, distance: 273.5
click at [585, 375] on app-calendar-viewport "Sat 30 24/24 8 Jobs Sun 31 21/21 8 Jobs Mon 1 50/51 12 Jobs Tue 2 11/11 6 Jobs …" at bounding box center [529, 287] width 1059 height 396
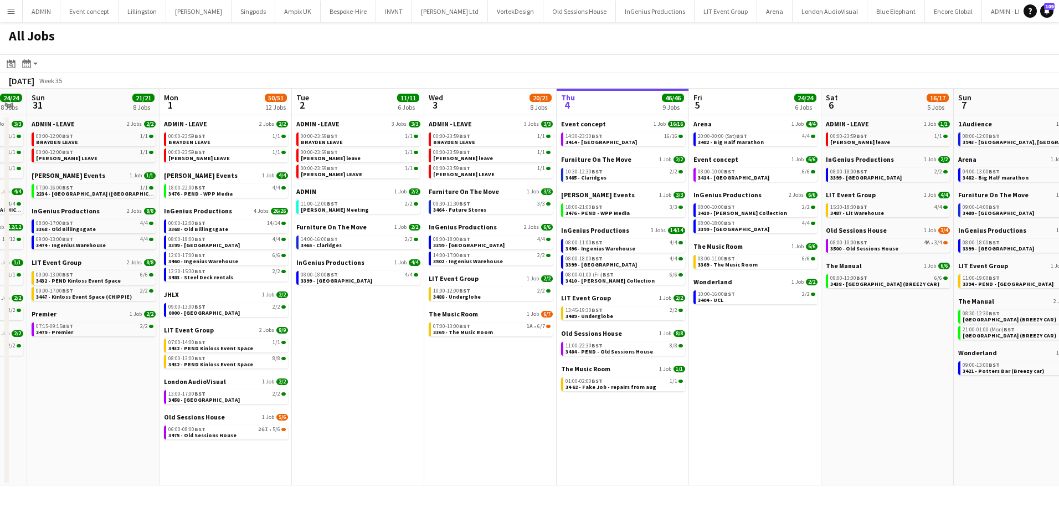
scroll to position [0, 337]
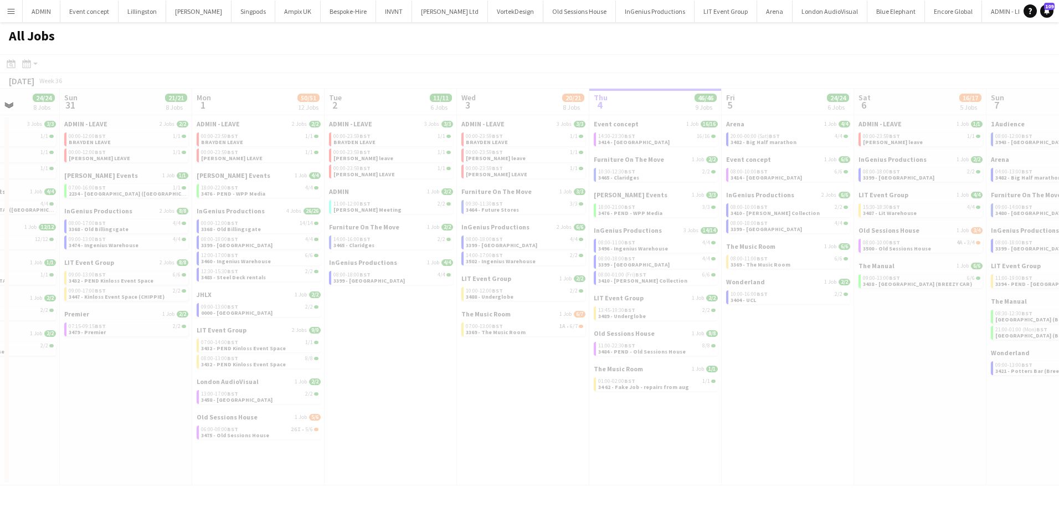
drag, startPoint x: 233, startPoint y: 410, endPoint x: 546, endPoint y: 410, distance: 313.9
click at [546, 411] on app-all-jobs "All Jobs Date picker SEP 2025 SEP 2025 Monday M Tuesday T Wednesday W Thursday …" at bounding box center [529, 253] width 1059 height 463
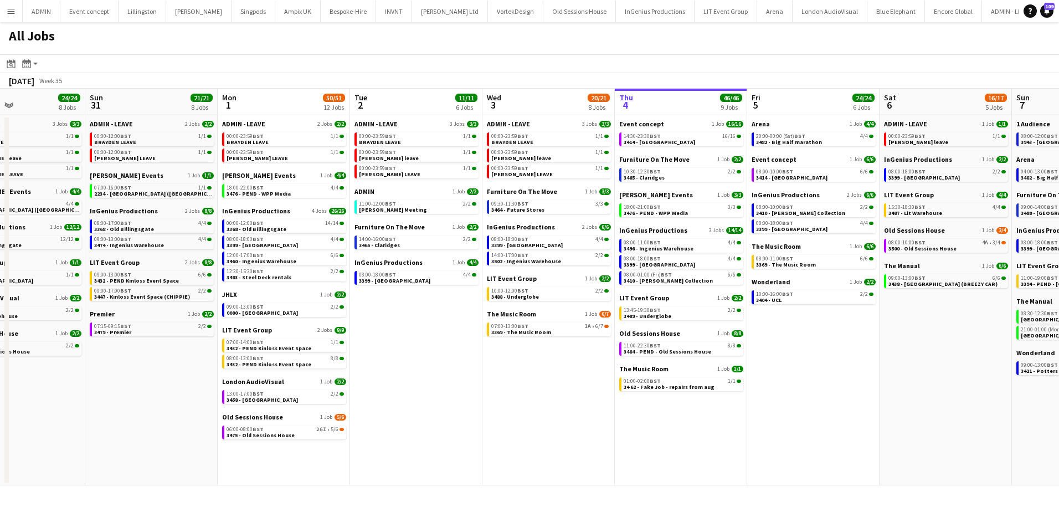
scroll to position [0, 349]
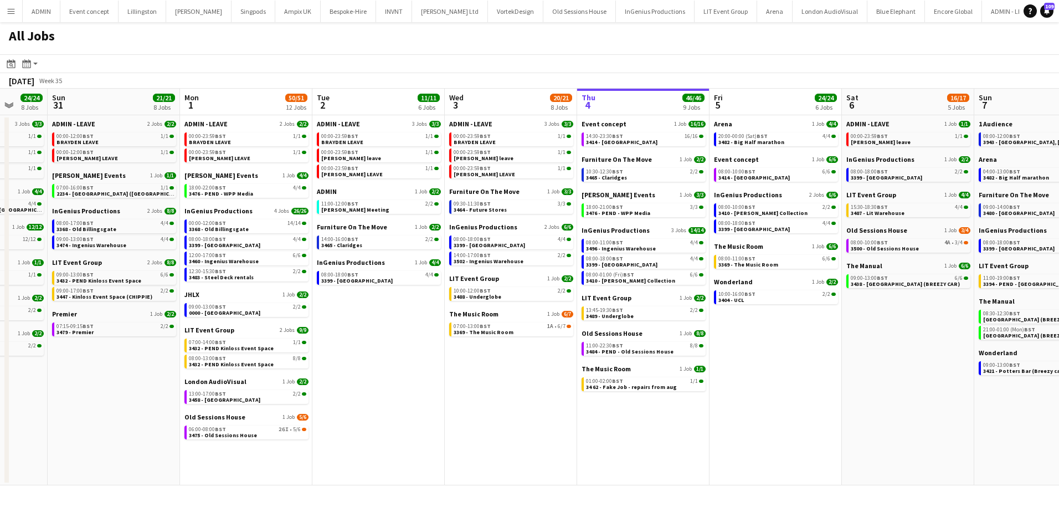
drag, startPoint x: 169, startPoint y: 384, endPoint x: 264, endPoint y: 384, distance: 94.7
click at [264, 384] on app-calendar-viewport "Thu 28 30/30 9 Jobs Fri 29 39/39 12 Jobs Sat 30 24/24 8 Jobs Sun 31 21/21 8 Job…" at bounding box center [529, 287] width 1059 height 396
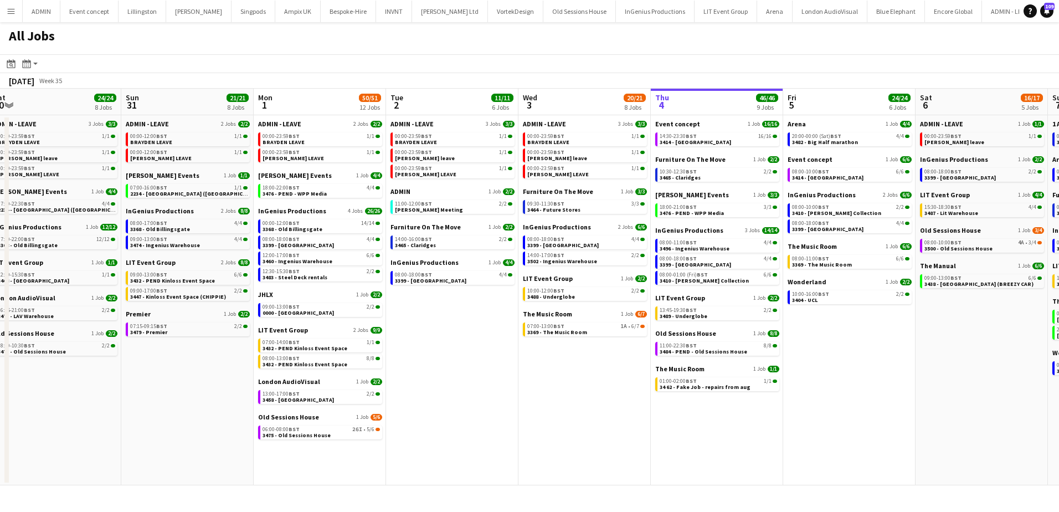
scroll to position [0, 346]
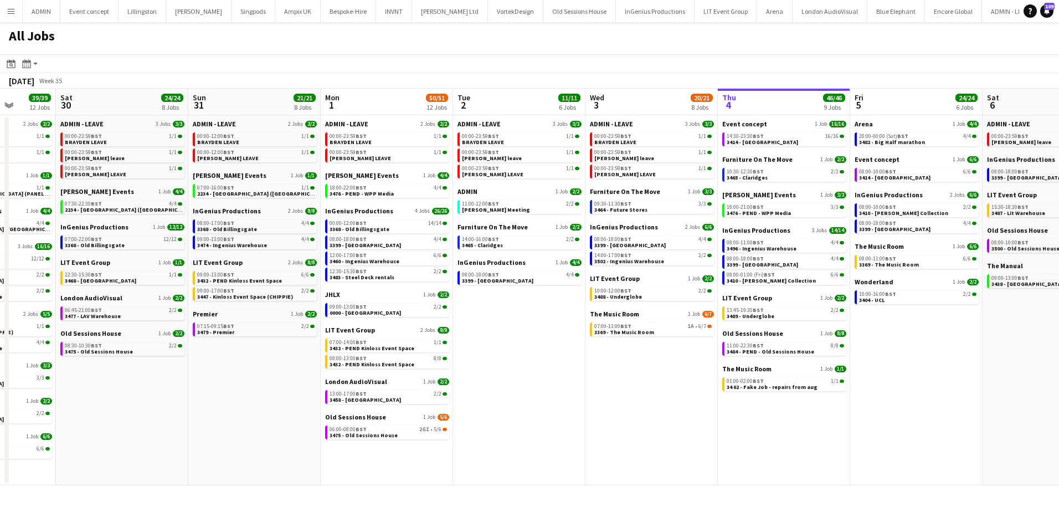
drag, startPoint x: 906, startPoint y: 334, endPoint x: 773, endPoint y: 271, distance: 146.6
click at [781, 285] on app-calendar-viewport "Wed 27 12/13 8 Jobs Thu 28 30/30 9 Jobs Fri 29 39/39 12 Jobs Sat 30 24/24 8 Job…" at bounding box center [529, 287] width 1059 height 396
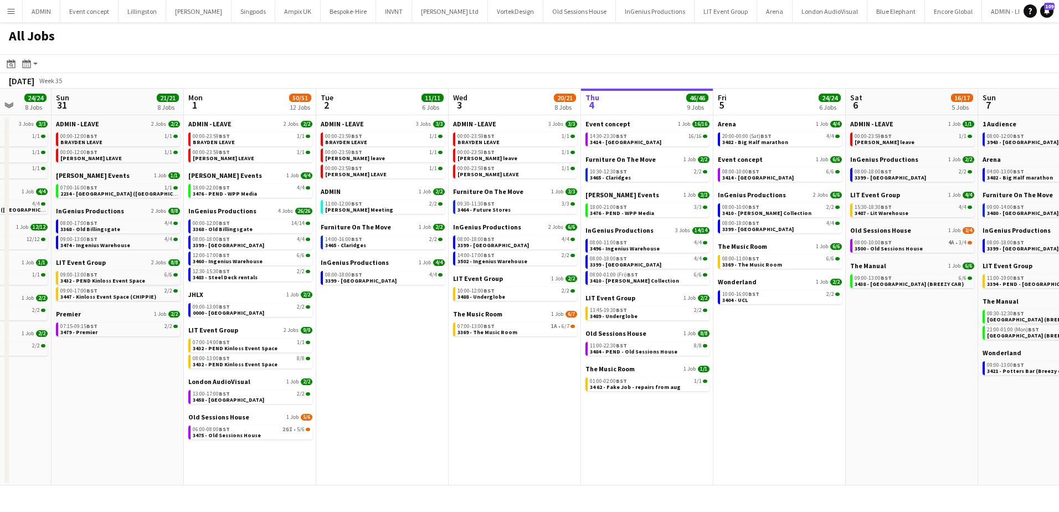
drag, startPoint x: 842, startPoint y: 363, endPoint x: 680, endPoint y: 330, distance: 165.5
click at [706, 336] on app-calendar-viewport "Thu 28 30/30 9 Jobs Fri 29 39/39 12 Jobs Sat 30 24/24 8 Jobs Sun 31 21/21 8 Job…" at bounding box center [529, 287] width 1059 height 396
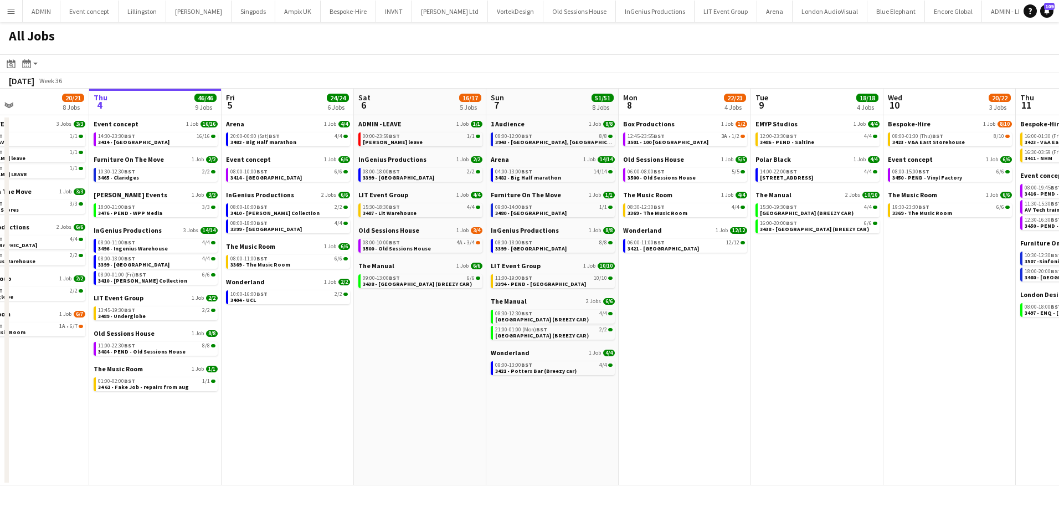
drag, startPoint x: 700, startPoint y: 357, endPoint x: 474, endPoint y: 321, distance: 228.7
click at [469, 322] on app-calendar-viewport "Sun 31 21/21 8 Jobs Mon 1 50/51 12 Jobs Tue 2 11/11 6 Jobs Wed 3 20/21 8 Jobs T…" at bounding box center [529, 287] width 1059 height 396
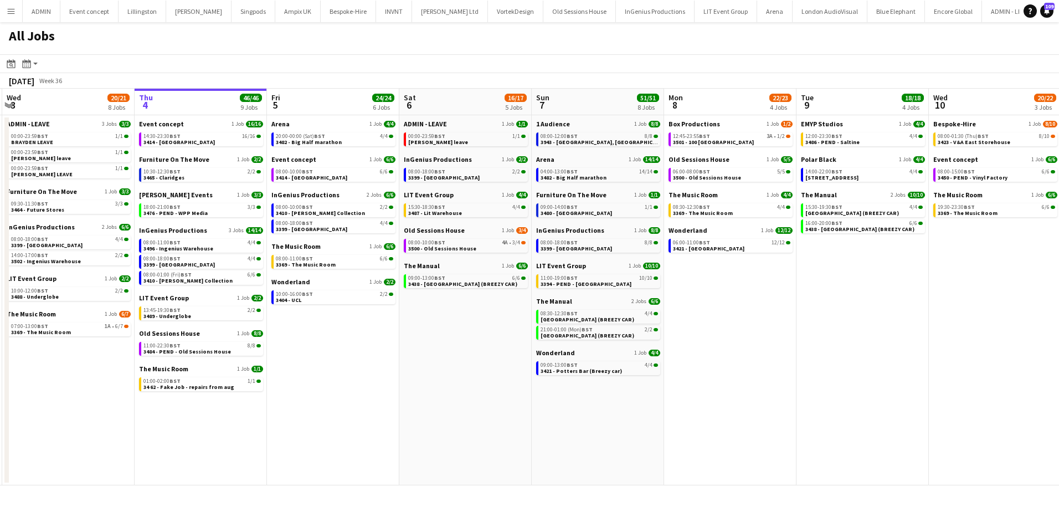
drag, startPoint x: 914, startPoint y: 319, endPoint x: 753, endPoint y: 300, distance: 161.7
click at [754, 300] on app-calendar-viewport "Sun 31 21/21 8 Jobs Mon 1 50/51 12 Jobs Tue 2 11/11 6 Jobs Wed 3 20/21 8 Jobs T…" at bounding box center [529, 287] width 1059 height 396
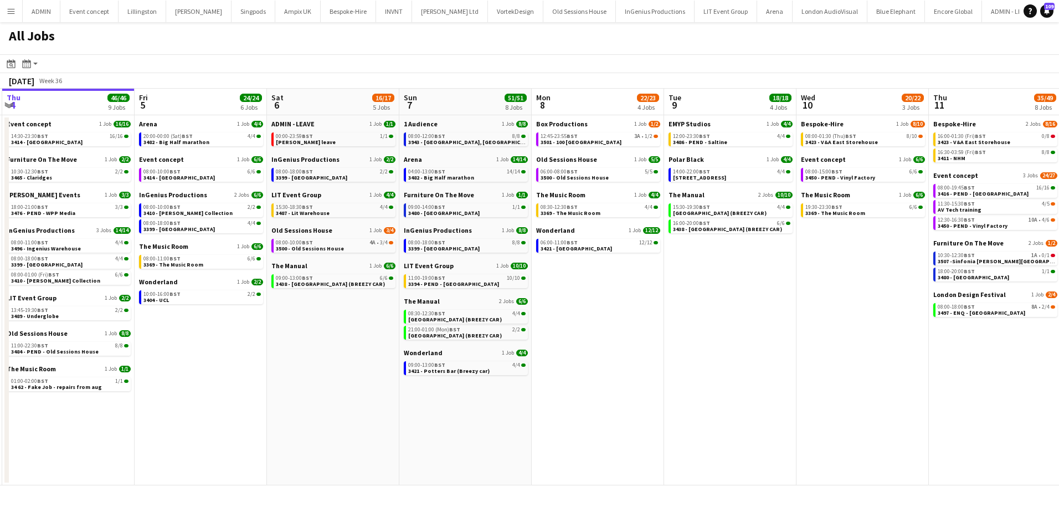
scroll to position [0, 402]
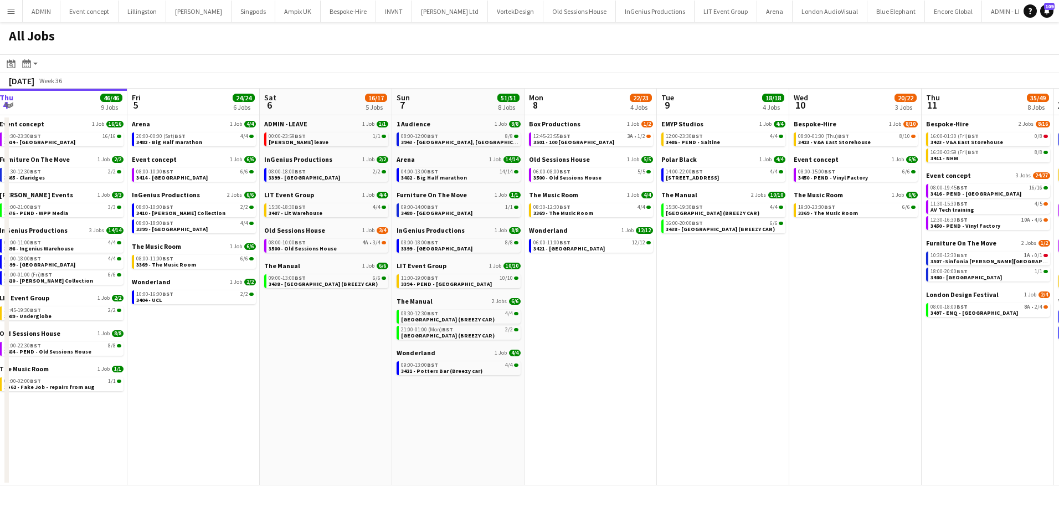
drag, startPoint x: 182, startPoint y: 376, endPoint x: 210, endPoint y: 354, distance: 35.8
click at [182, 376] on app-date-cell "Arena 1 Job 4/4 20:00-00:00 (Sat) BST 4/4 3482 - Big Half marathon Event concep…" at bounding box center [193, 300] width 132 height 370
click at [473, 339] on app-brief-job-card "21:00-01:00 (Mon) BST 2/2 3495 - Grove Hotel Watford (BREEZY CAR)" at bounding box center [458, 333] width 124 height 14
click at [443, 331] on span "BST" at bounding box center [447, 329] width 11 height 7
click at [455, 320] on span "[GEOGRAPHIC_DATA] (BREEZY CAR)" at bounding box center [448, 319] width 94 height 7
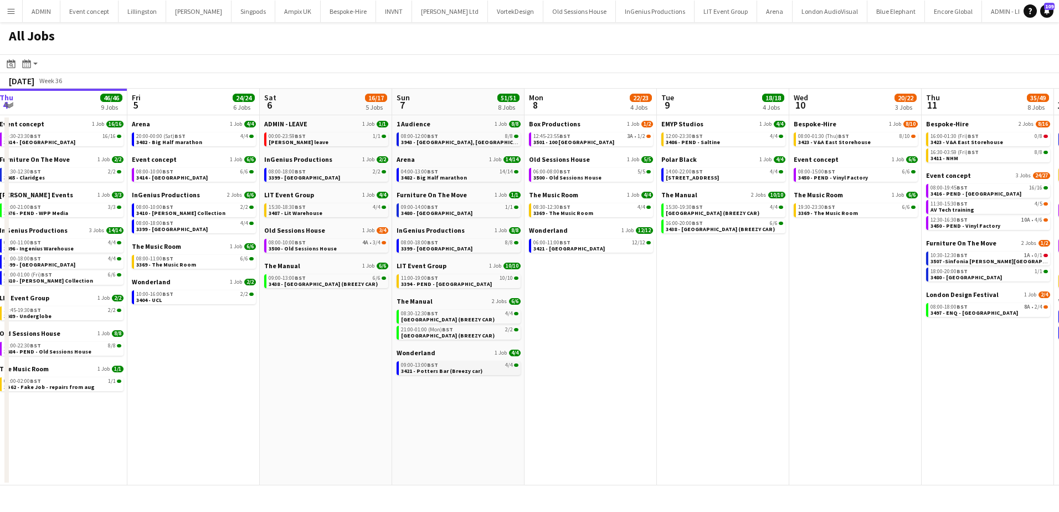
click at [421, 370] on span "3421 - Potters Bar (Breezy car)" at bounding box center [441, 370] width 81 height 7
click at [286, 283] on span "3438 - [GEOGRAPHIC_DATA] (BREEZY CAR)" at bounding box center [323, 283] width 109 height 7
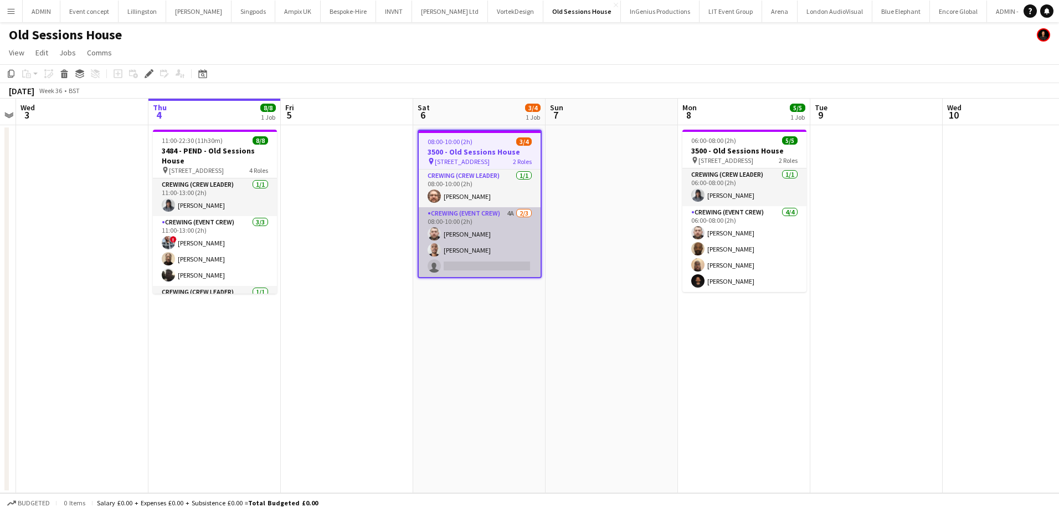
click at [494, 255] on app-card-role "Crewing (Event Crew) 4A [DATE] 08:00-10:00 (2h) [PERSON_NAME] [PERSON_NAME] sin…" at bounding box center [480, 242] width 122 height 70
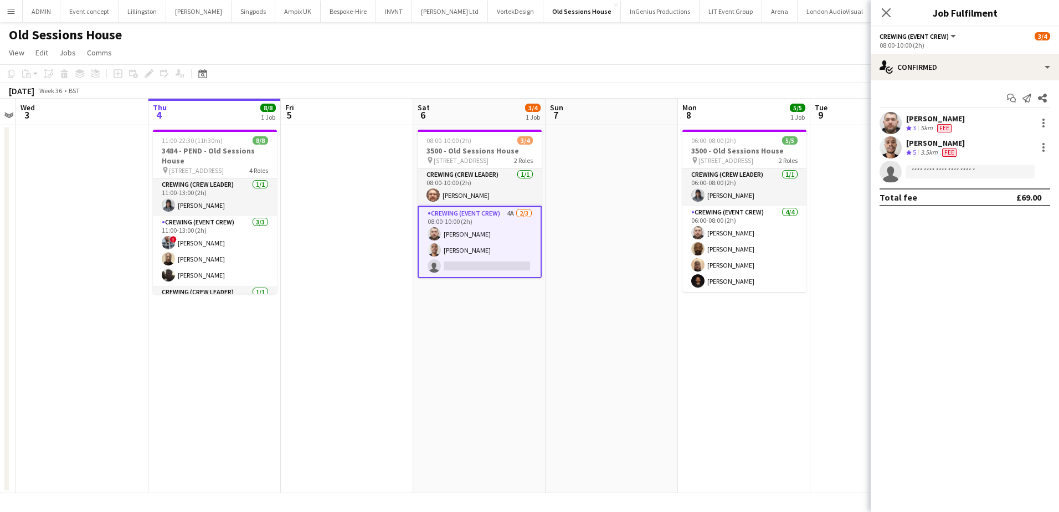
click at [945, 80] on div "Start chat Send notification Share Micky Jones Crew rating 3 5km Fee Maurice Mu…" at bounding box center [964, 147] width 188 height 135
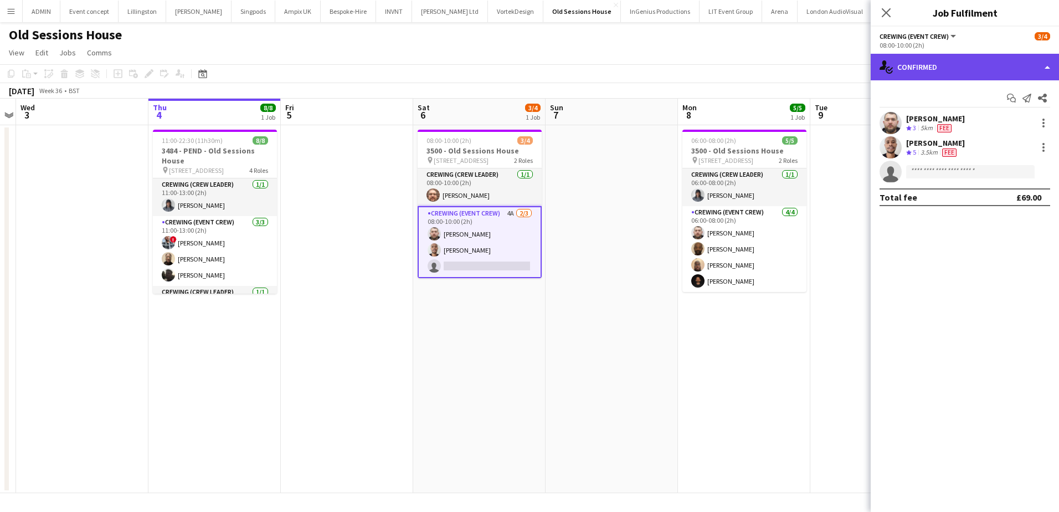
click at [950, 78] on div "single-neutral-actions-check-2 Confirmed" at bounding box center [964, 67] width 188 height 27
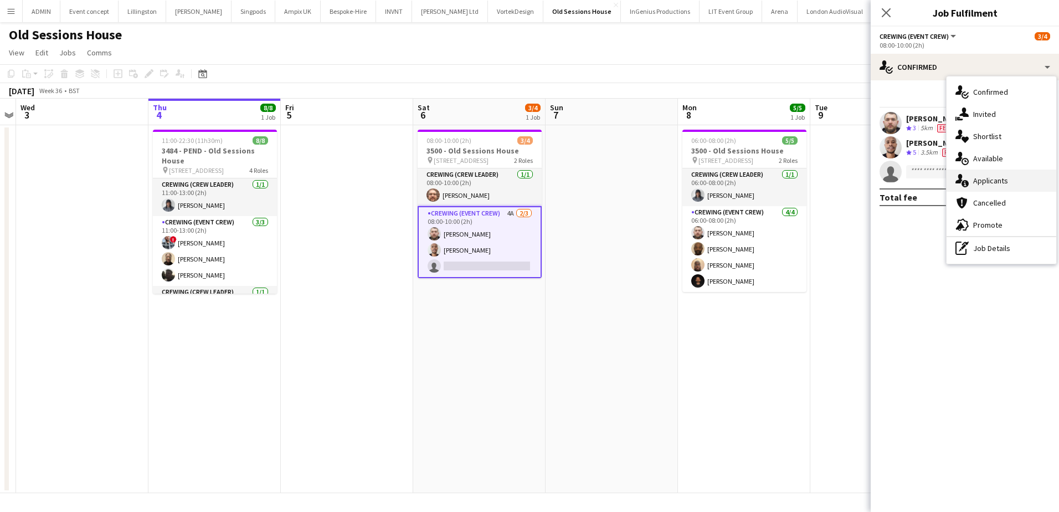
click at [997, 183] on span "Applicants" at bounding box center [990, 181] width 35 height 10
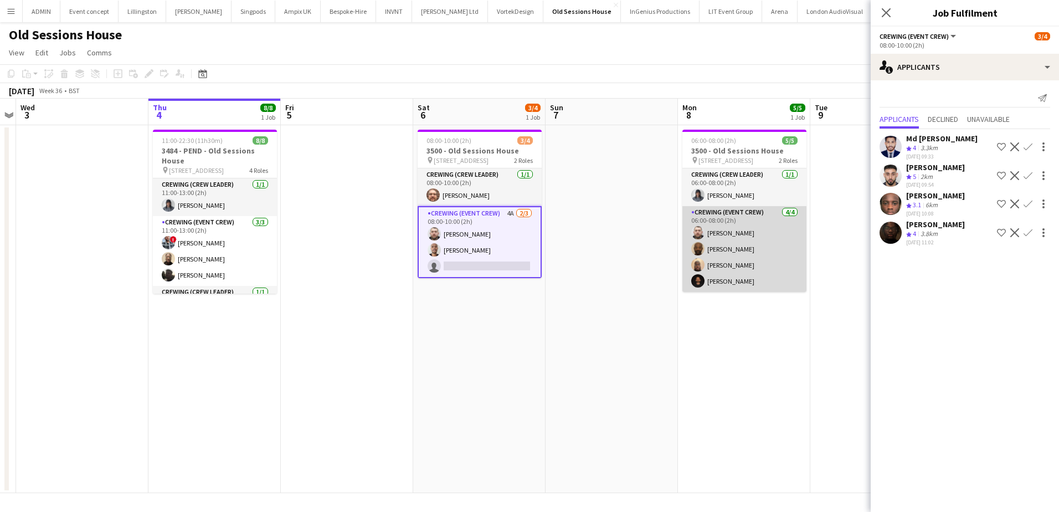
click at [725, 262] on app-card-role "Crewing (Event Crew) 4/4 06:00-08:00 (2h) Micky Jones Kevin Olanrewaju Abdirahm…" at bounding box center [744, 249] width 124 height 86
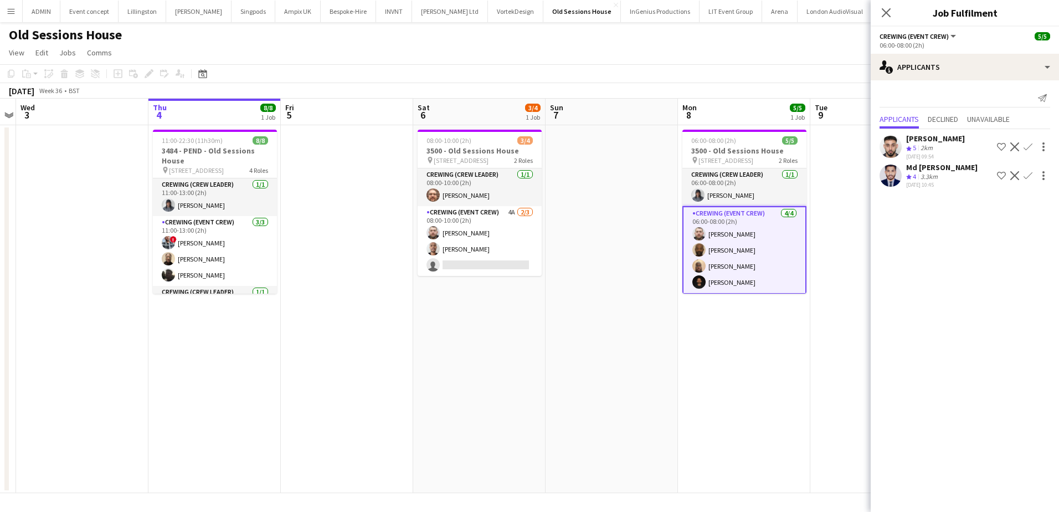
click at [611, 268] on app-date-cell at bounding box center [611, 309] width 132 height 368
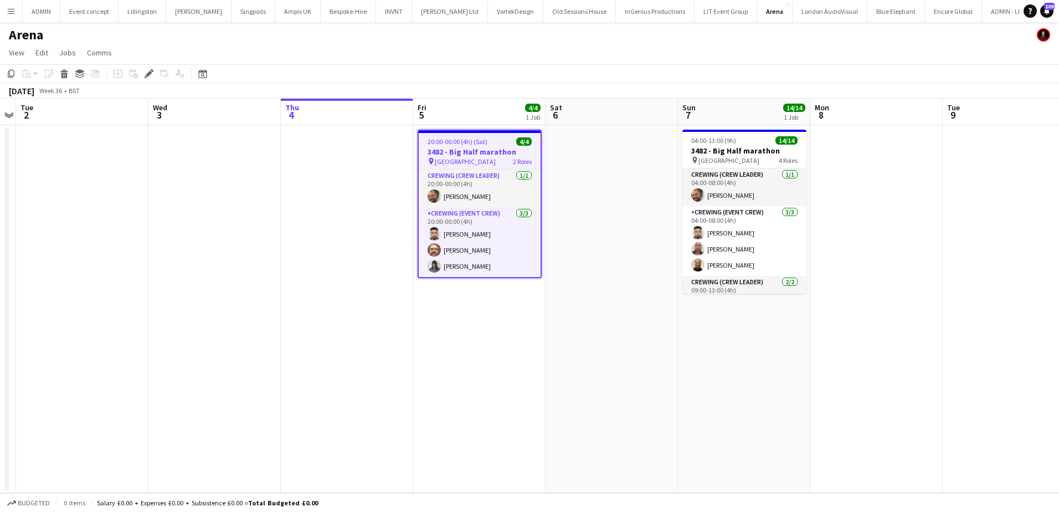
click at [354, 191] on app-date-cell at bounding box center [347, 309] width 132 height 368
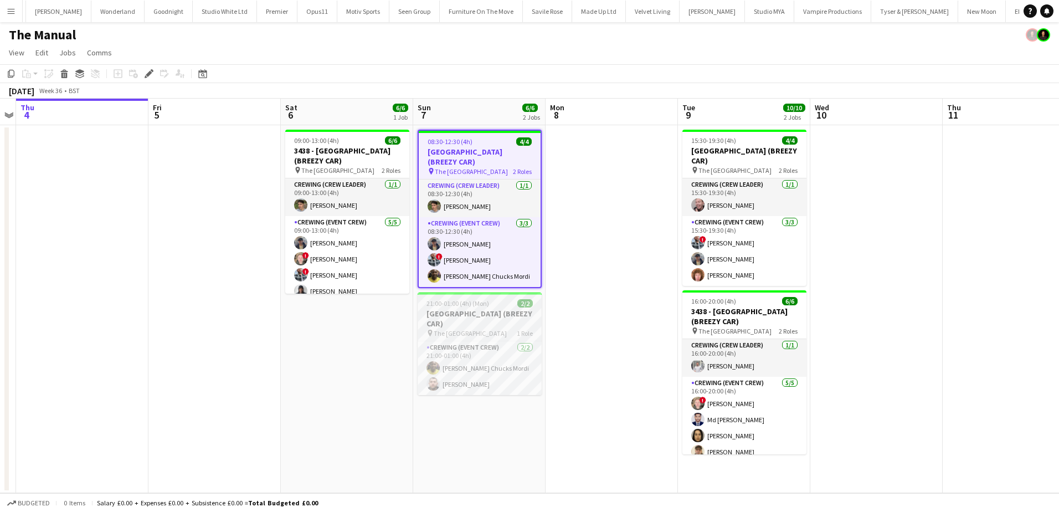
scroll to position [0, 2539]
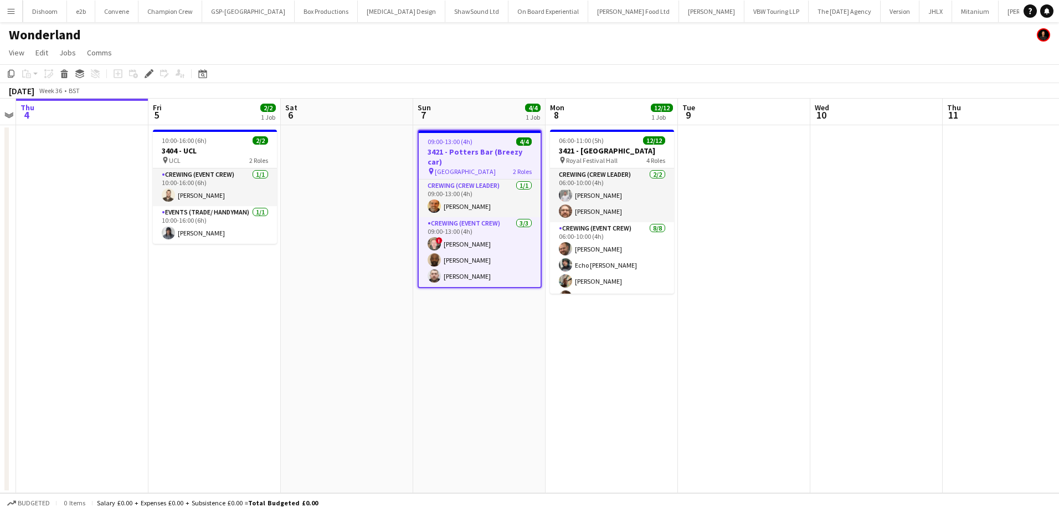
scroll to position [0, 1479]
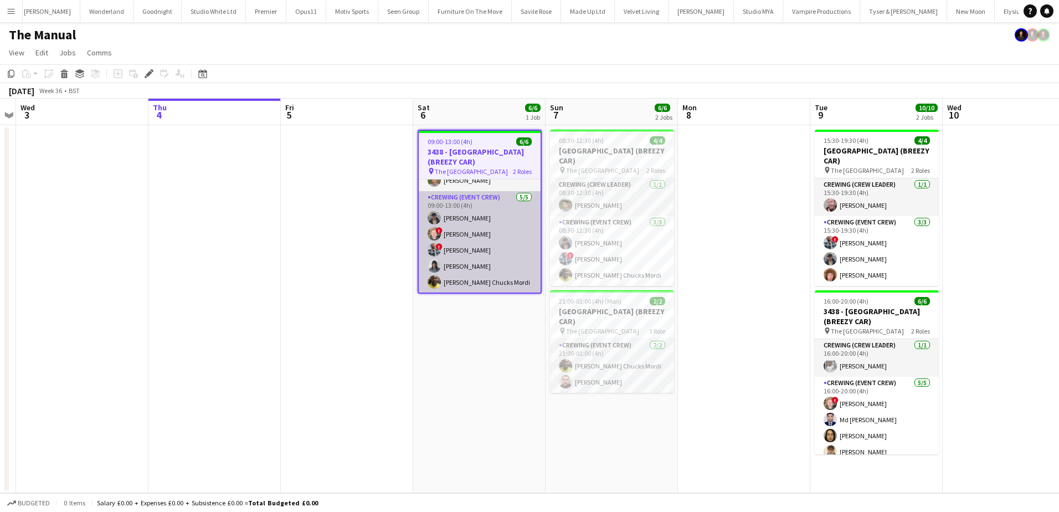
scroll to position [27, 0]
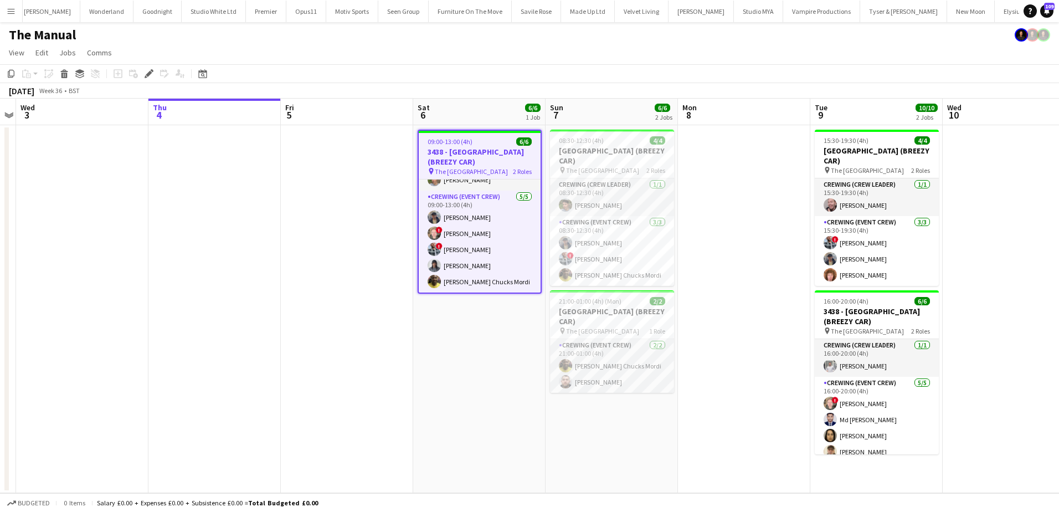
click at [456, 141] on span "09:00-13:00 (4h)" at bounding box center [449, 141] width 45 height 8
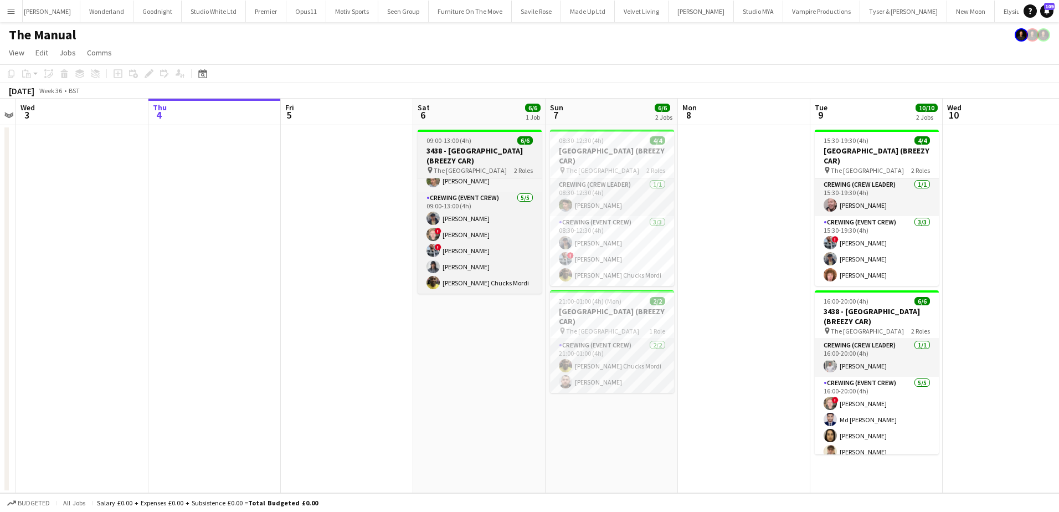
click at [425, 148] on h3 "3438 - [GEOGRAPHIC_DATA] (BREEZY CAR)" at bounding box center [479, 156] width 124 height 20
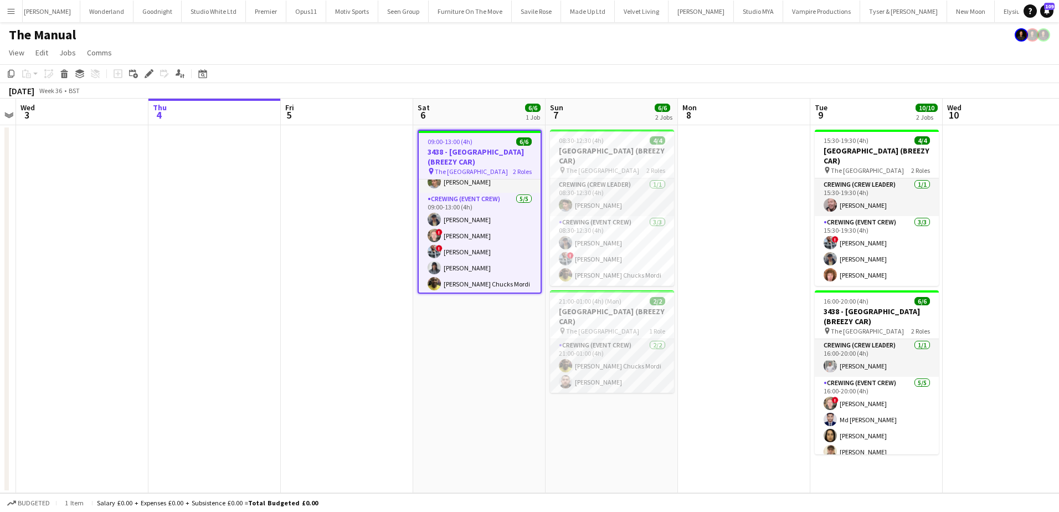
scroll to position [27, 0]
click at [149, 74] on icon at bounding box center [149, 74] width 6 height 6
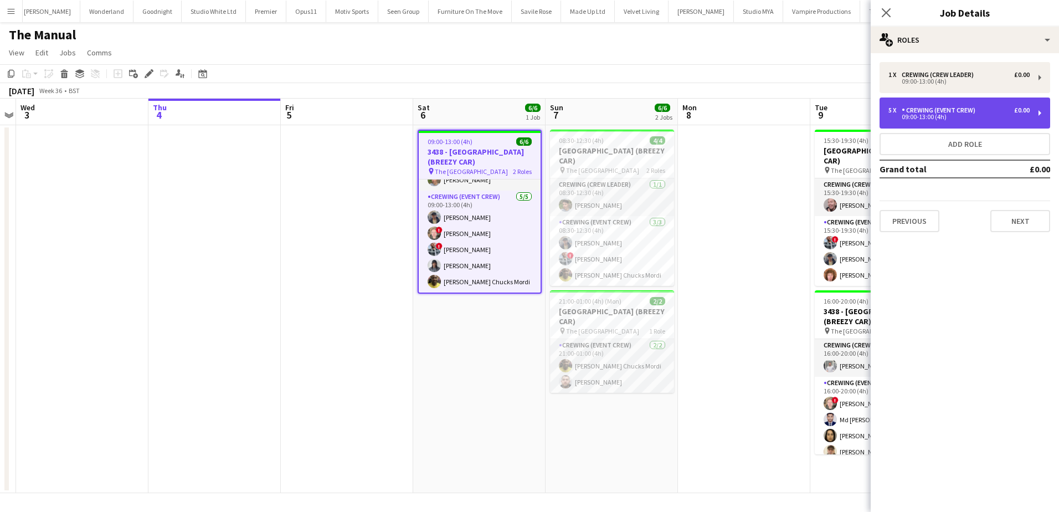
click at [956, 118] on div "09:00-13:00 (4h)" at bounding box center [958, 117] width 141 height 6
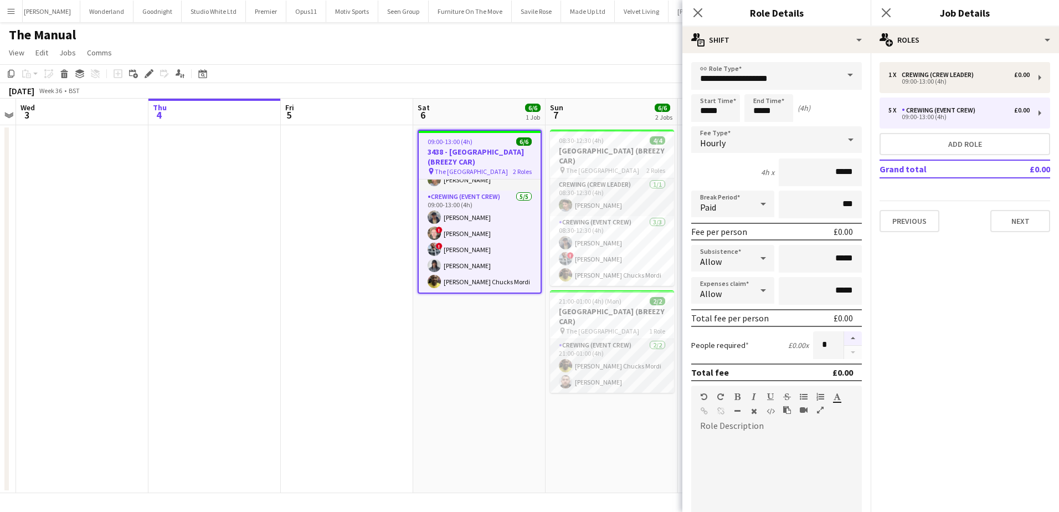
click at [846, 339] on button "button" at bounding box center [853, 338] width 18 height 14
type input "*"
click at [358, 362] on app-date-cell at bounding box center [347, 309] width 132 height 368
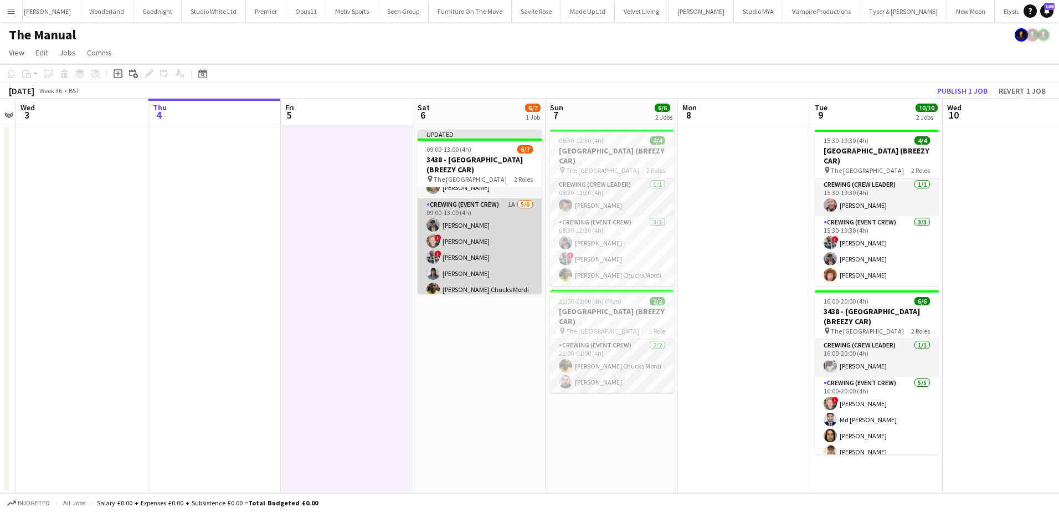
click at [478, 251] on app-card-role "Crewing (Event Crew) 1A [DATE] 09:00-13:00 (4h) [PERSON_NAME] ! [PERSON_NAME] !…" at bounding box center [479, 257] width 124 height 118
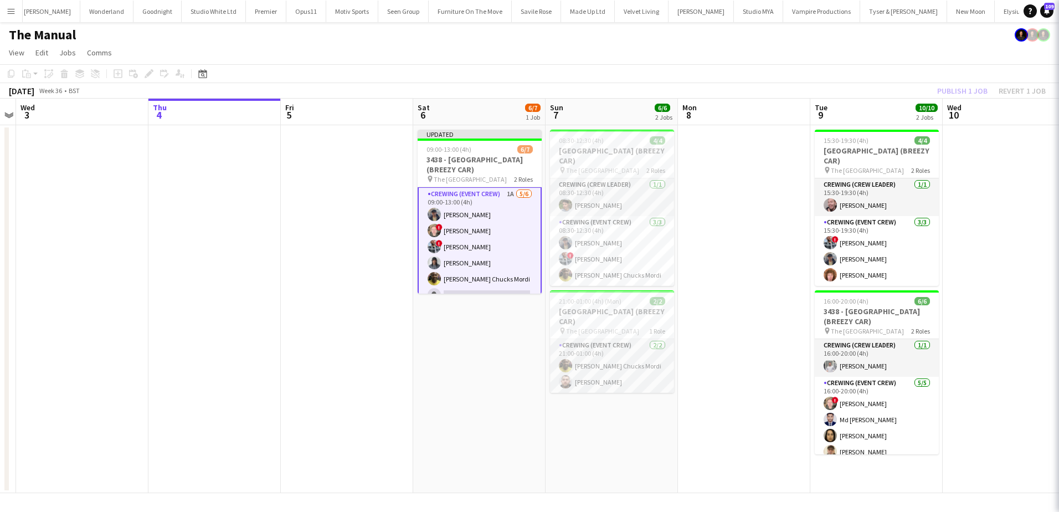
scroll to position [51, 0]
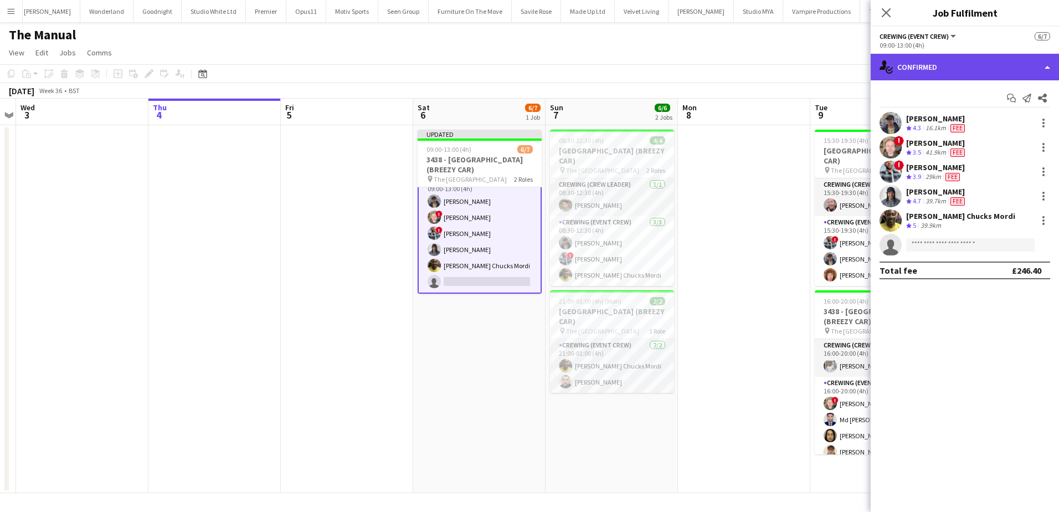
click at [1009, 68] on div "single-neutral-actions-check-2 Confirmed" at bounding box center [964, 67] width 188 height 27
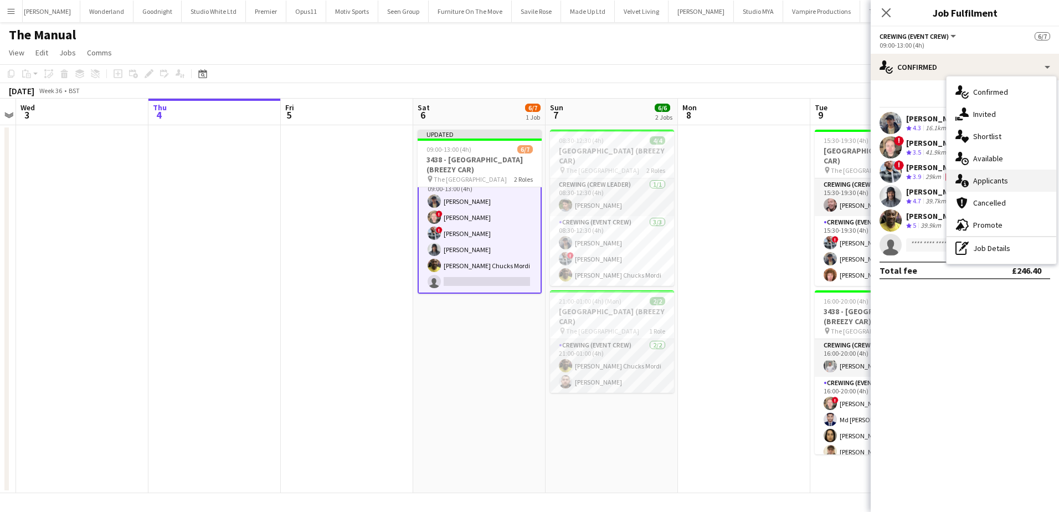
click at [1003, 182] on span "Applicants" at bounding box center [990, 181] width 35 height 10
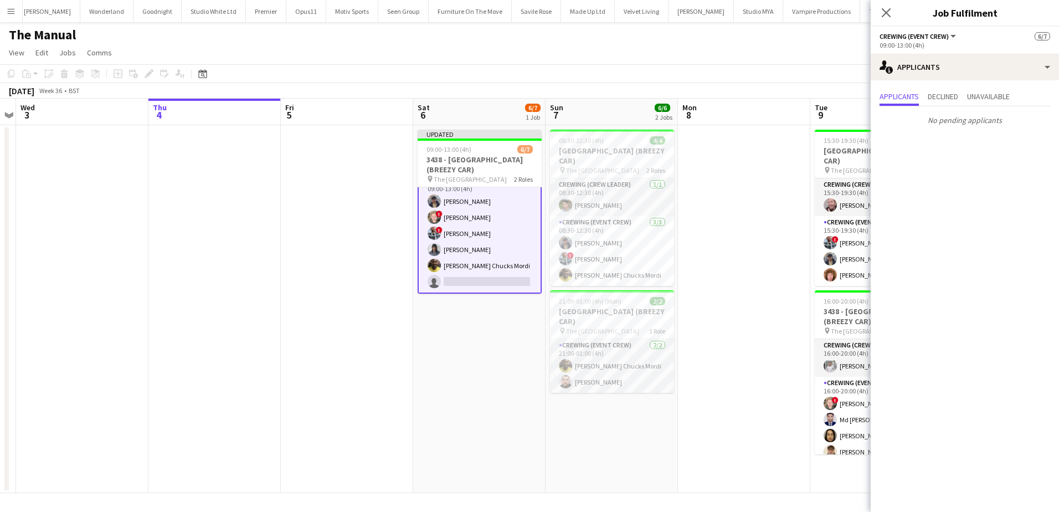
click at [481, 349] on app-date-cell "Updated 09:00-13:00 (4h) 6/7 3438 - [GEOGRAPHIC_DATA] ([GEOGRAPHIC_DATA] CAR) p…" at bounding box center [479, 309] width 132 height 368
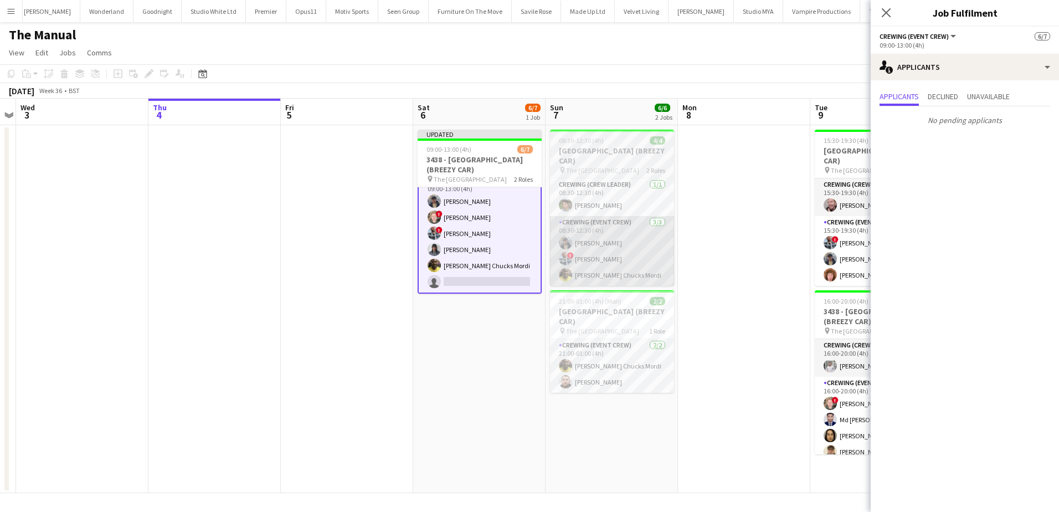
scroll to position [49, 0]
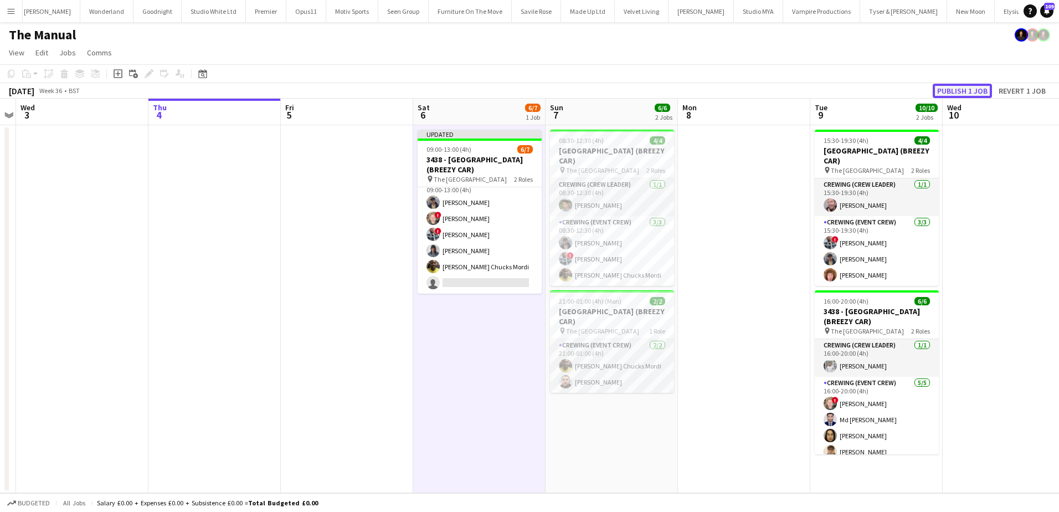
click at [961, 85] on button "Publish 1 job" at bounding box center [961, 91] width 59 height 14
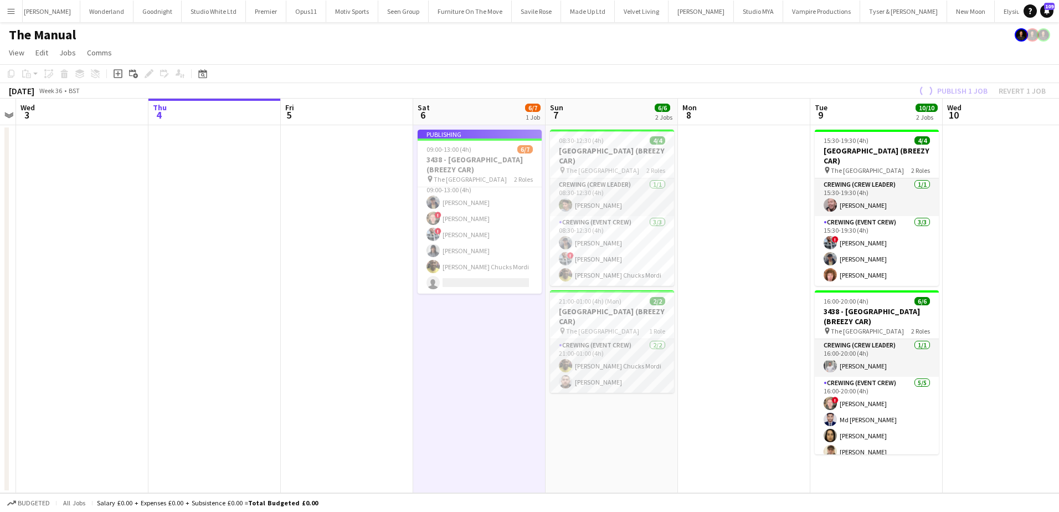
scroll to position [40, 0]
